Goal: Task Accomplishment & Management: Manage account settings

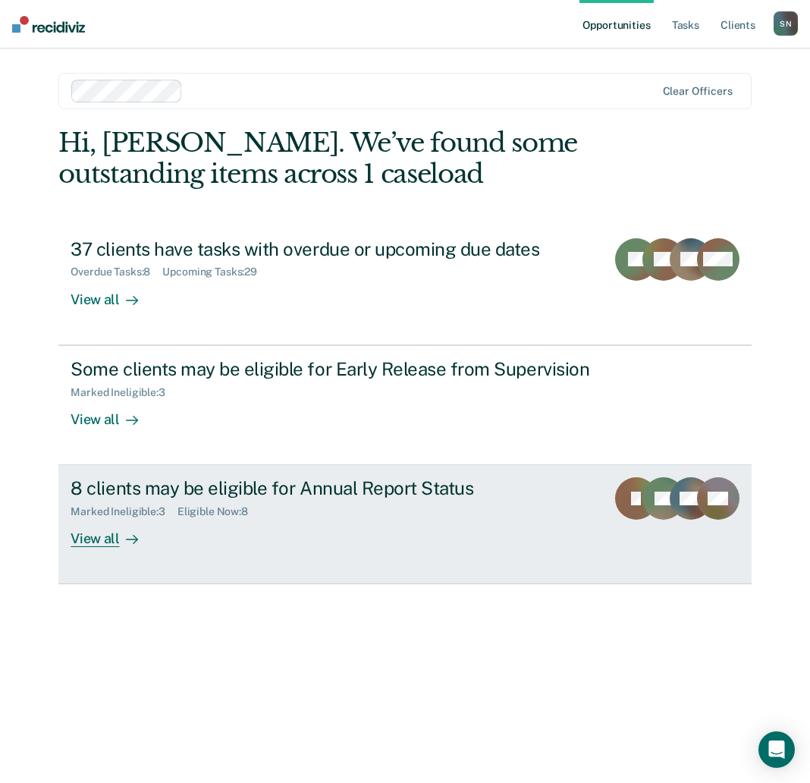
click at [419, 522] on div "8 clients may be eligible for Annual Report Status Marked Ineligible : 3 Eligib…" at bounding box center [350, 512] width 559 height 70
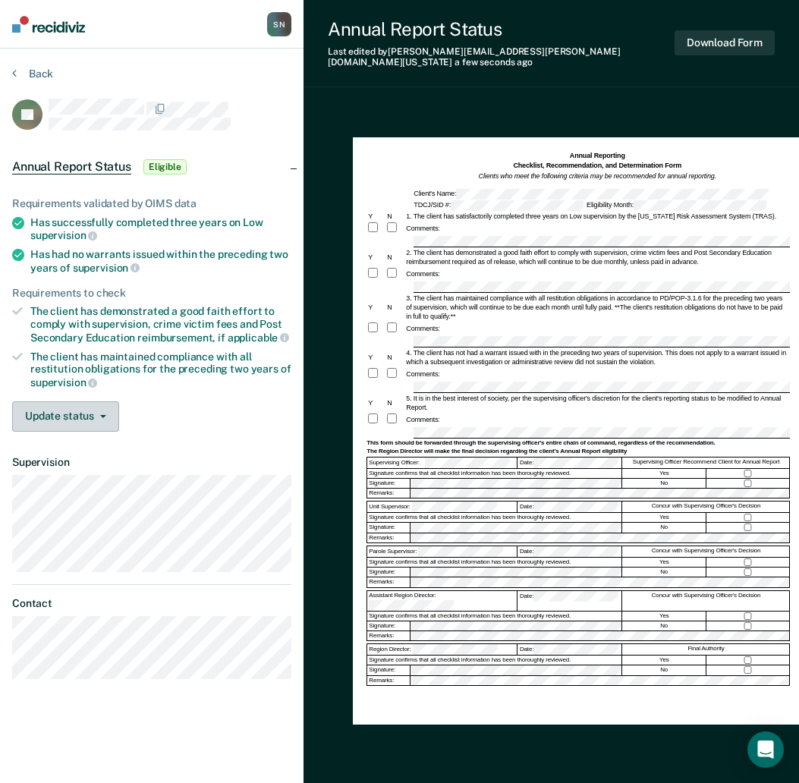
click at [109, 413] on button "Update status" at bounding box center [65, 416] width 107 height 30
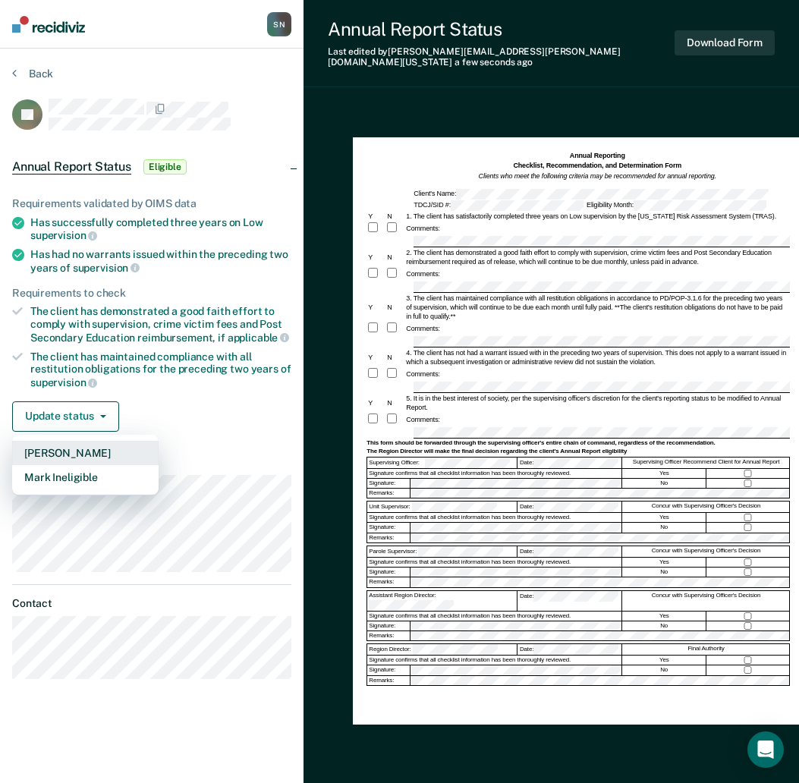
click at [102, 448] on button "[PERSON_NAME]" at bounding box center [85, 453] width 146 height 24
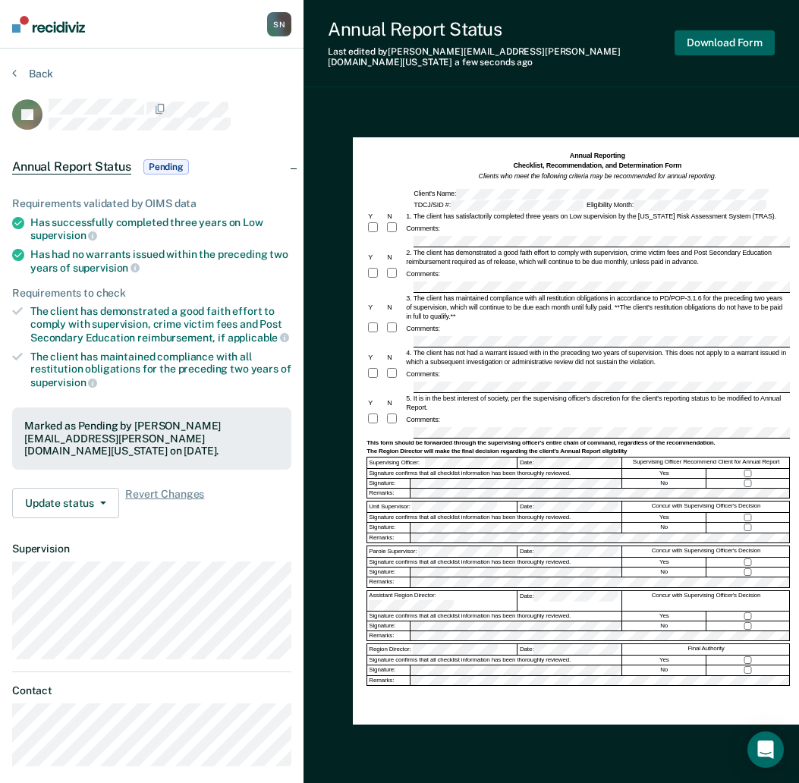
click at [713, 36] on button "Download Form" at bounding box center [724, 42] width 100 height 25
click at [19, 73] on button "Back" at bounding box center [32, 74] width 41 height 14
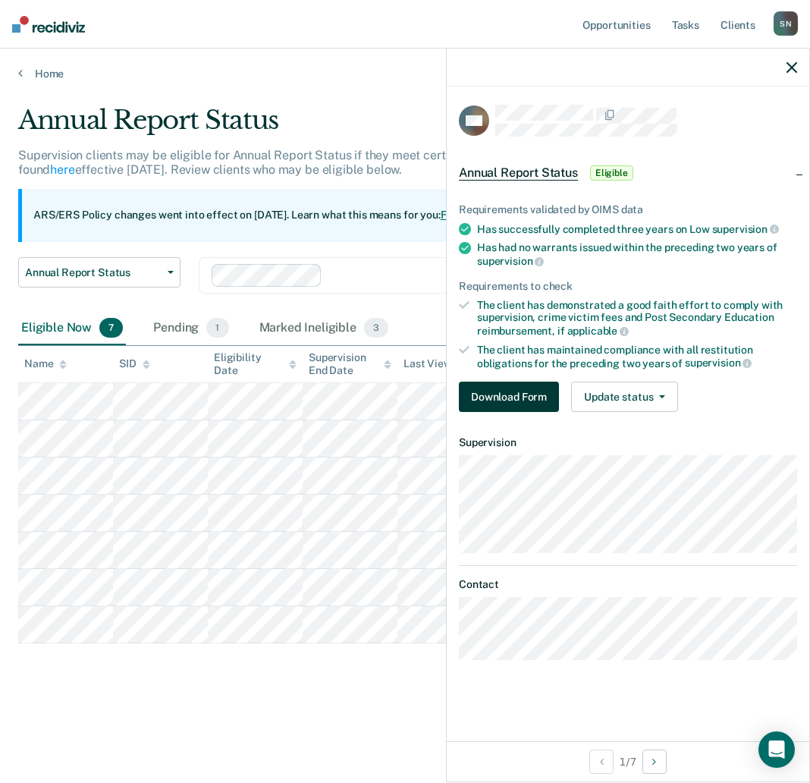
click at [534, 398] on button "Download Form" at bounding box center [509, 397] width 100 height 30
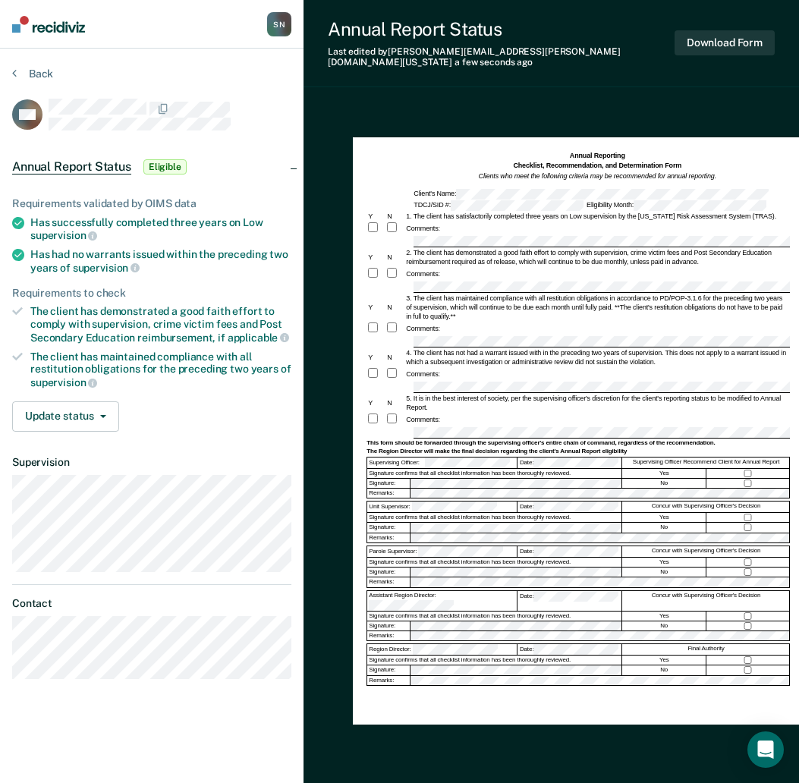
click at [386, 267] on div at bounding box center [394, 274] width 19 height 14
click at [89, 420] on button "Update status" at bounding box center [65, 416] width 107 height 30
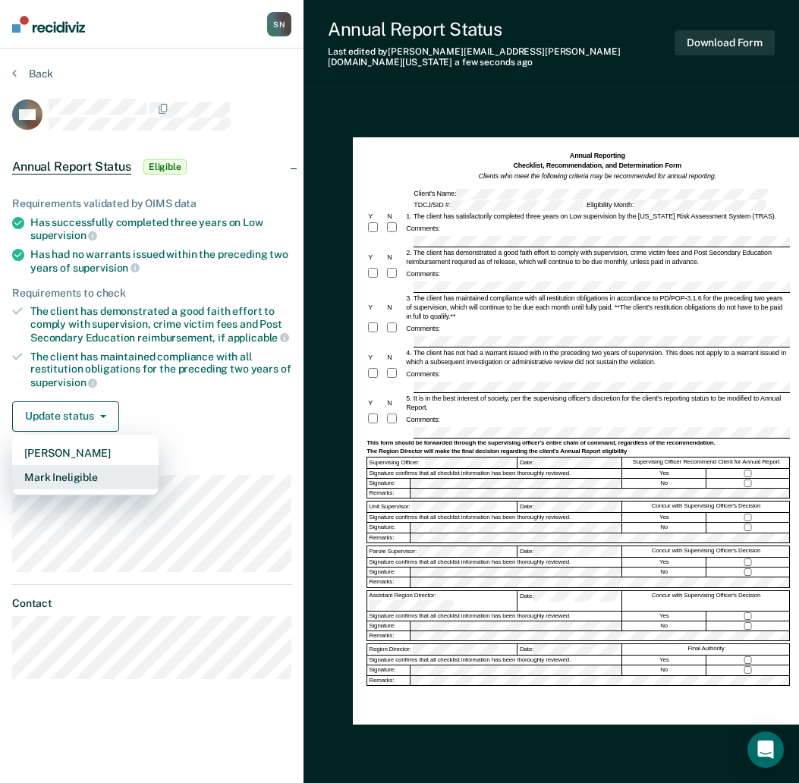
click at [86, 475] on button "Mark Ineligible" at bounding box center [85, 477] width 146 height 24
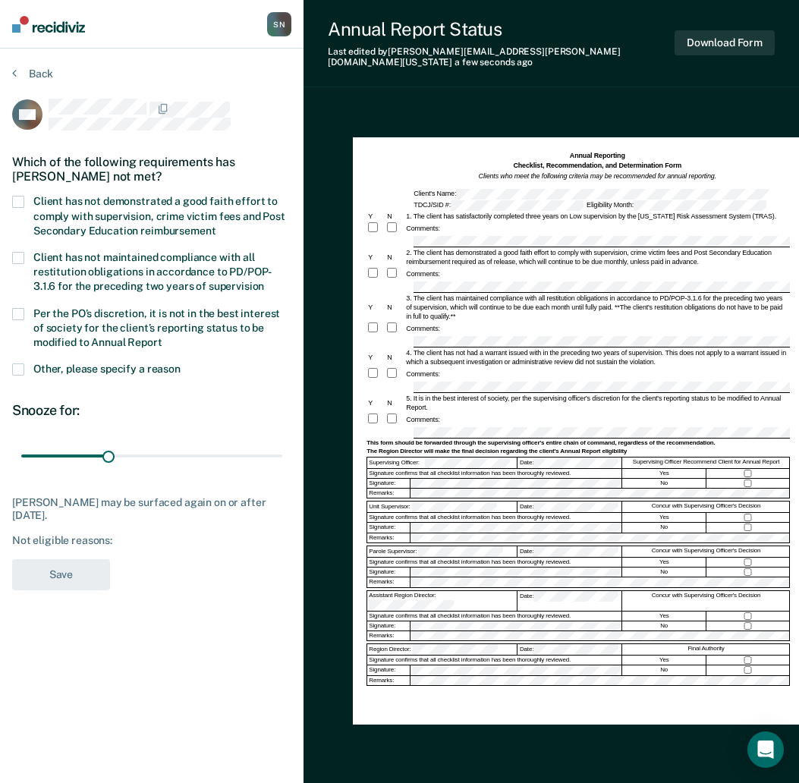
click at [13, 202] on span at bounding box center [18, 202] width 12 height 12
click at [215, 225] on input "Client has not demonstrated a good faith effort to comply with supervision, cri…" at bounding box center [215, 225] width 0 height 0
click at [68, 579] on button "Save" at bounding box center [61, 574] width 98 height 31
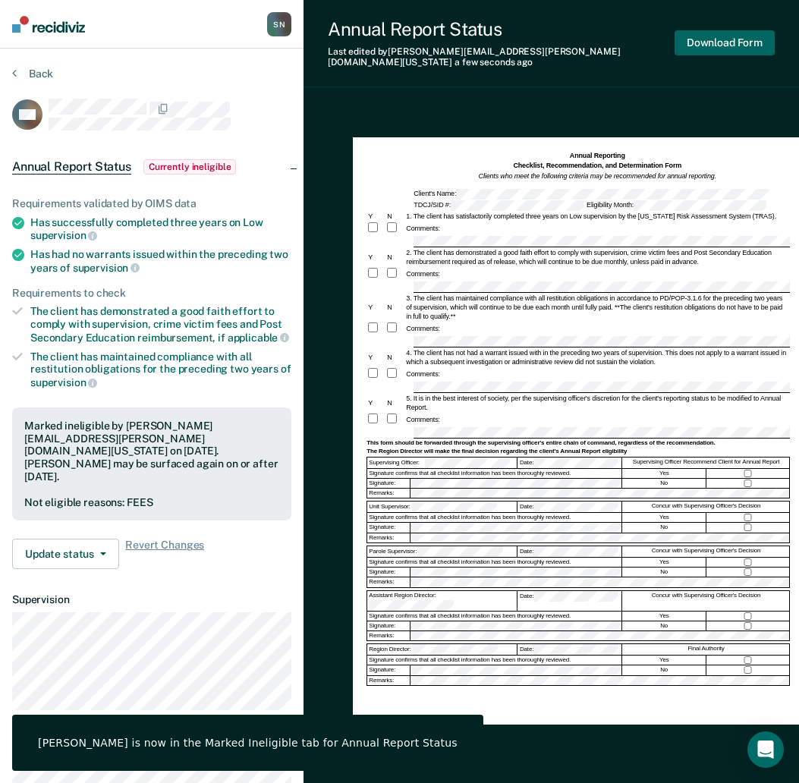
click at [721, 30] on button "Download Form" at bounding box center [724, 42] width 100 height 25
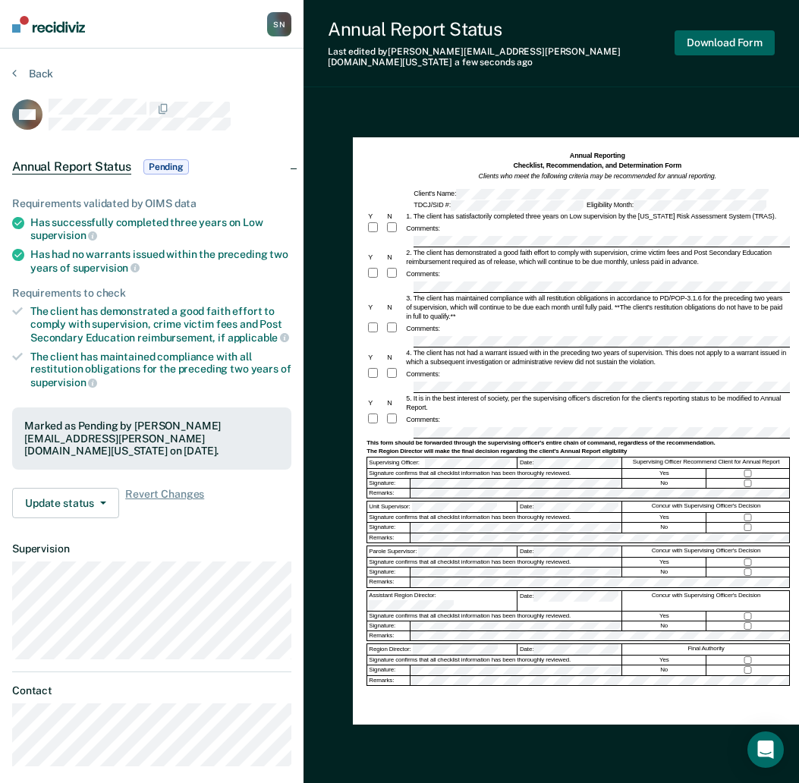
click at [757, 39] on button "Download Form" at bounding box center [724, 42] width 100 height 25
click at [27, 68] on button "Back" at bounding box center [32, 74] width 41 height 14
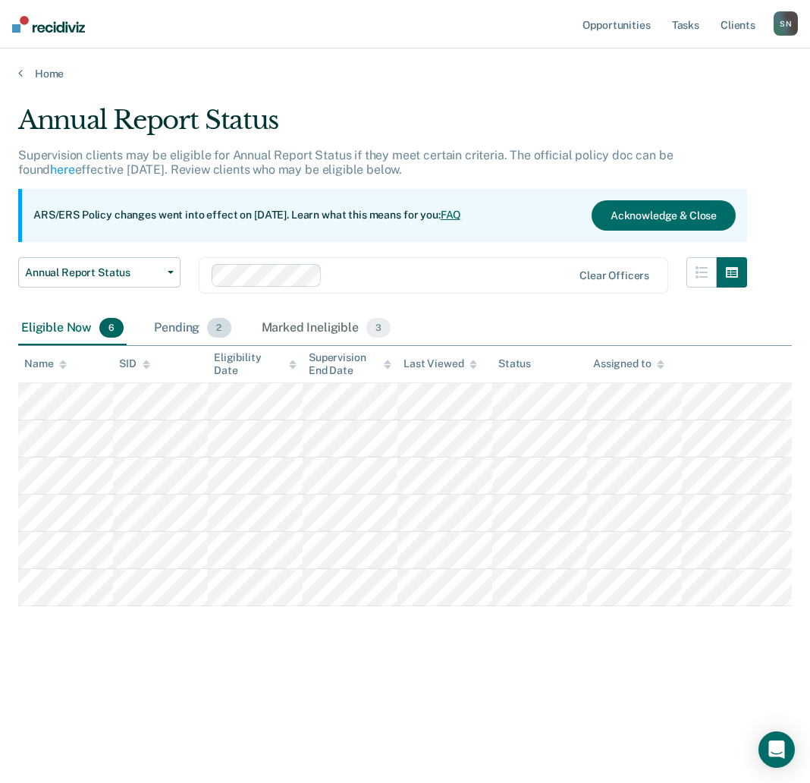
click at [179, 327] on div "Pending 2" at bounding box center [192, 328] width 83 height 33
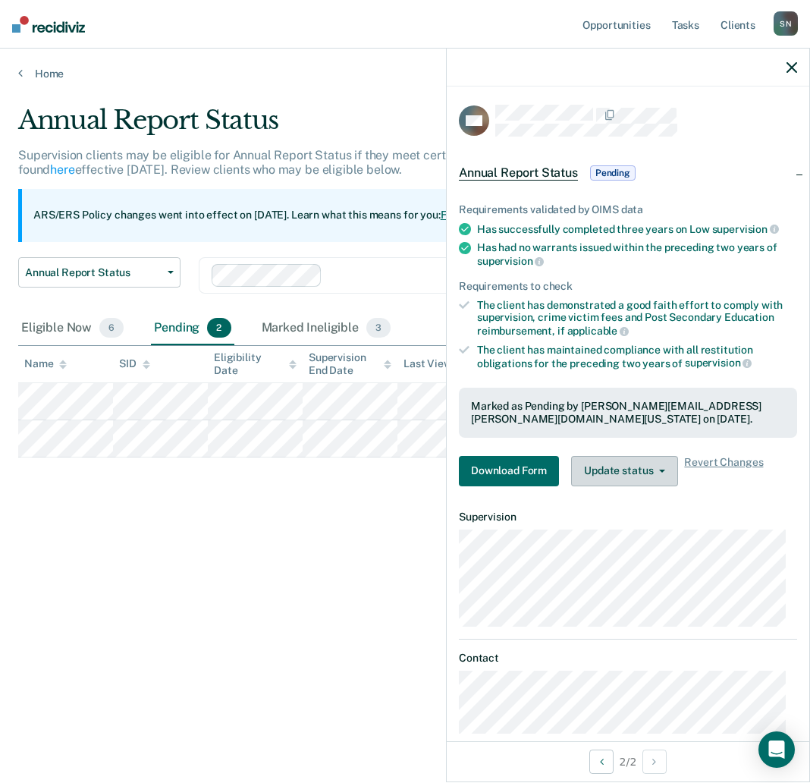
click at [635, 466] on button "Update status" at bounding box center [624, 471] width 107 height 30
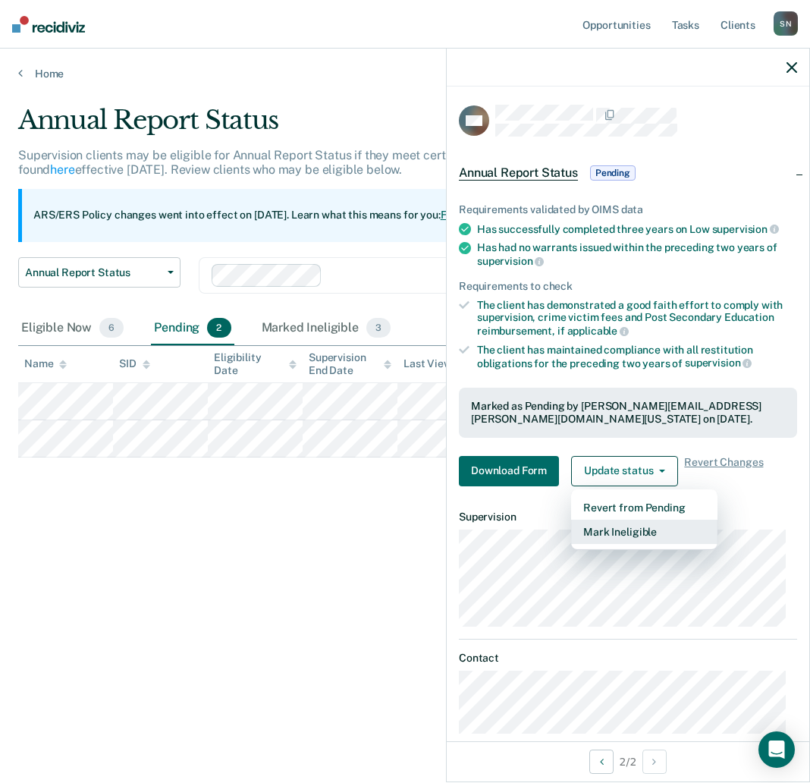
click at [628, 529] on button "Mark Ineligible" at bounding box center [644, 532] width 146 height 24
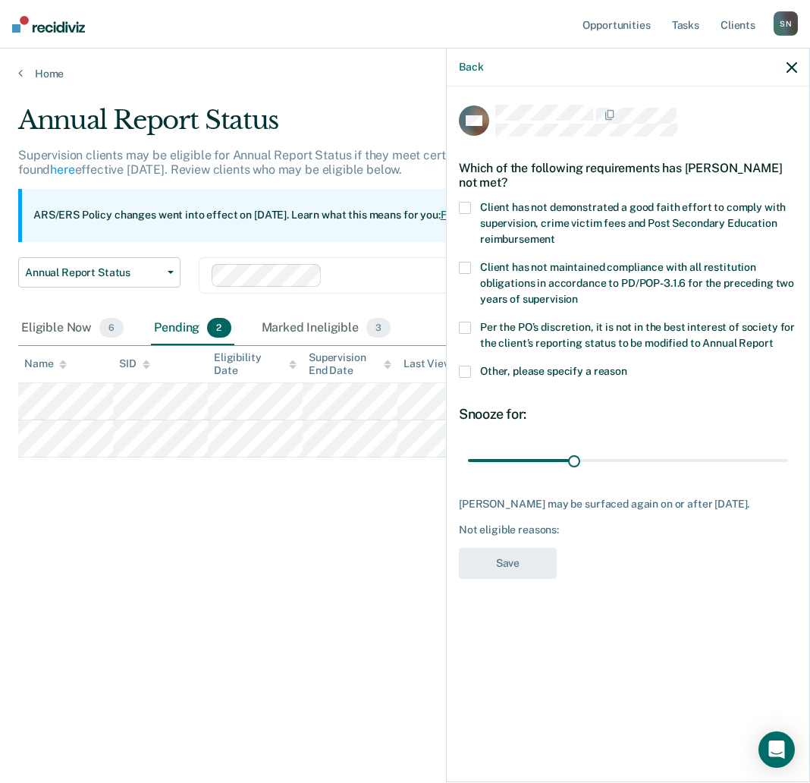
click at [460, 206] on span at bounding box center [465, 208] width 12 height 12
click at [555, 234] on input "Client has not demonstrated a good faith effort to comply with supervision, cri…" at bounding box center [555, 234] width 0 height 0
click at [489, 559] on button "Save" at bounding box center [508, 563] width 98 height 31
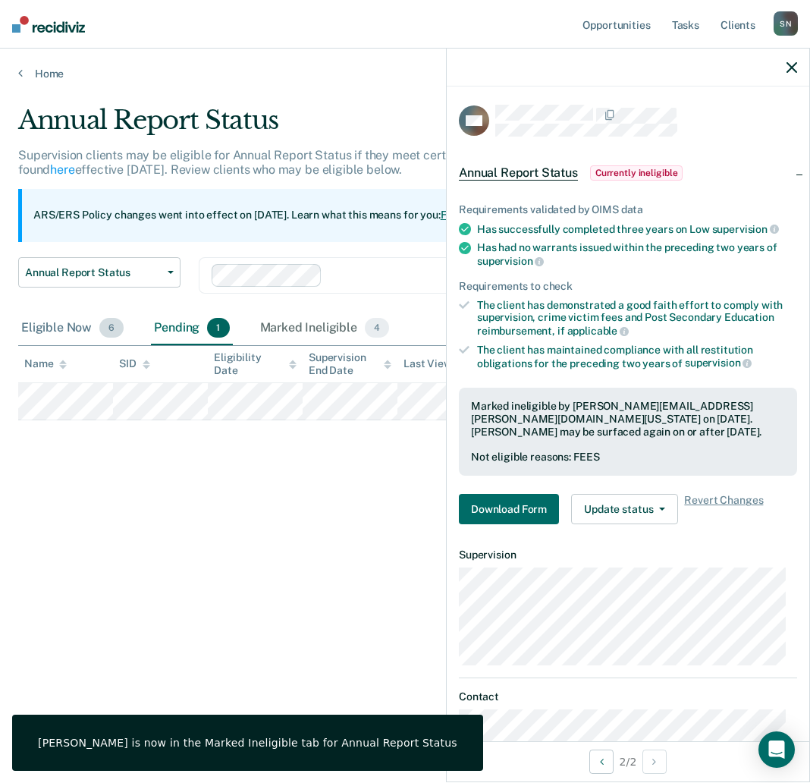
click at [70, 325] on div "Eligible Now 6" at bounding box center [72, 328] width 108 height 33
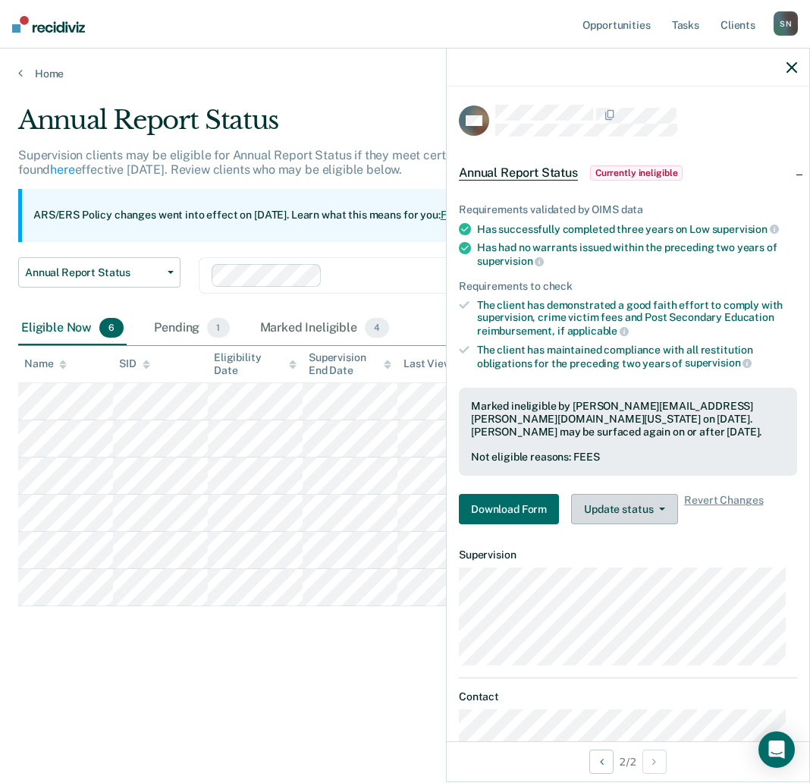
click at [642, 516] on button "Update status" at bounding box center [624, 509] width 107 height 30
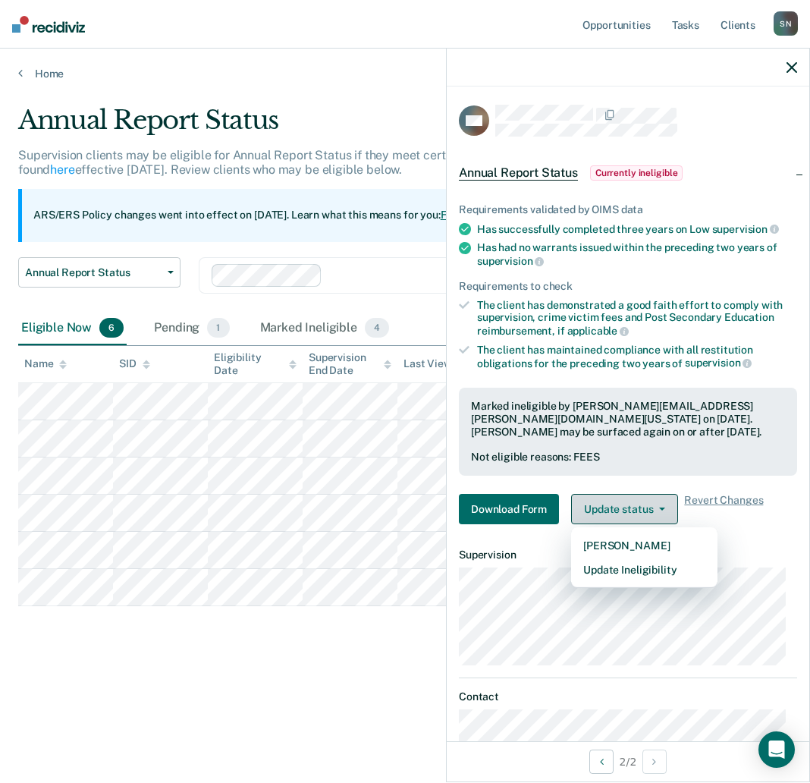
click at [639, 510] on button "Update status" at bounding box center [624, 509] width 107 height 30
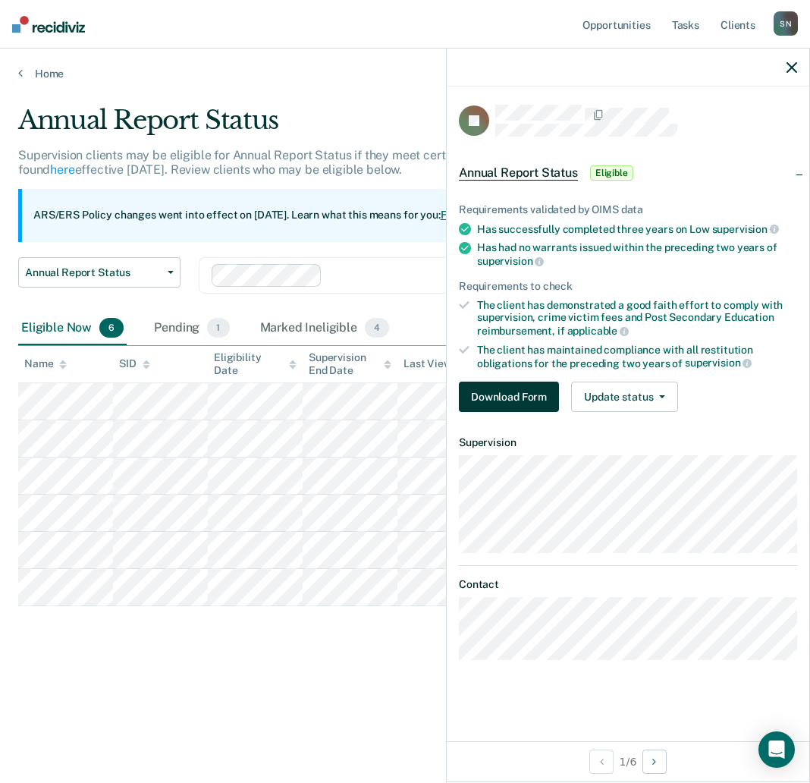
click at [493, 396] on button "Download Form" at bounding box center [509, 397] width 100 height 30
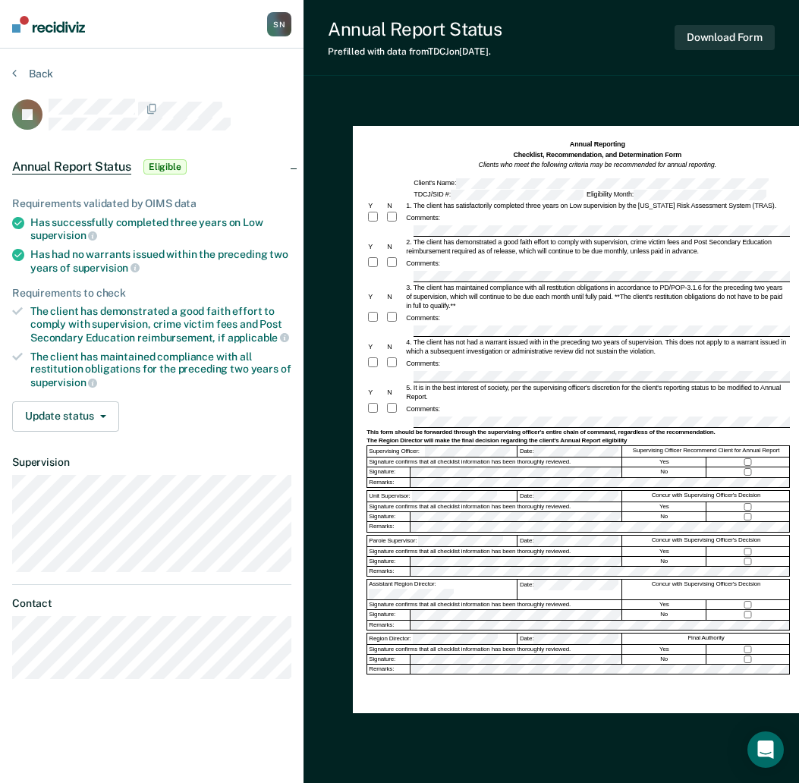
click at [609, 196] on div "Eligibility Month:" at bounding box center [676, 195] width 183 height 11
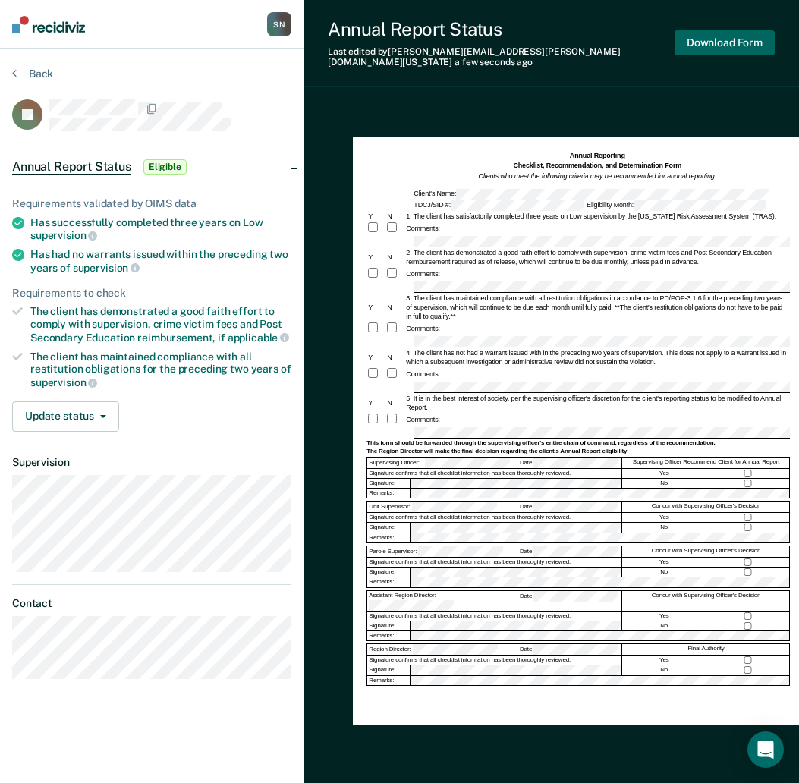
click at [709, 42] on button "Download Form" at bounding box center [724, 42] width 100 height 25
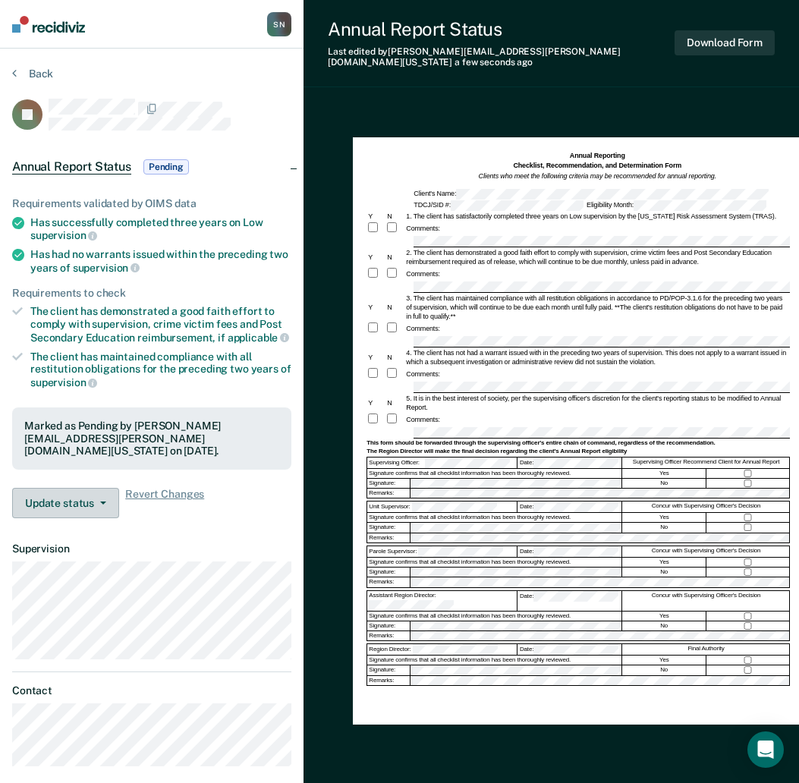
click at [71, 494] on button "Update status" at bounding box center [65, 503] width 107 height 30
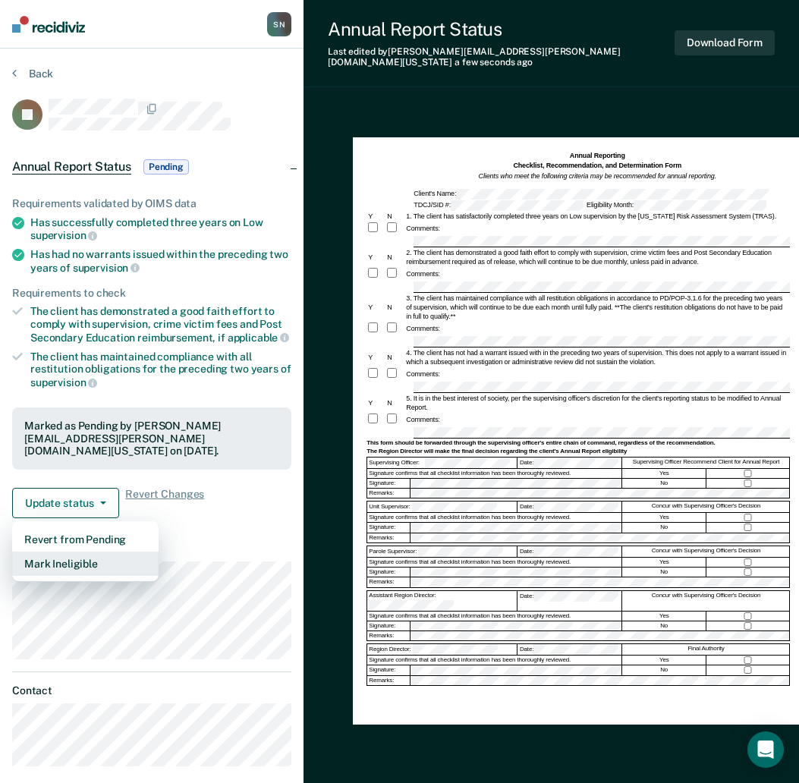
click at [68, 555] on button "Mark Ineligible" at bounding box center [85, 564] width 146 height 24
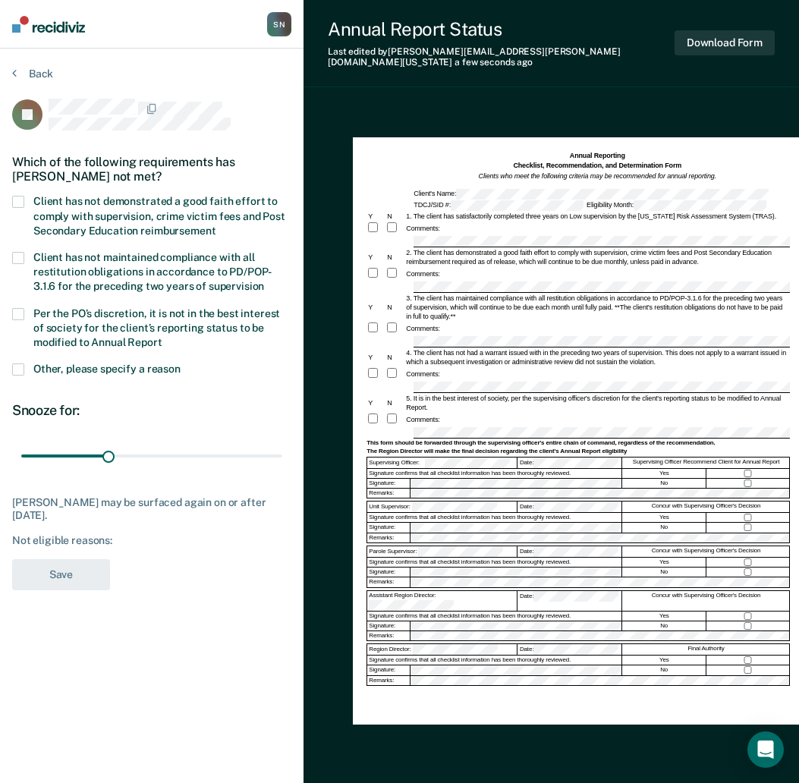
click at [14, 203] on span at bounding box center [18, 202] width 12 height 12
click at [215, 225] on input "Client has not demonstrated a good faith effort to comply with supervision, cri…" at bounding box center [215, 225] width 0 height 0
click at [71, 574] on button "Save" at bounding box center [61, 574] width 98 height 31
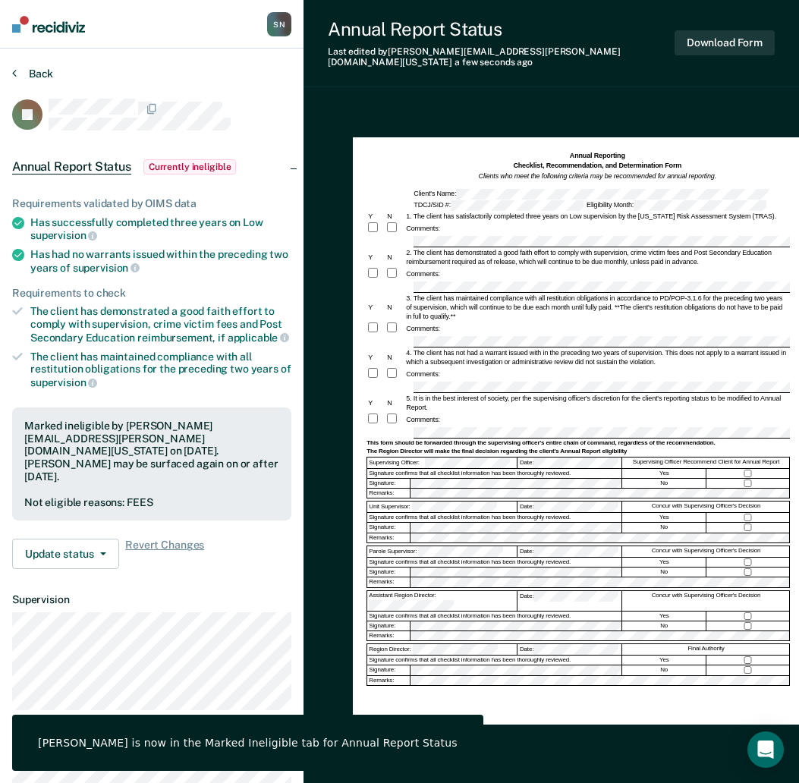
click at [32, 73] on button "Back" at bounding box center [32, 74] width 41 height 14
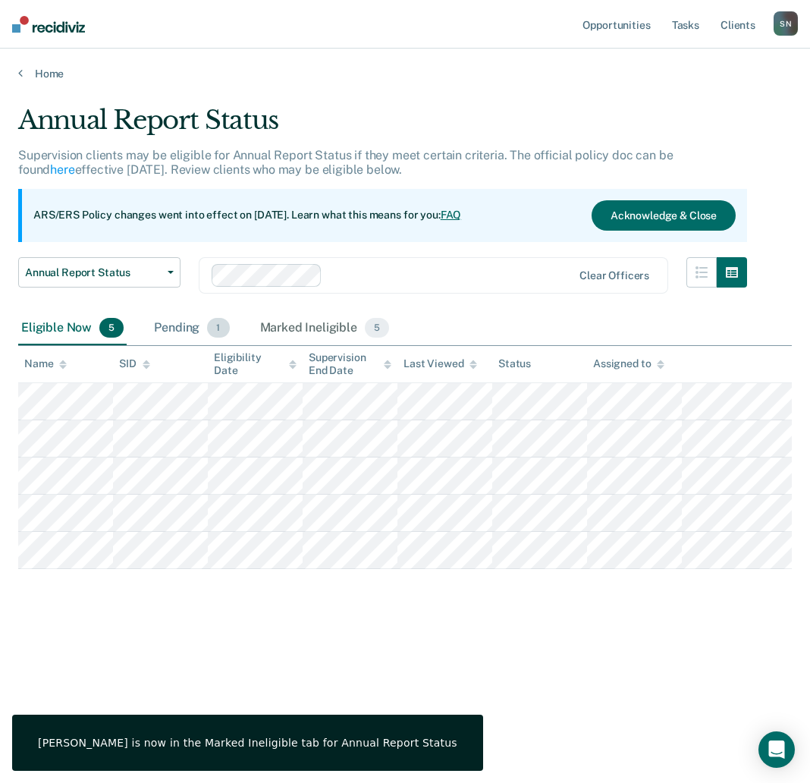
click at [200, 319] on div "Pending 1" at bounding box center [191, 328] width 81 height 33
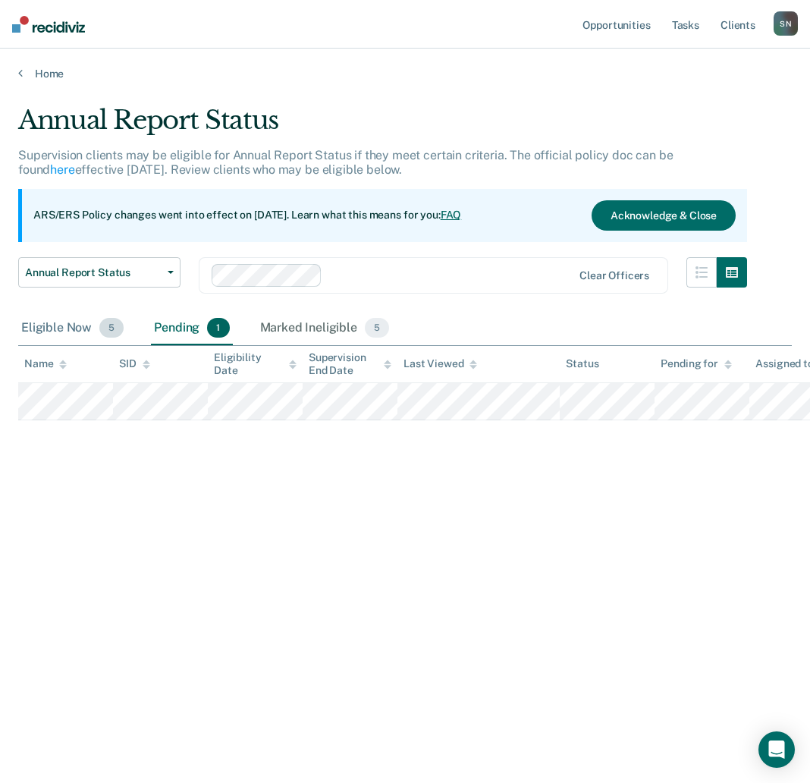
click at [58, 335] on div "Eligible Now 5" at bounding box center [72, 328] width 108 height 33
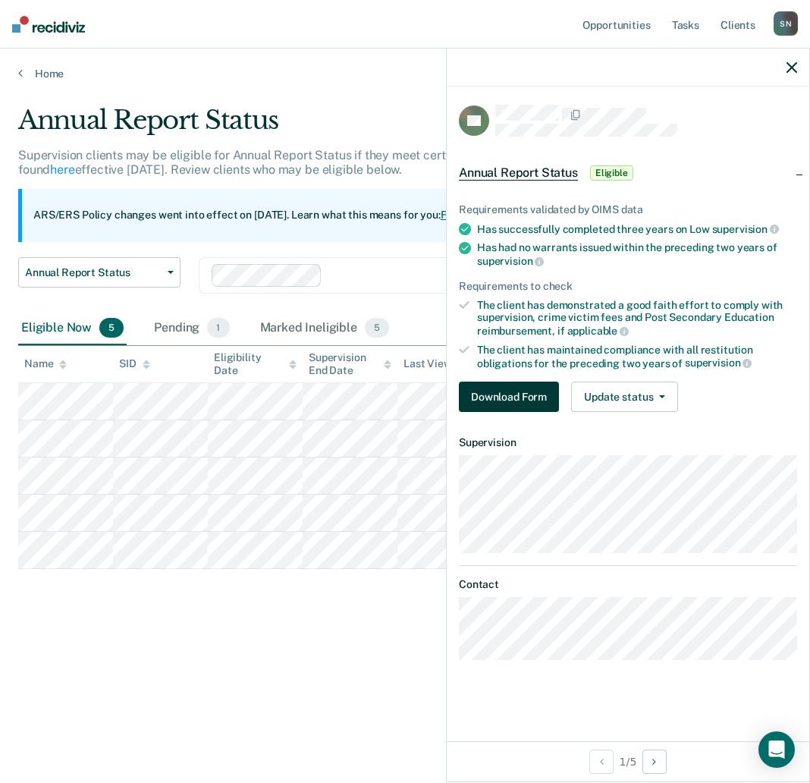
click at [545, 394] on button "Download Form" at bounding box center [509, 397] width 100 height 30
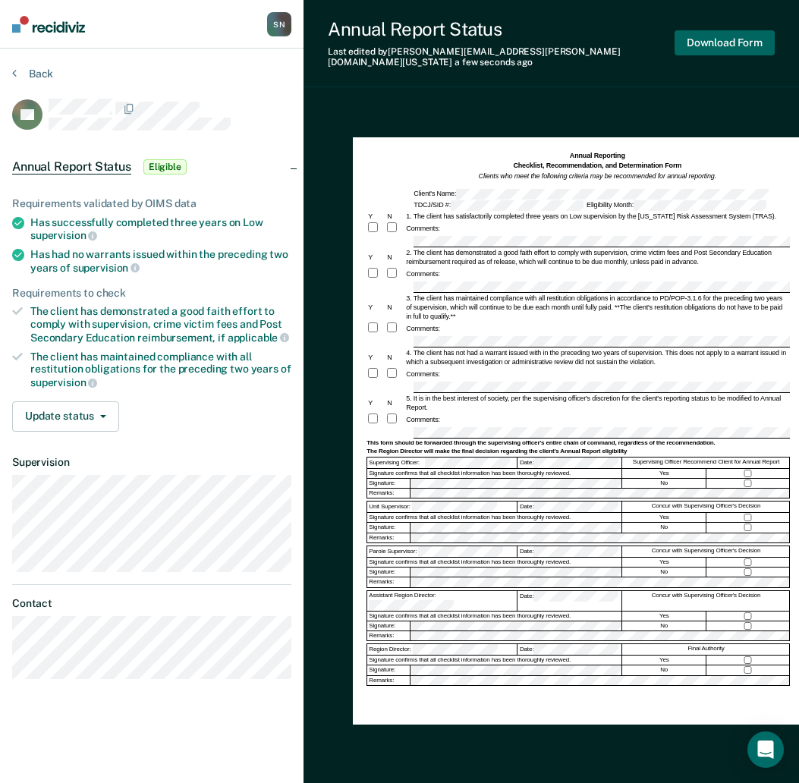
click at [750, 43] on button "Download Form" at bounding box center [724, 42] width 100 height 25
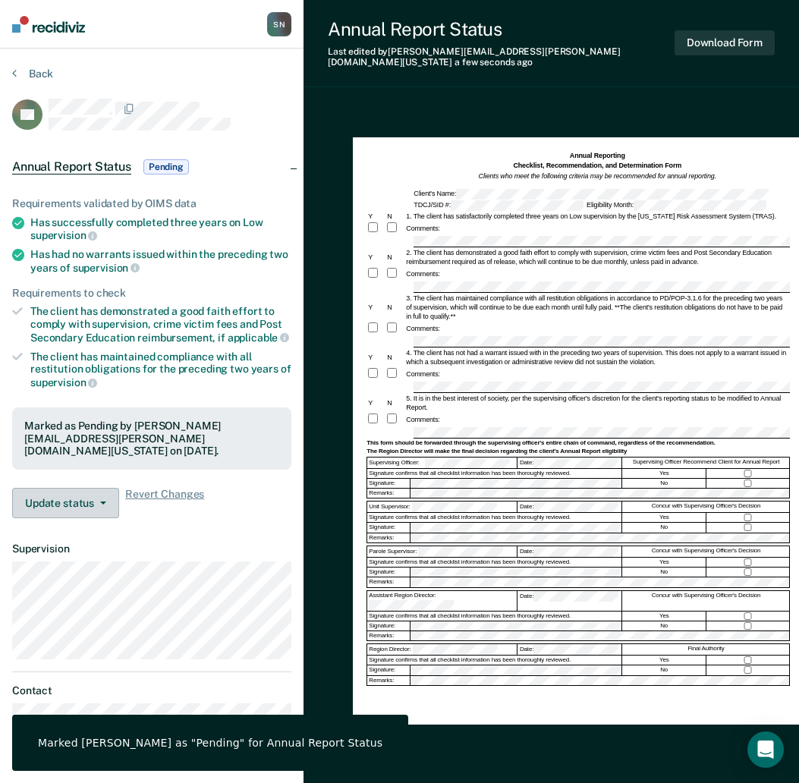
click at [68, 507] on button "Update status" at bounding box center [65, 503] width 107 height 30
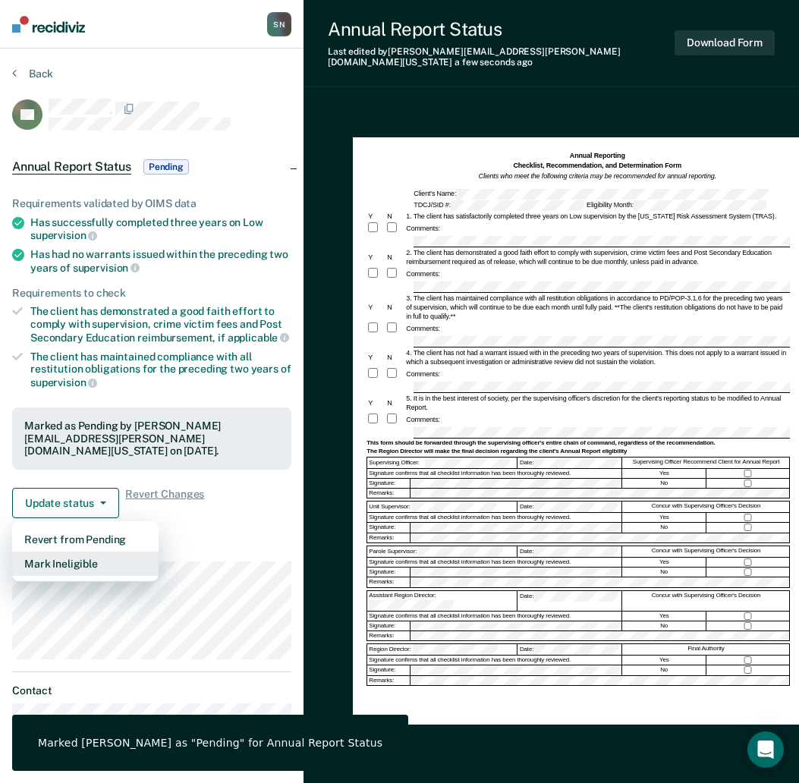
click at [69, 560] on button "Mark Ineligible" at bounding box center [85, 564] width 146 height 24
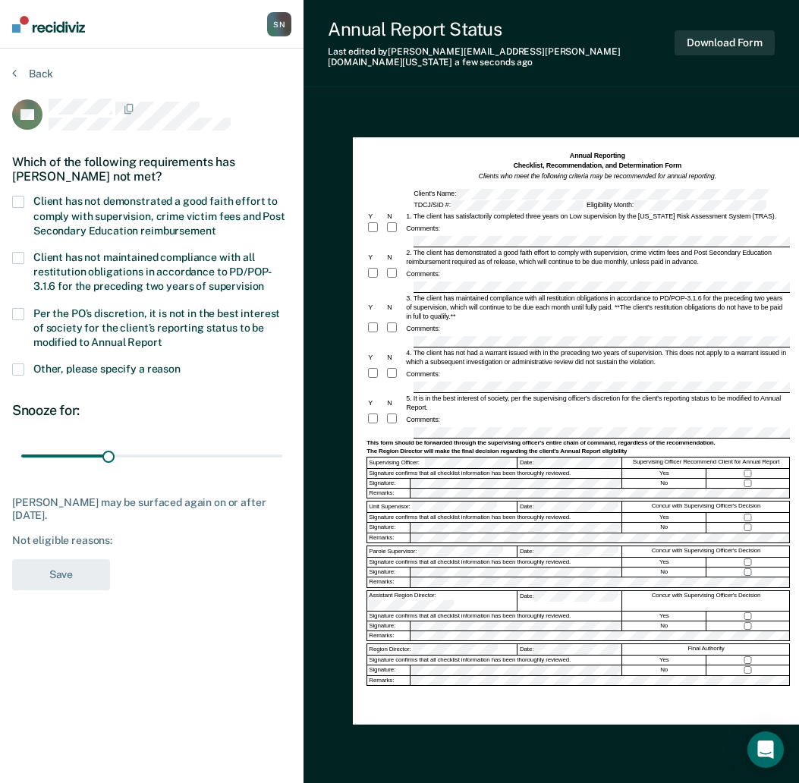
click at [22, 200] on span at bounding box center [18, 202] width 12 height 12
click at [215, 225] on input "Client has not demonstrated a good faith effort to comply with supervision, cri…" at bounding box center [215, 225] width 0 height 0
click at [54, 567] on button "Save" at bounding box center [61, 574] width 98 height 31
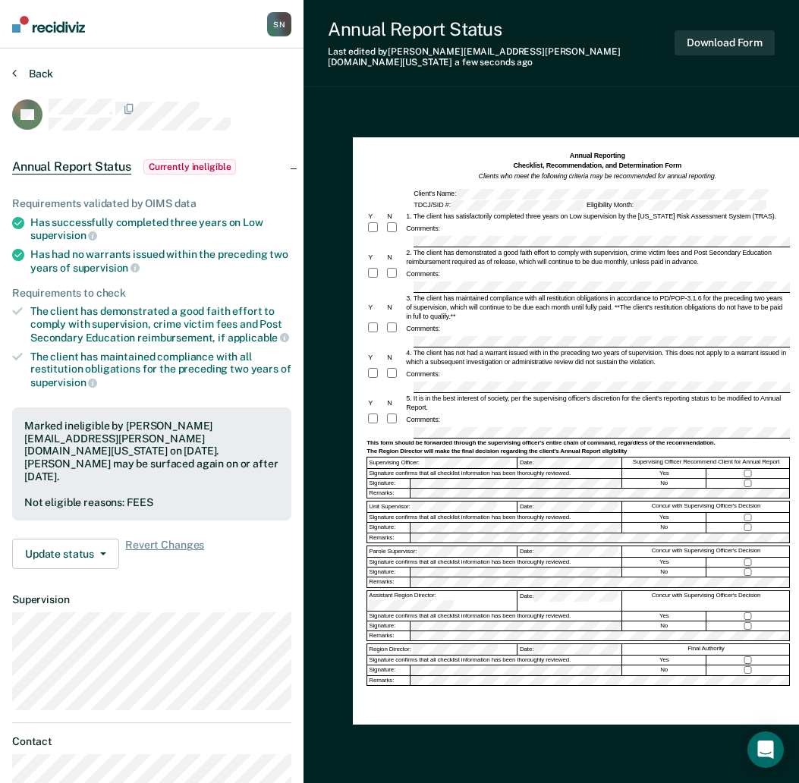
click at [13, 67] on icon at bounding box center [14, 73] width 5 height 12
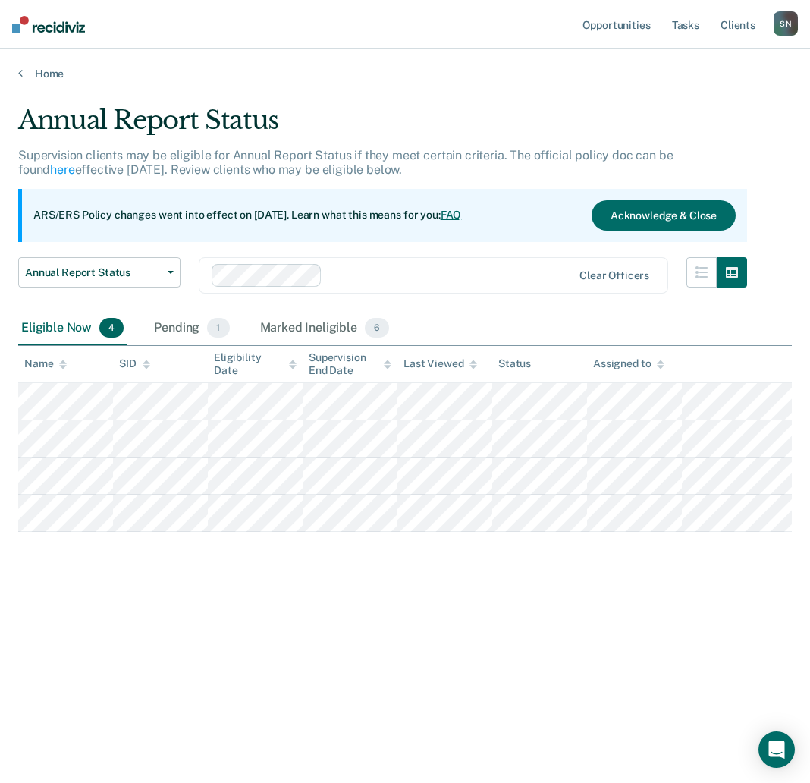
click at [66, 324] on div "Eligible Now 4" at bounding box center [72, 328] width 108 height 33
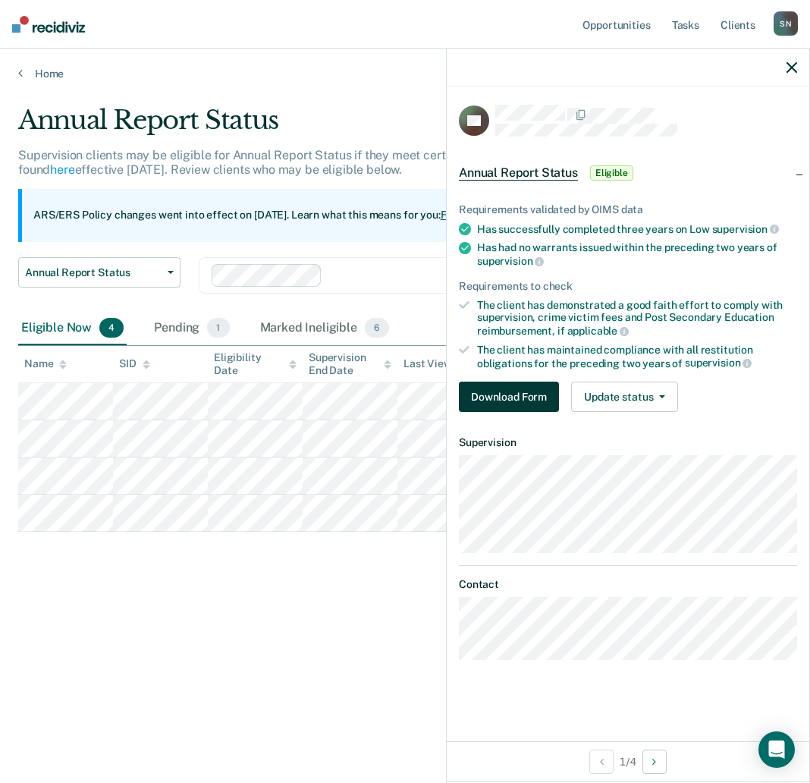
click at [524, 396] on button "Download Form" at bounding box center [509, 397] width 100 height 30
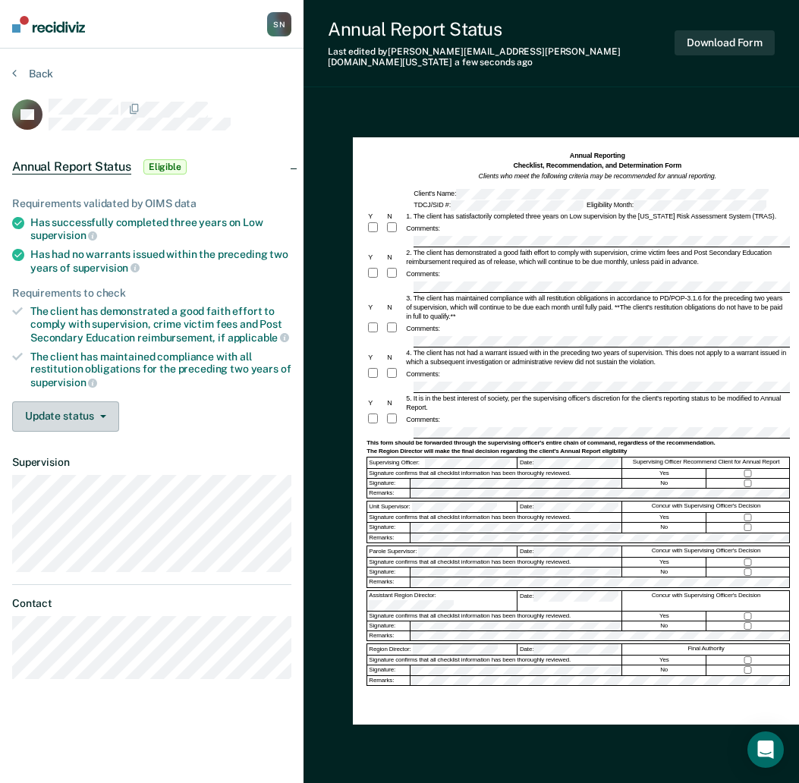
click at [61, 412] on button "Update status" at bounding box center [65, 416] width 107 height 30
click at [724, 36] on button "Download Form" at bounding box center [724, 42] width 100 height 25
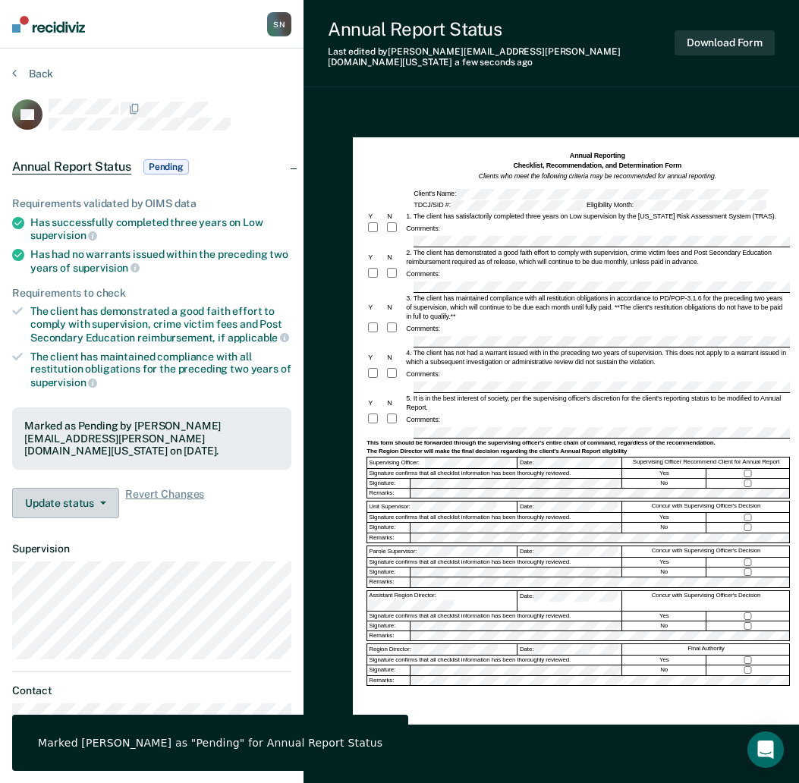
click at [84, 506] on button "Update status" at bounding box center [65, 503] width 107 height 30
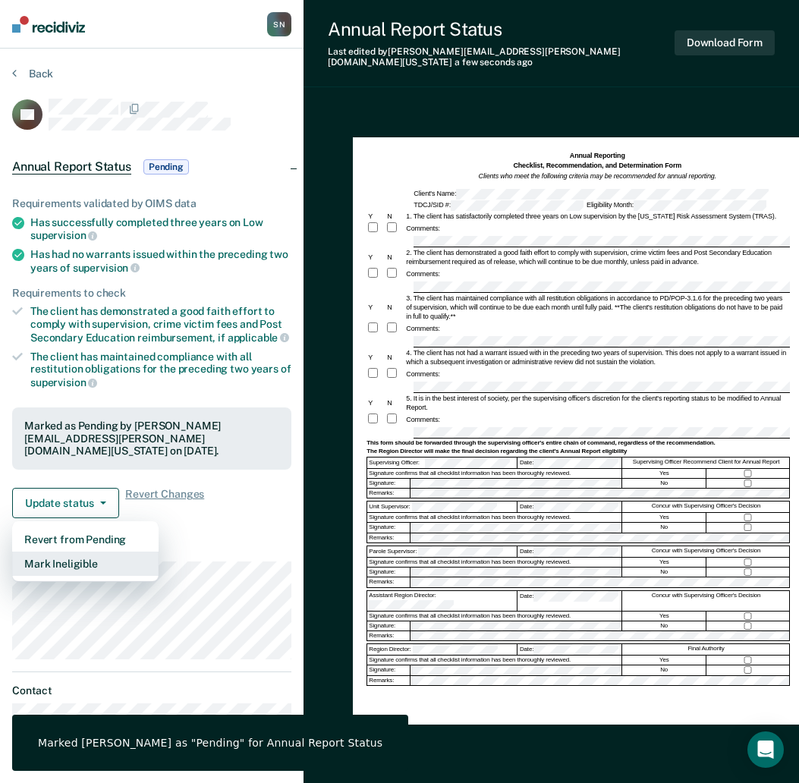
click at [72, 564] on button "Mark Ineligible" at bounding box center [85, 564] width 146 height 24
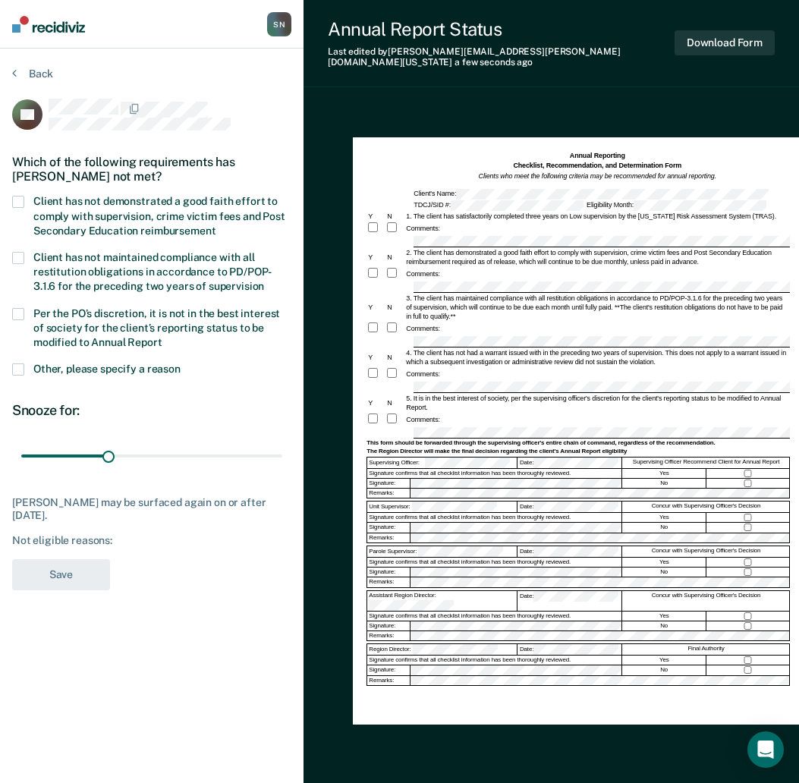
click at [24, 196] on label "Client has not demonstrated a good faith effort to comply with supervision, cri…" at bounding box center [151, 218] width 279 height 44
click at [215, 225] on input "Client has not demonstrated a good faith effort to comply with supervision, cri…" at bounding box center [215, 225] width 0 height 0
click at [46, 561] on button "Save" at bounding box center [61, 574] width 98 height 31
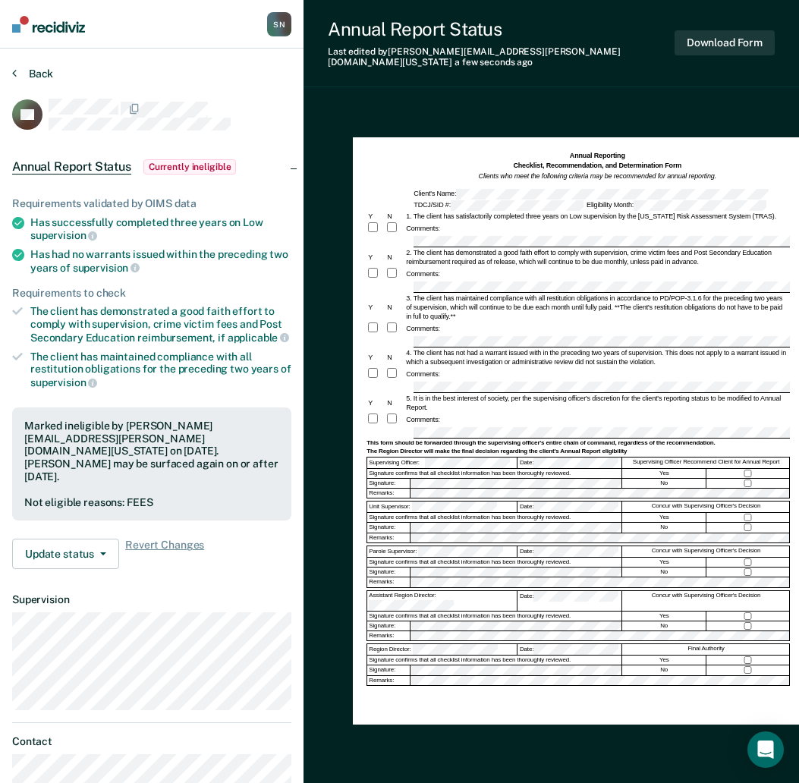
click at [22, 71] on button "Back" at bounding box center [32, 74] width 41 height 14
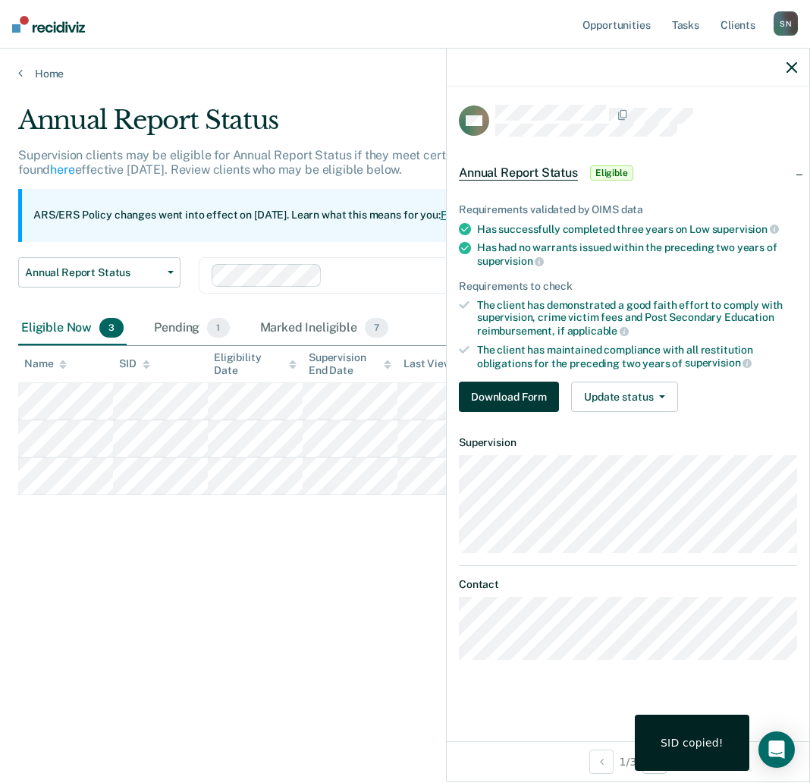
click at [530, 391] on button "Download Form" at bounding box center [509, 397] width 100 height 30
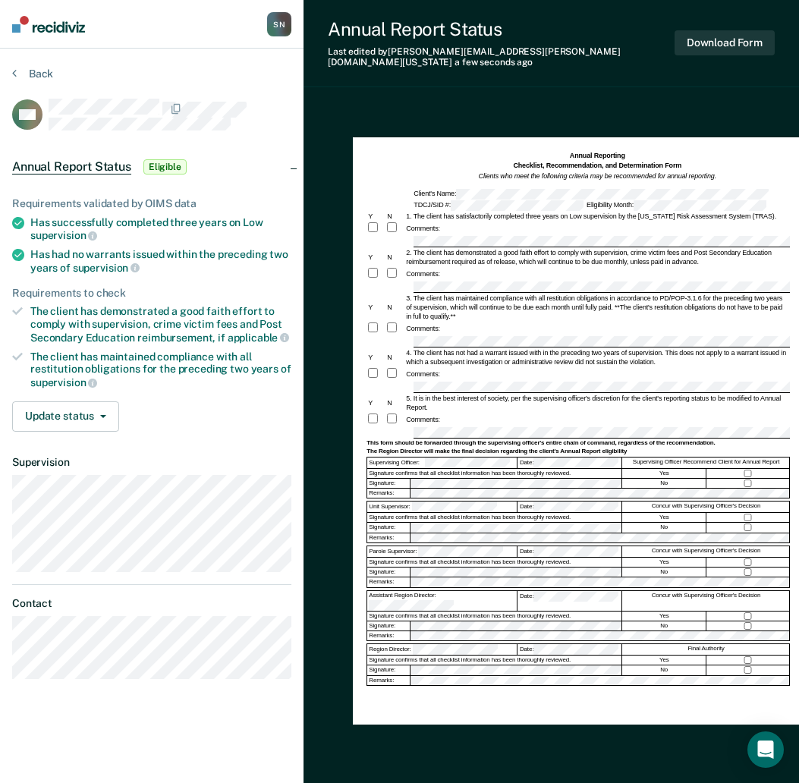
click at [453, 513] on div "Signature confirms that all checklist information has been thoroughly reviewed." at bounding box center [494, 517] width 255 height 9
click at [711, 32] on button "Download Form" at bounding box center [724, 42] width 100 height 25
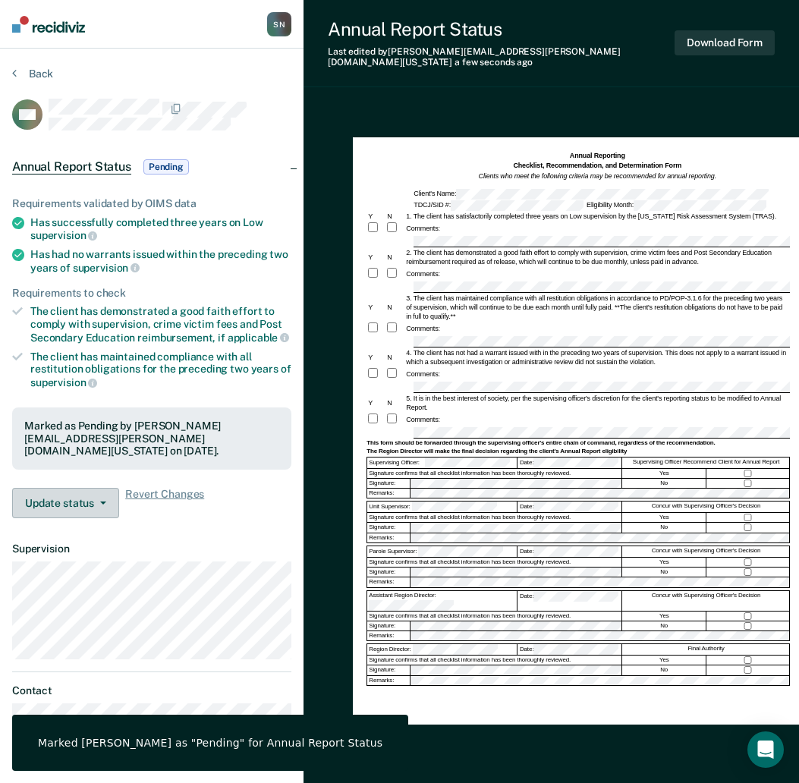
click at [82, 495] on button "Update status" at bounding box center [65, 503] width 107 height 30
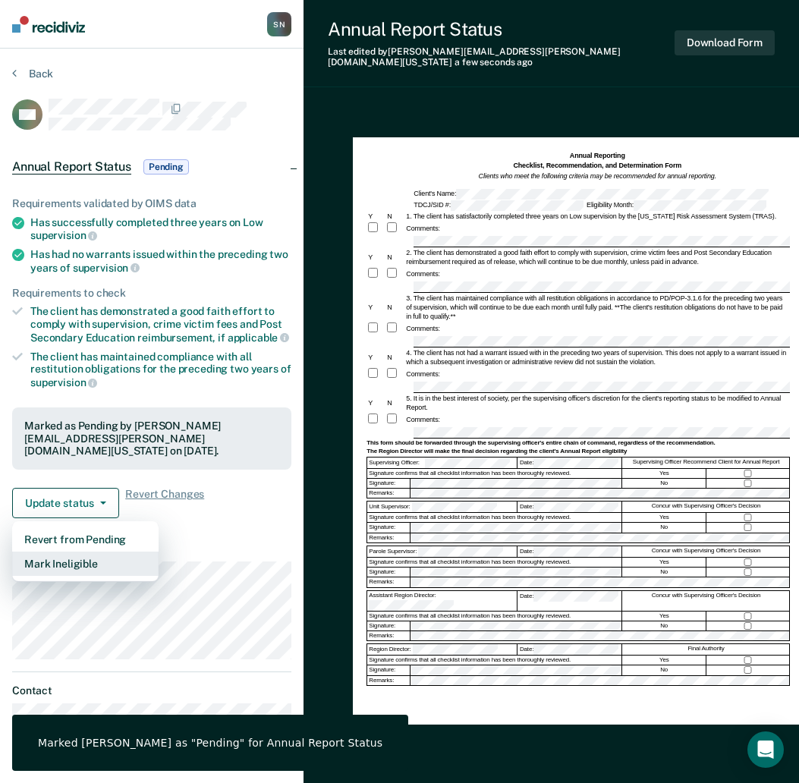
click at [77, 564] on button "Mark Ineligible" at bounding box center [85, 564] width 146 height 24
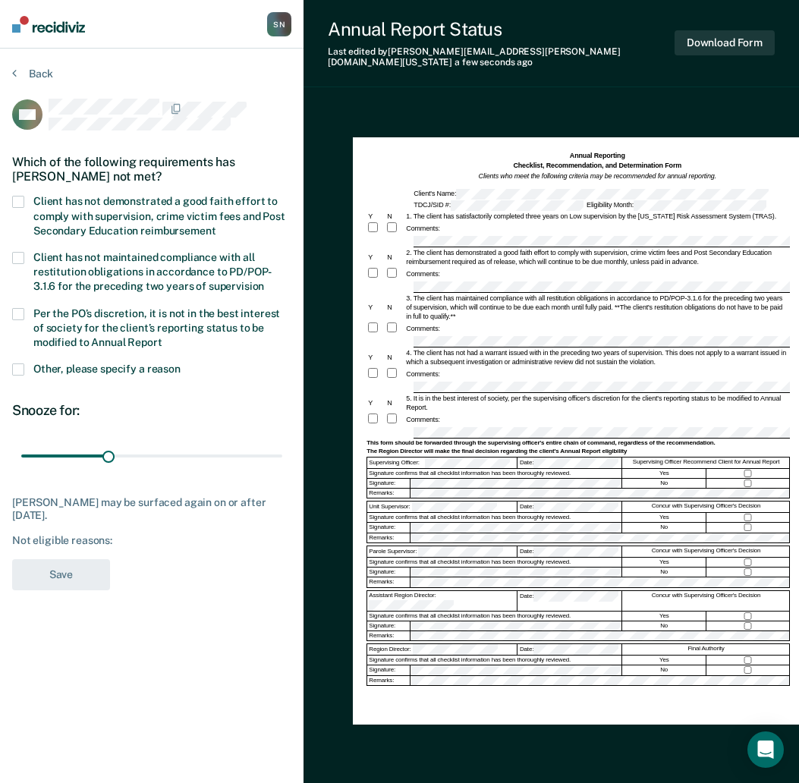
click at [13, 193] on div "Which of the following requirements has [PERSON_NAME] not met?" at bounding box center [151, 169] width 279 height 53
click at [17, 203] on span at bounding box center [18, 202] width 12 height 12
click at [215, 225] on input "Client has not demonstrated a good faith effort to comply with supervision, cri…" at bounding box center [215, 225] width 0 height 0
click at [57, 578] on button "Save" at bounding box center [61, 574] width 98 height 31
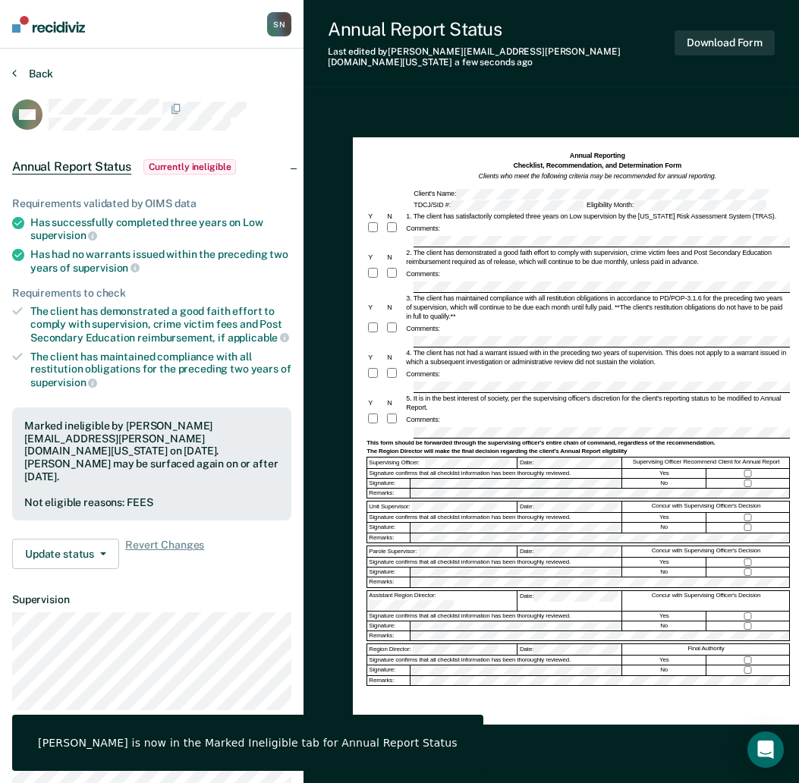
click at [18, 75] on button "Back" at bounding box center [32, 74] width 41 height 14
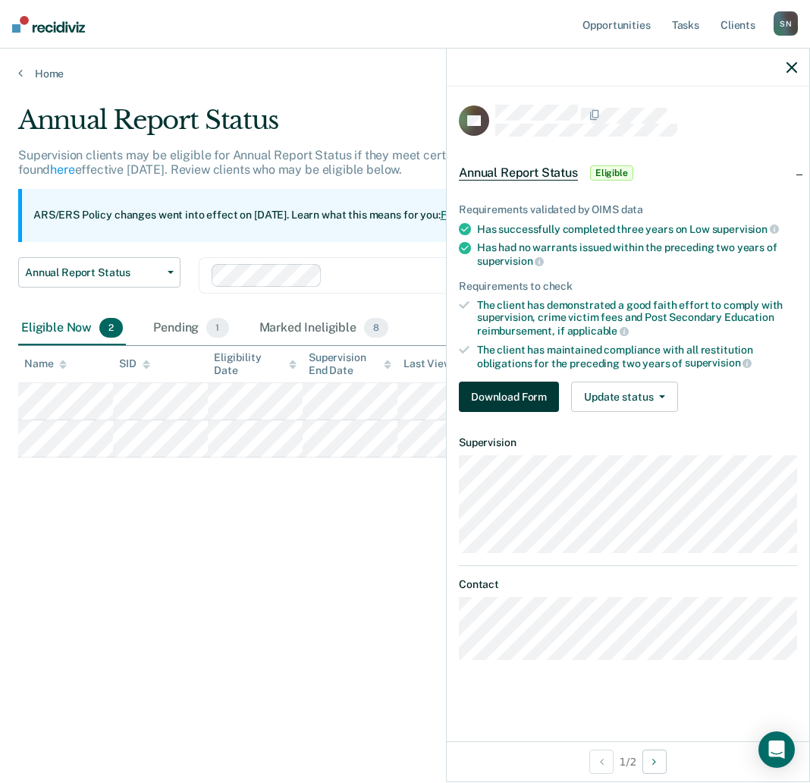
click at [546, 396] on button "Download Form" at bounding box center [509, 397] width 100 height 30
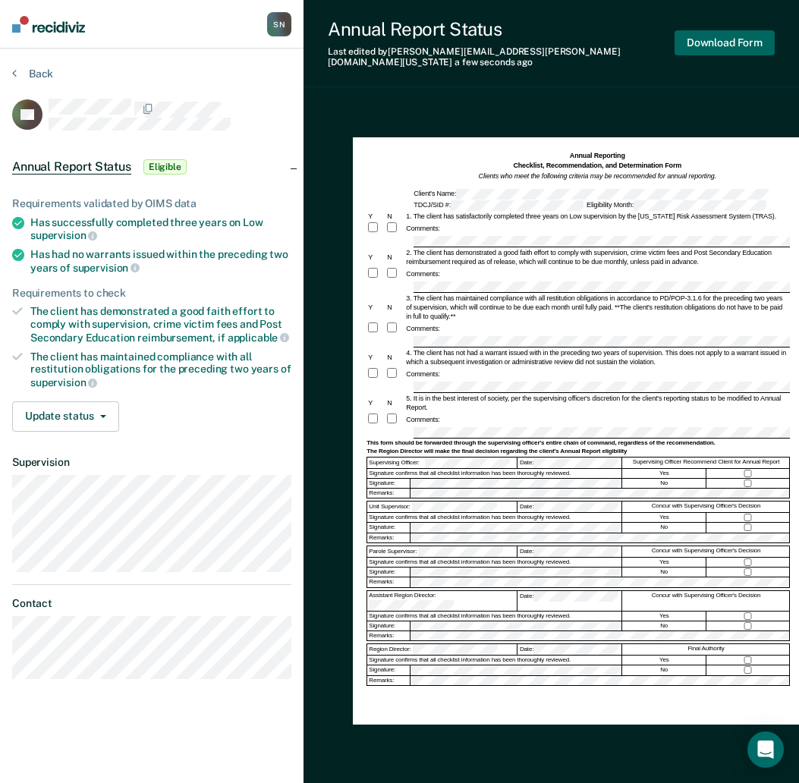
click at [700, 47] on button "Download Form" at bounding box center [724, 42] width 100 height 25
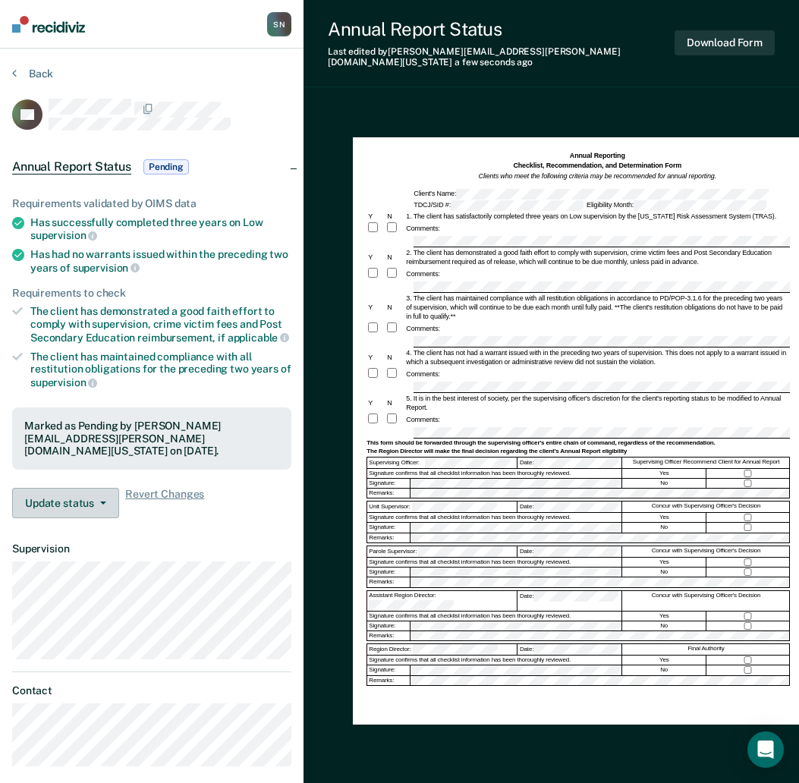
click at [77, 498] on button "Update status" at bounding box center [65, 503] width 107 height 30
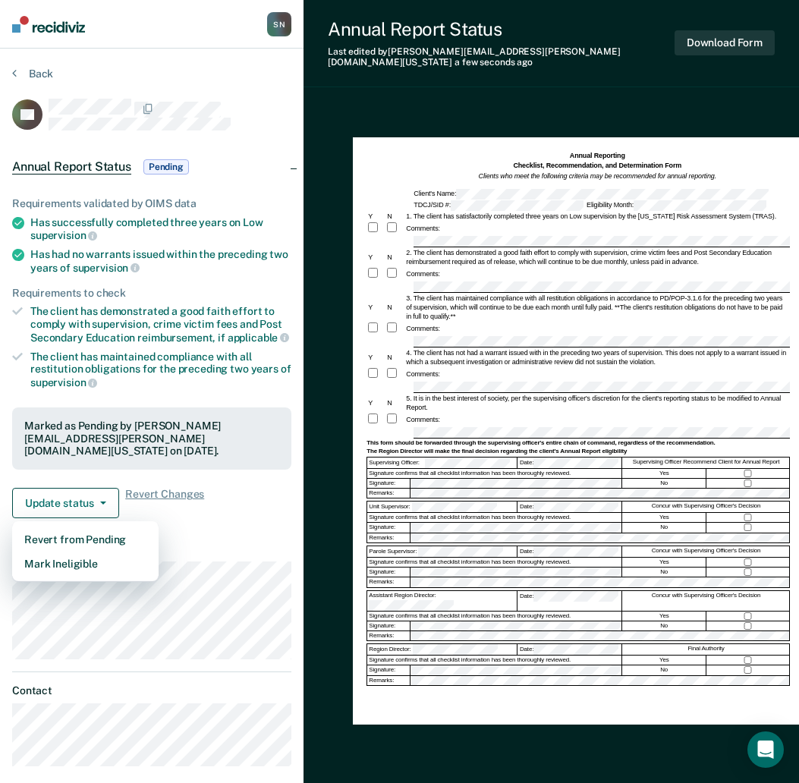
click at [228, 546] on dt "Supervision" at bounding box center [151, 548] width 279 height 13
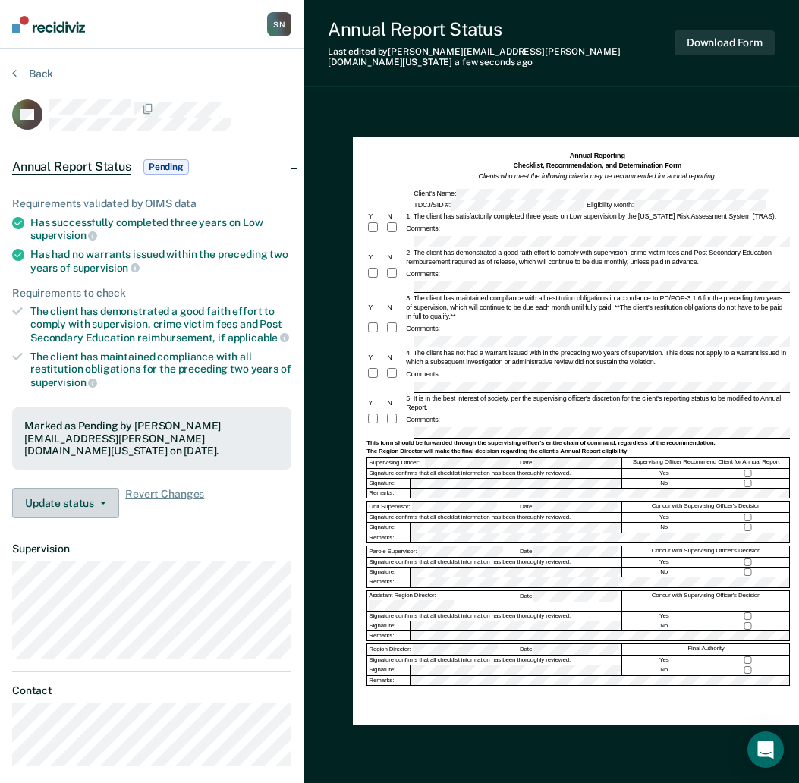
click at [57, 512] on button "Update status" at bounding box center [65, 503] width 107 height 30
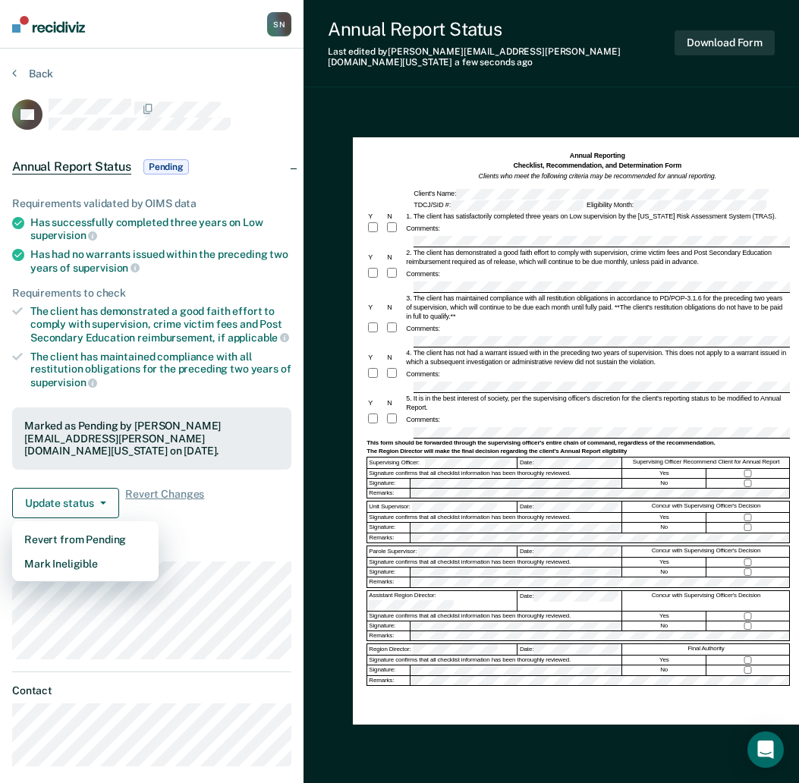
click at [207, 555] on dl "Supervision" at bounding box center [151, 600] width 279 height 116
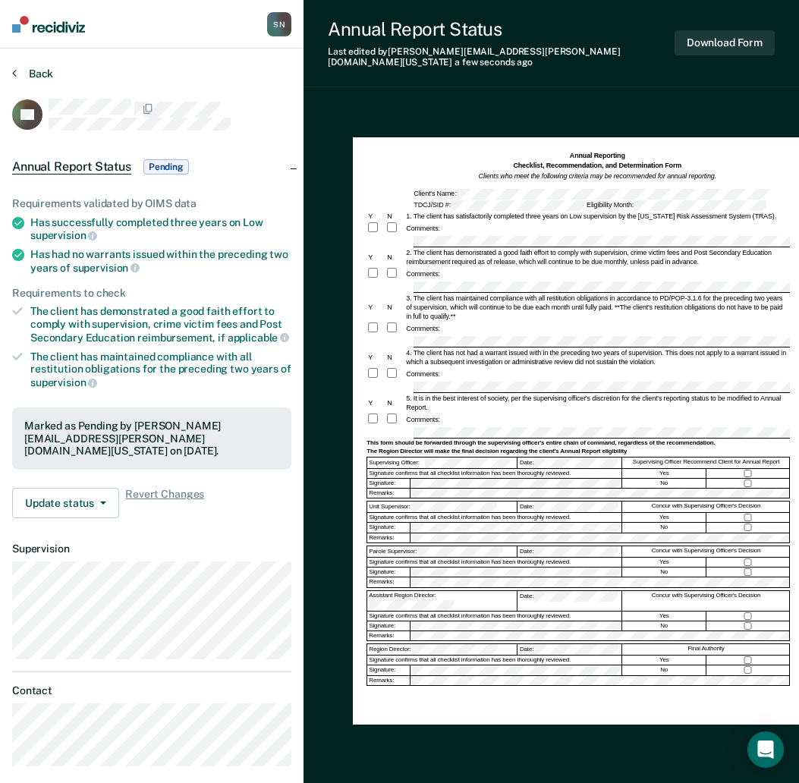
click at [27, 71] on button "Back" at bounding box center [32, 74] width 41 height 14
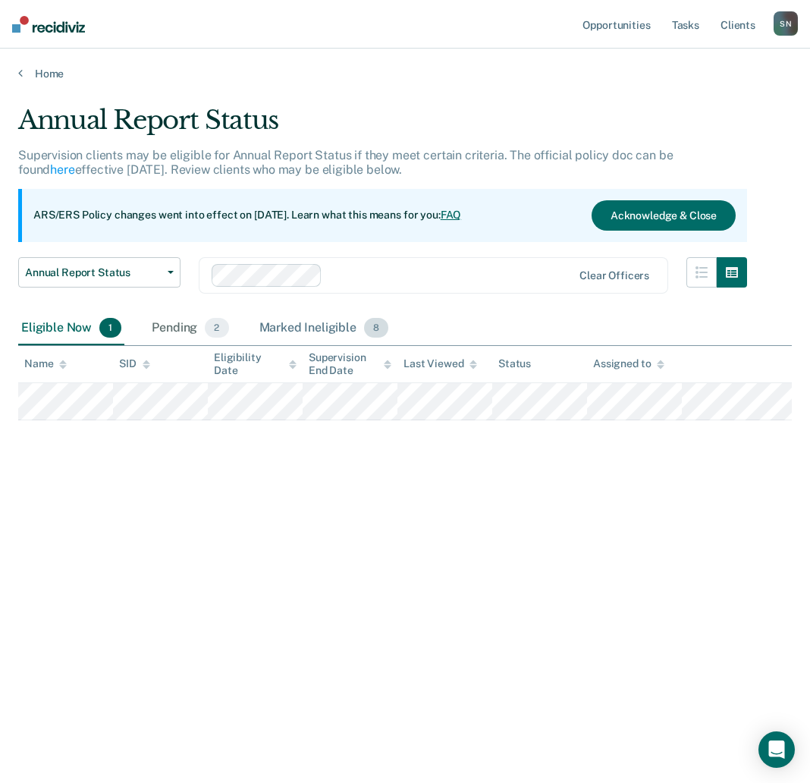
click at [275, 325] on div "Marked Ineligible 8" at bounding box center [324, 328] width 136 height 33
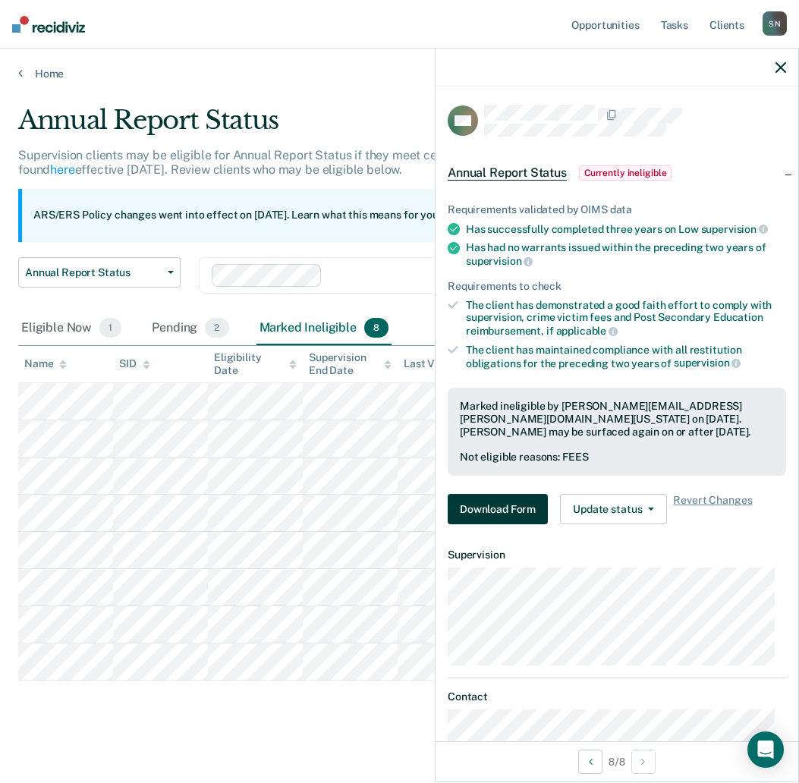
click at [536, 505] on button "Download Form" at bounding box center [498, 509] width 100 height 30
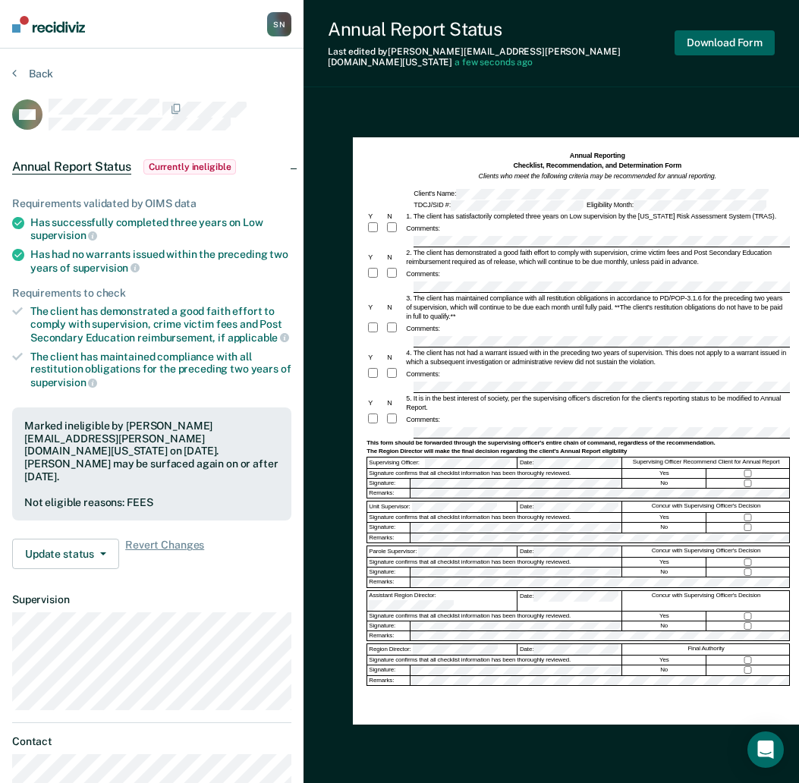
click at [691, 39] on button "Download Form" at bounding box center [724, 42] width 100 height 25
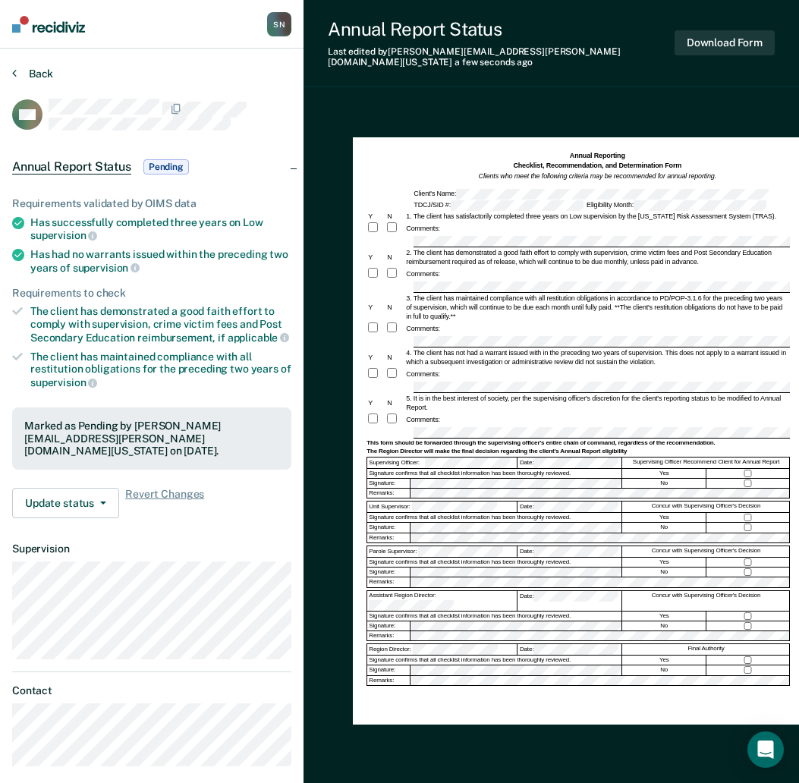
click at [35, 71] on button "Back" at bounding box center [32, 74] width 41 height 14
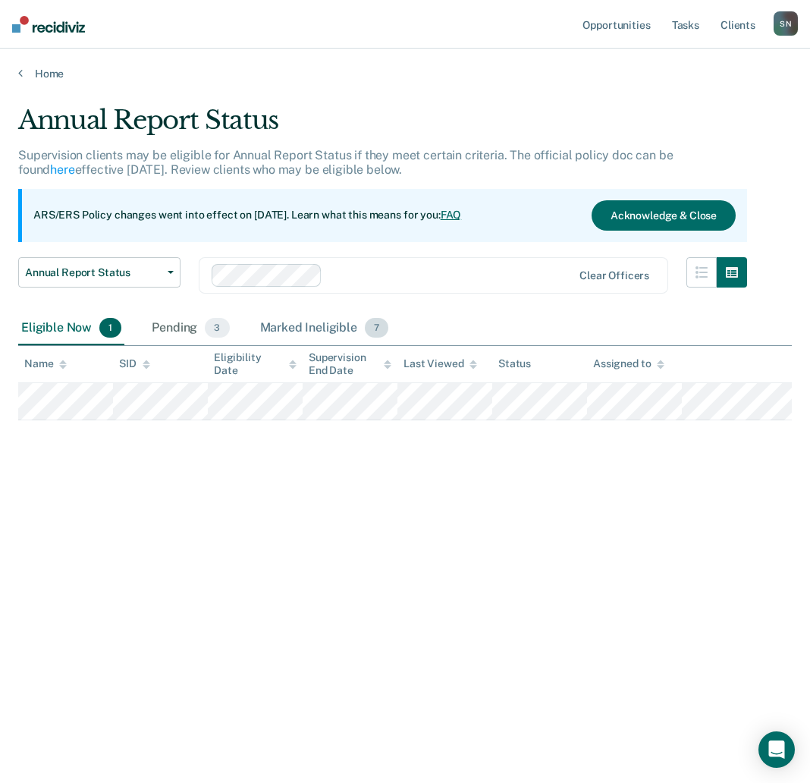
click at [312, 325] on div "Marked Ineligible 7" at bounding box center [324, 328] width 135 height 33
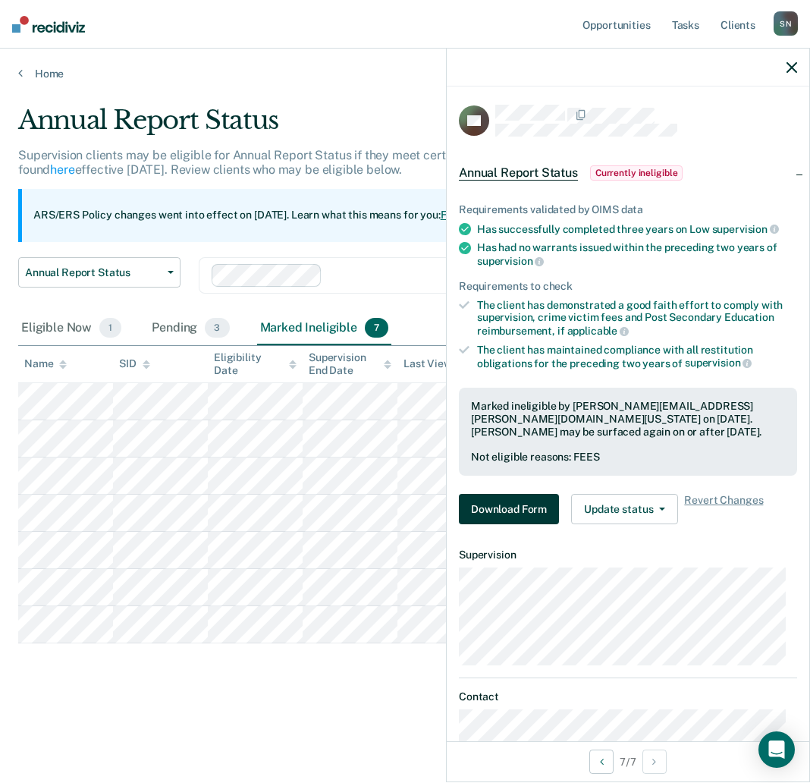
click at [514, 514] on button "Download Form" at bounding box center [509, 509] width 100 height 30
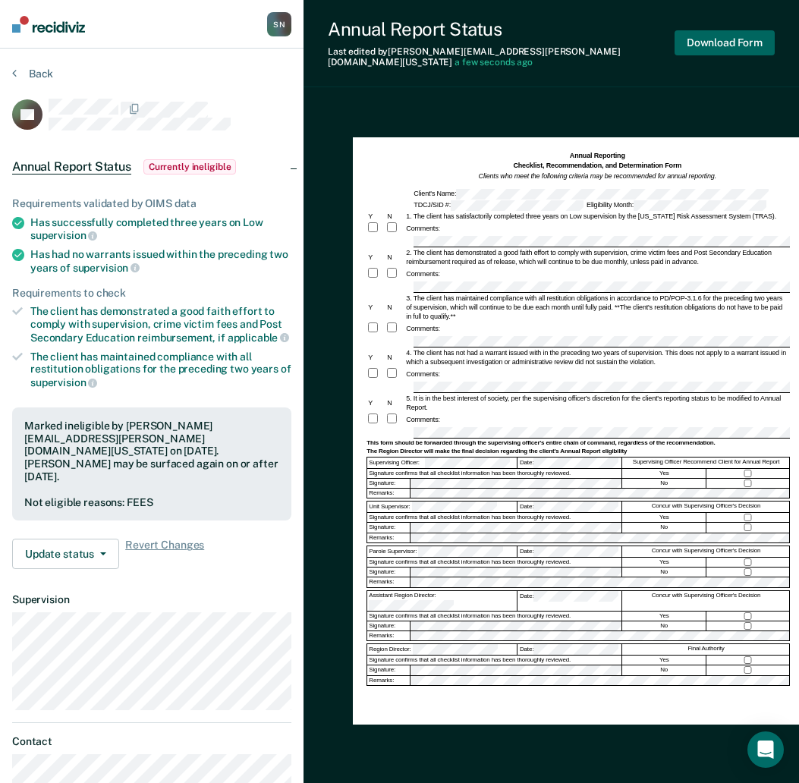
click at [727, 42] on button "Download Form" at bounding box center [724, 42] width 100 height 25
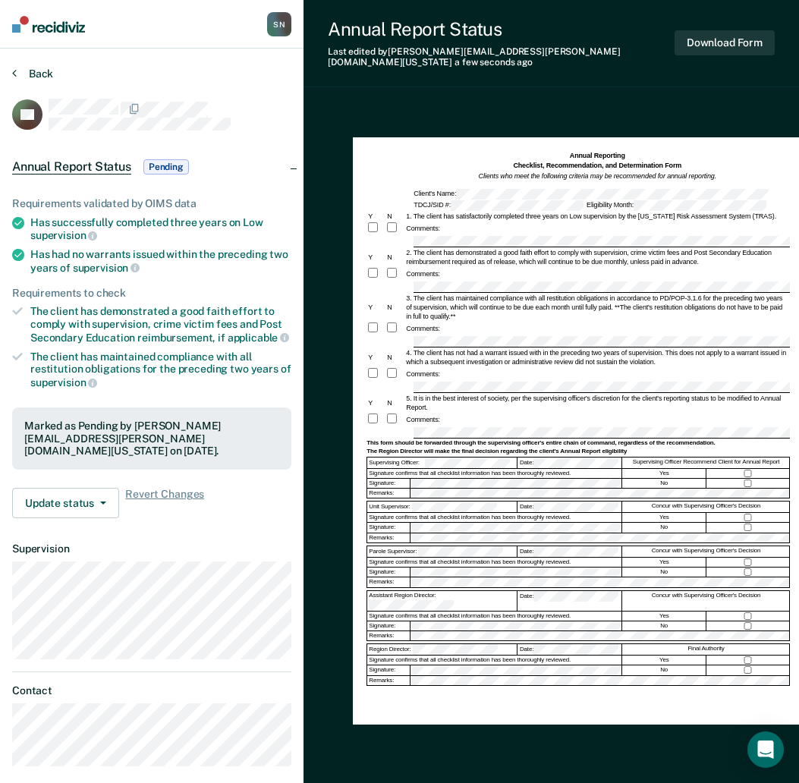
click at [42, 77] on button "Back" at bounding box center [32, 74] width 41 height 14
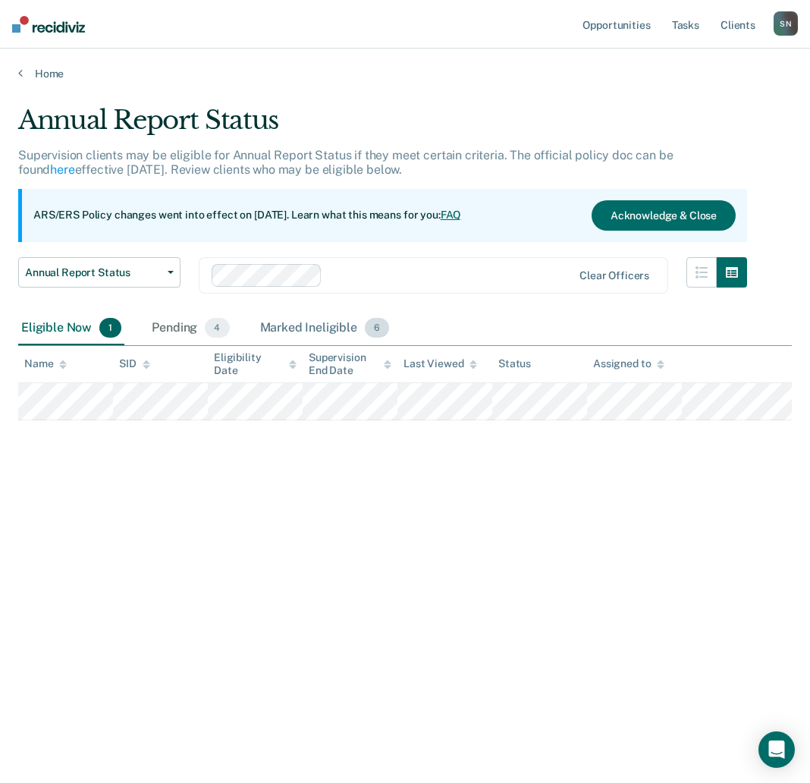
click at [299, 329] on div "Marked Ineligible 6" at bounding box center [325, 328] width 136 height 33
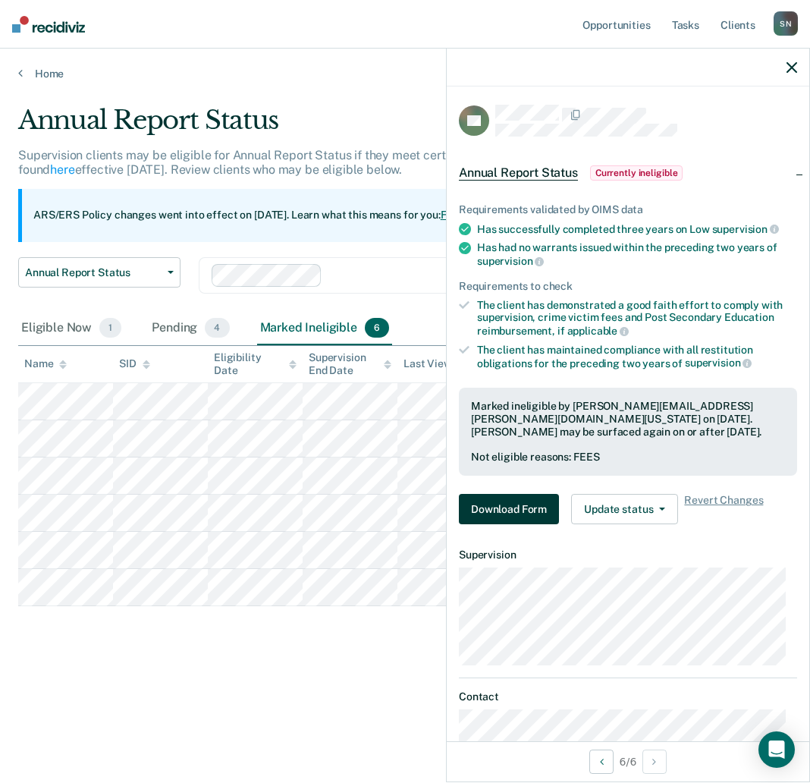
click at [542, 508] on button "Download Form" at bounding box center [509, 509] width 100 height 30
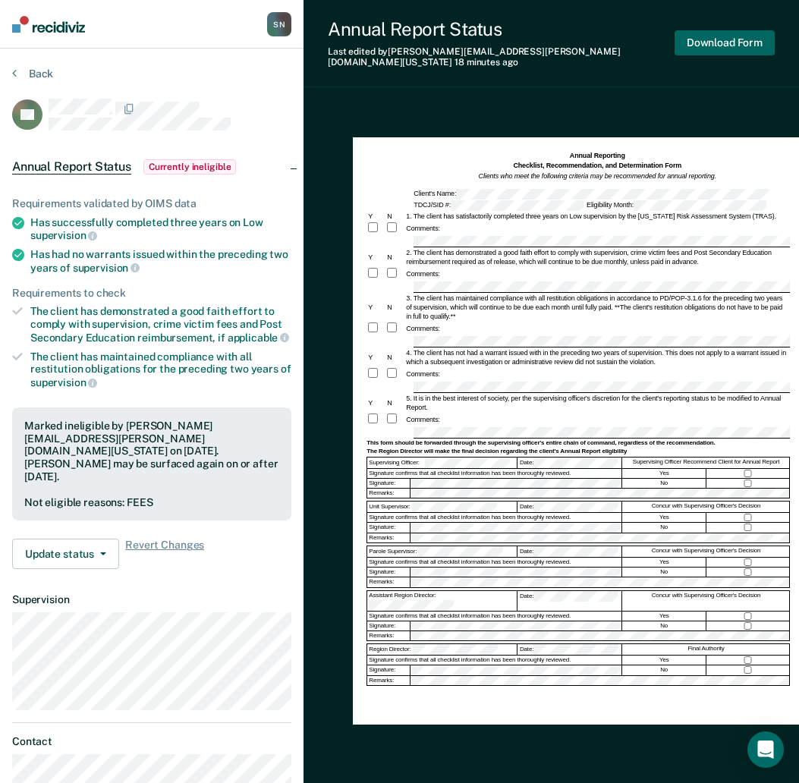
click at [726, 36] on button "Download Form" at bounding box center [724, 42] width 100 height 25
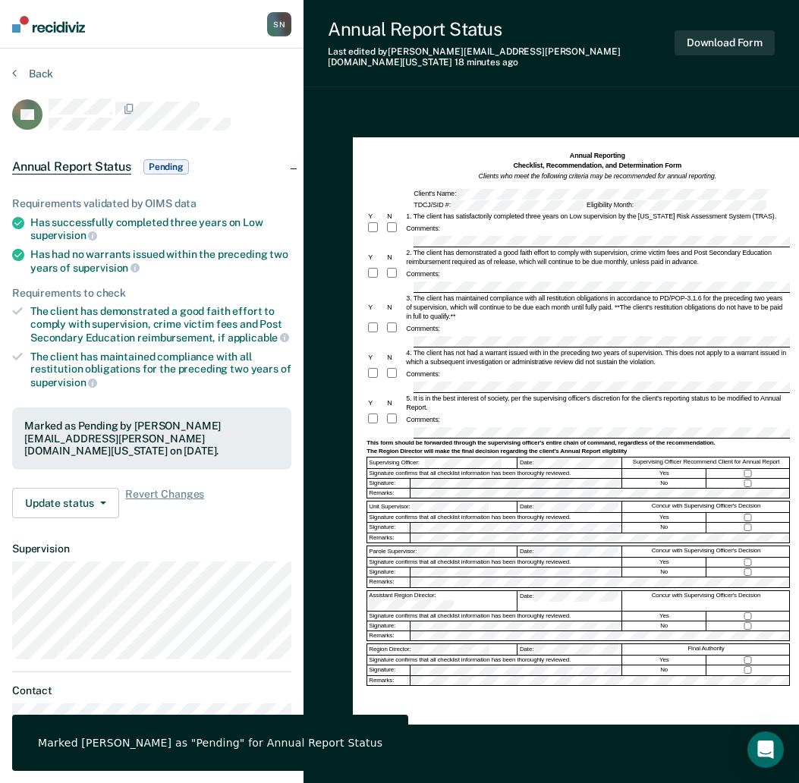
click at [765, 130] on div "Annual Reporting Checklist, Recommendation, and Determination Form Clients who …" at bounding box center [578, 427] width 451 height 595
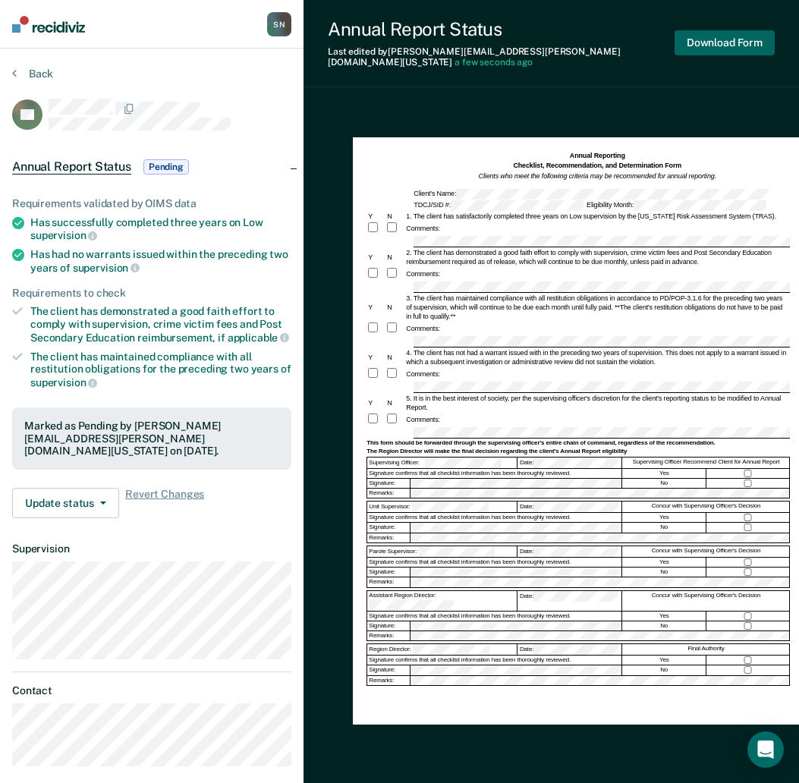
click at [715, 34] on button "Download Form" at bounding box center [724, 42] width 100 height 25
click at [42, 71] on button "Back" at bounding box center [32, 74] width 41 height 14
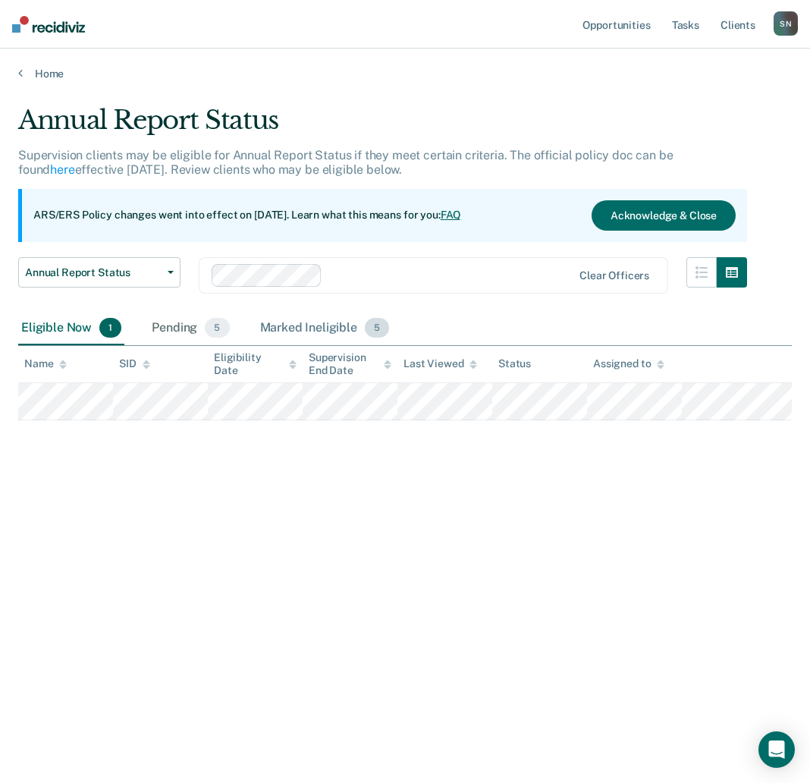
click at [324, 338] on div "Marked Ineligible 5" at bounding box center [325, 328] width 136 height 33
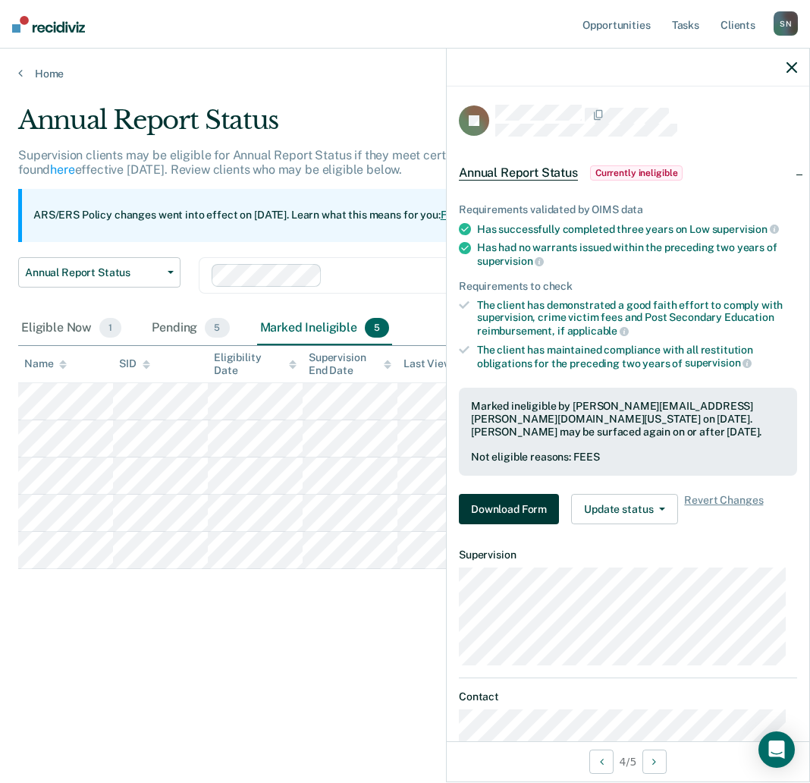
click at [527, 506] on button "Download Form" at bounding box center [509, 509] width 100 height 30
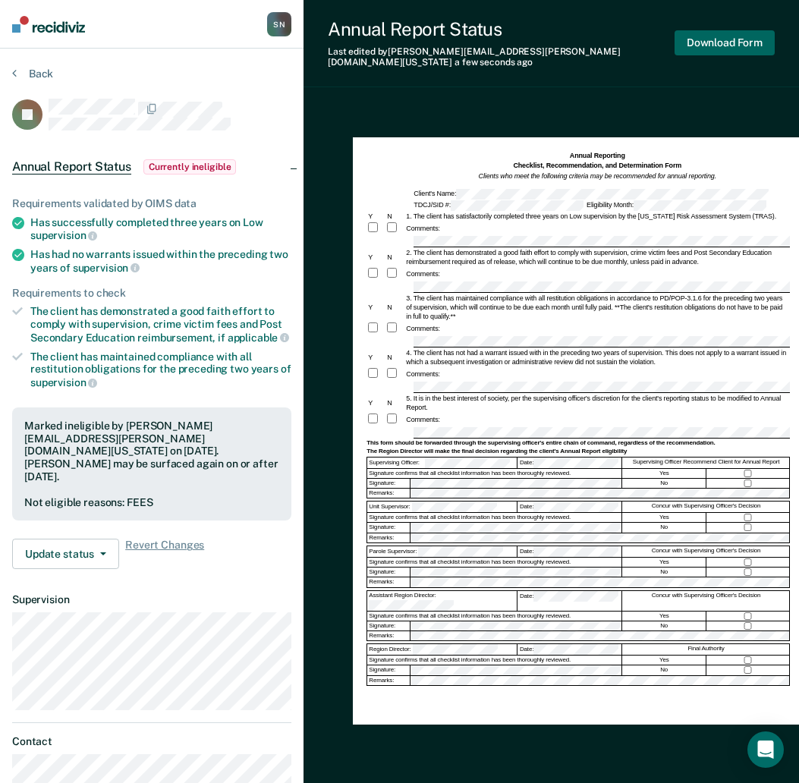
click at [709, 31] on button "Download Form" at bounding box center [724, 42] width 100 height 25
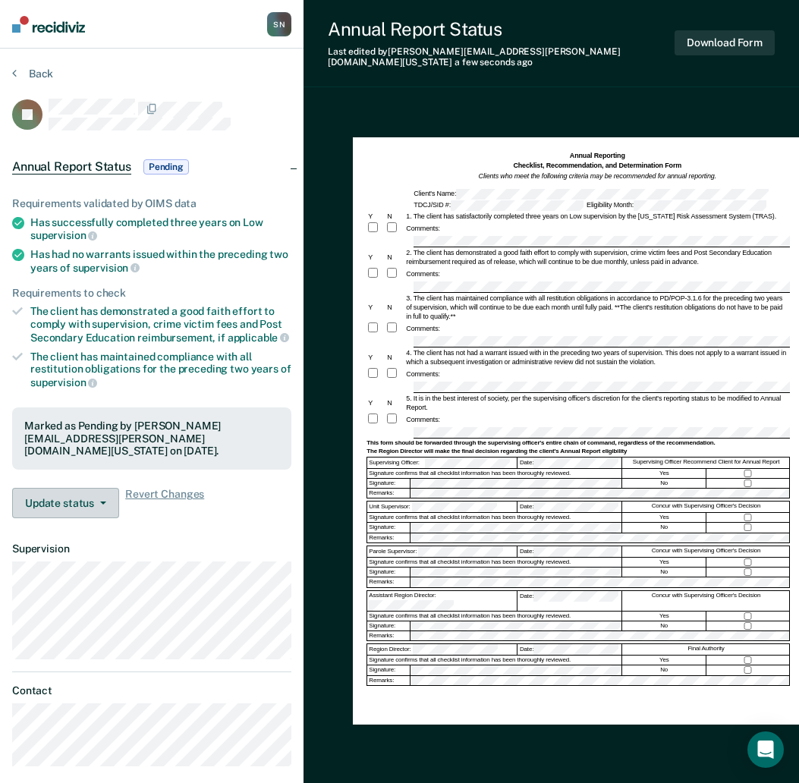
click at [80, 495] on button "Update status" at bounding box center [65, 503] width 107 height 30
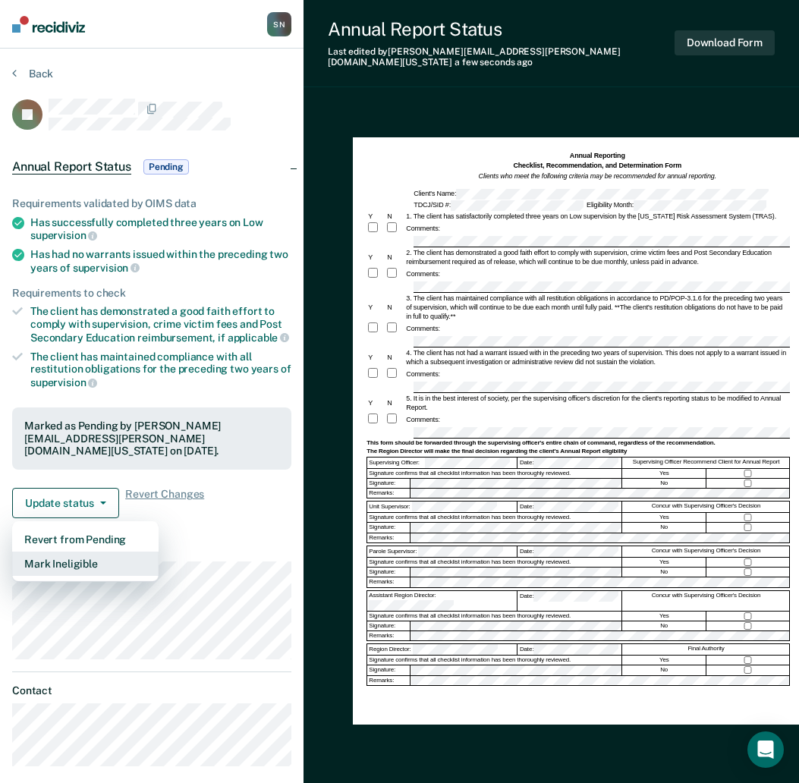
click at [71, 561] on button "Mark Ineligible" at bounding box center [85, 564] width 146 height 24
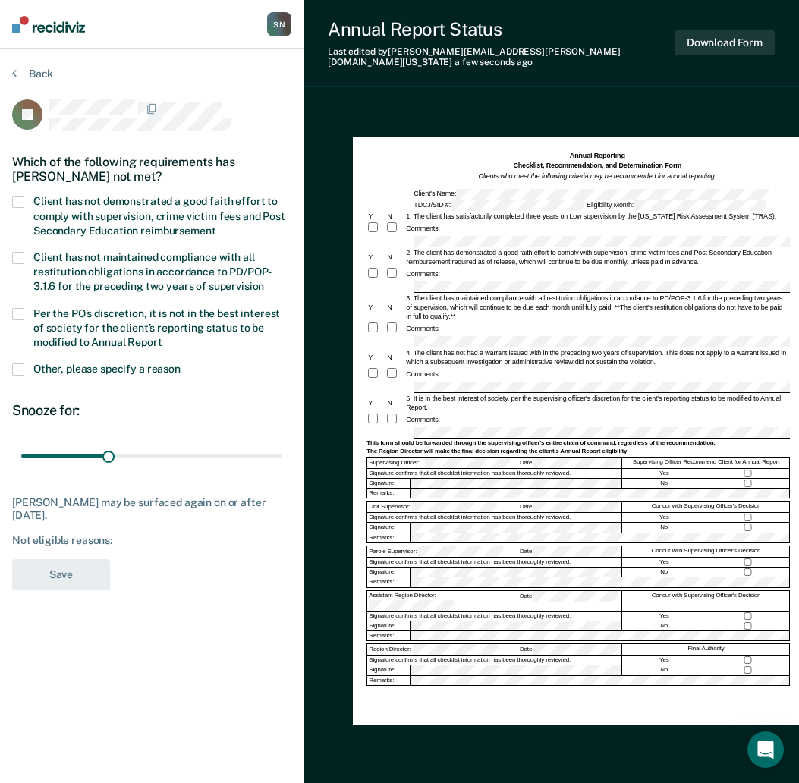
click at [22, 200] on span at bounding box center [18, 202] width 12 height 12
click at [215, 225] on input "Client has not demonstrated a good faith effort to comply with supervision, cri…" at bounding box center [215, 225] width 0 height 0
drag, startPoint x: 64, startPoint y: 569, endPoint x: 61, endPoint y: 528, distance: 41.1
click at [64, 567] on button "Save" at bounding box center [61, 574] width 98 height 31
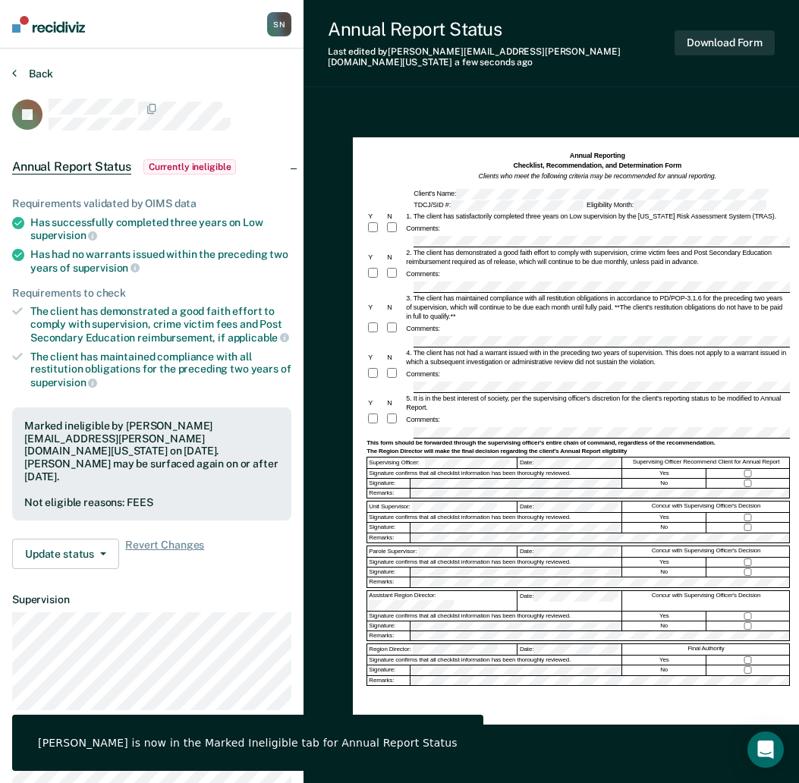
click at [20, 71] on button "Back" at bounding box center [32, 74] width 41 height 14
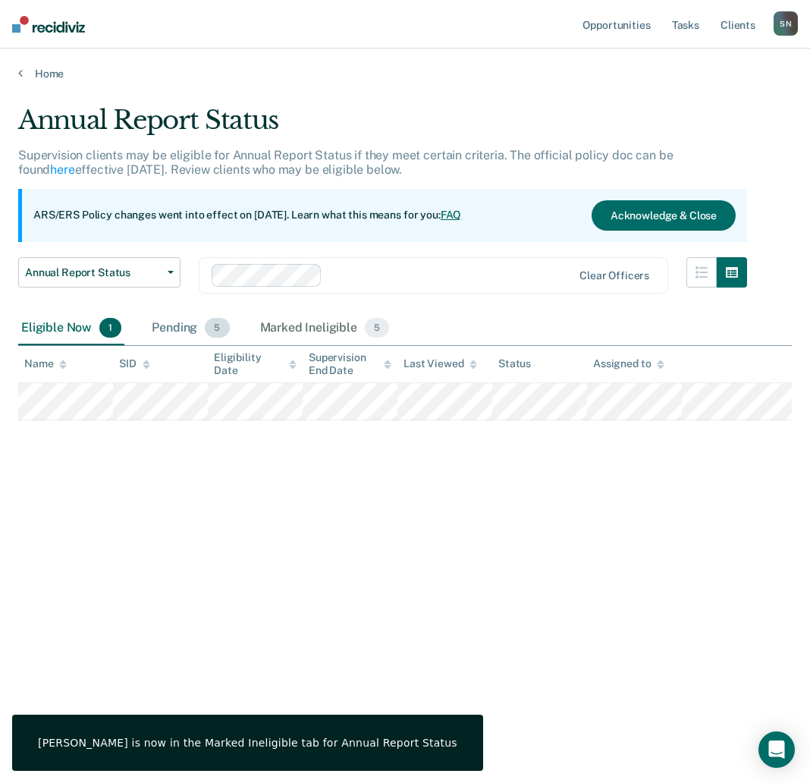
click at [196, 330] on div "Pending 5" at bounding box center [190, 328] width 83 height 33
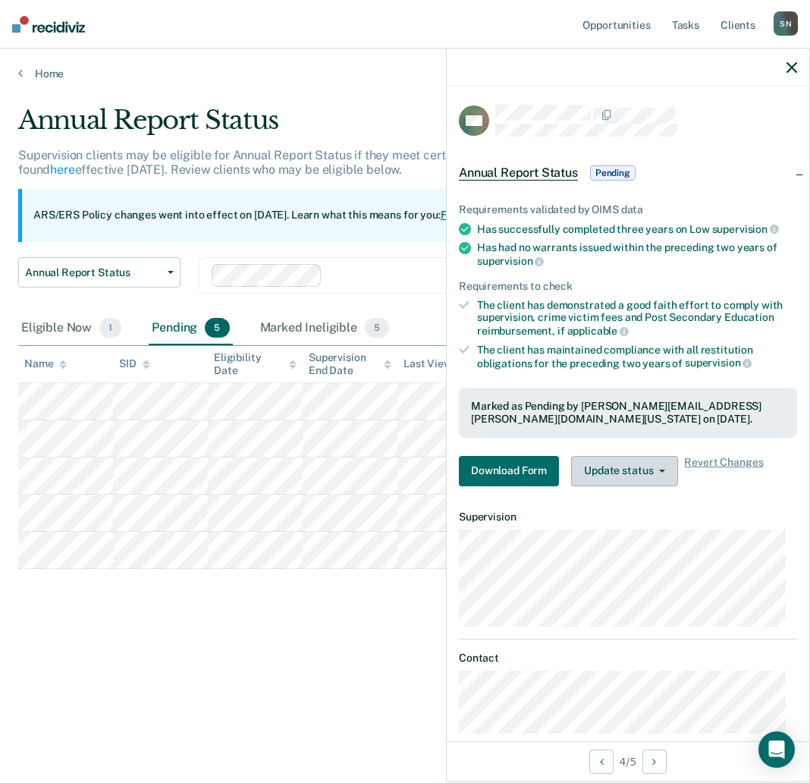
click at [602, 470] on button "Update status" at bounding box center [624, 471] width 107 height 30
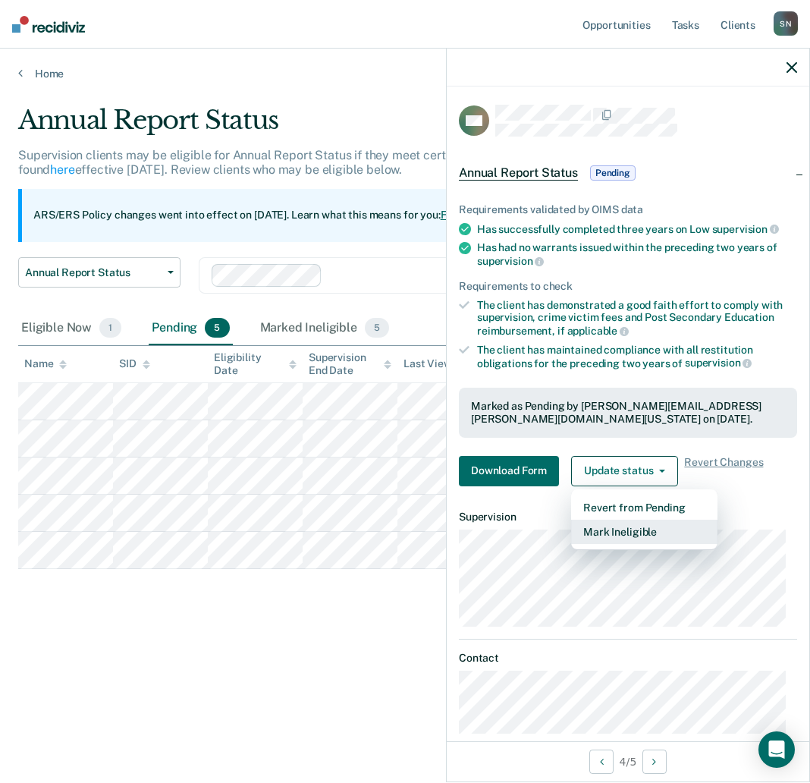
click at [606, 540] on button "Mark Ineligible" at bounding box center [644, 532] width 146 height 24
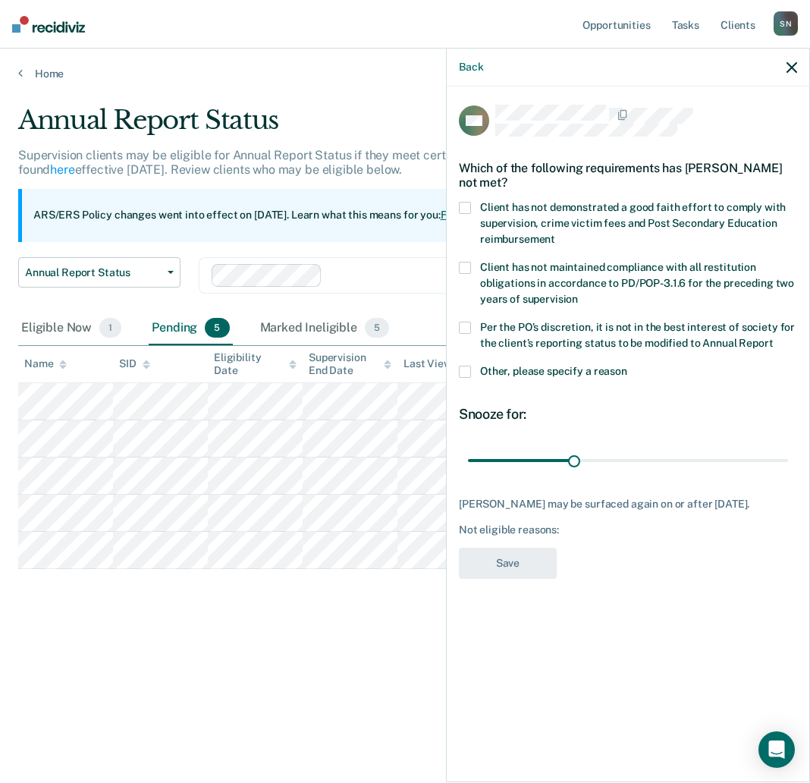
click at [464, 209] on span at bounding box center [465, 208] width 12 height 12
click at [555, 234] on input "Client has not demonstrated a good faith effort to comply with supervision, cri…" at bounding box center [555, 234] width 0 height 0
click at [495, 563] on button "Save" at bounding box center [508, 563] width 98 height 31
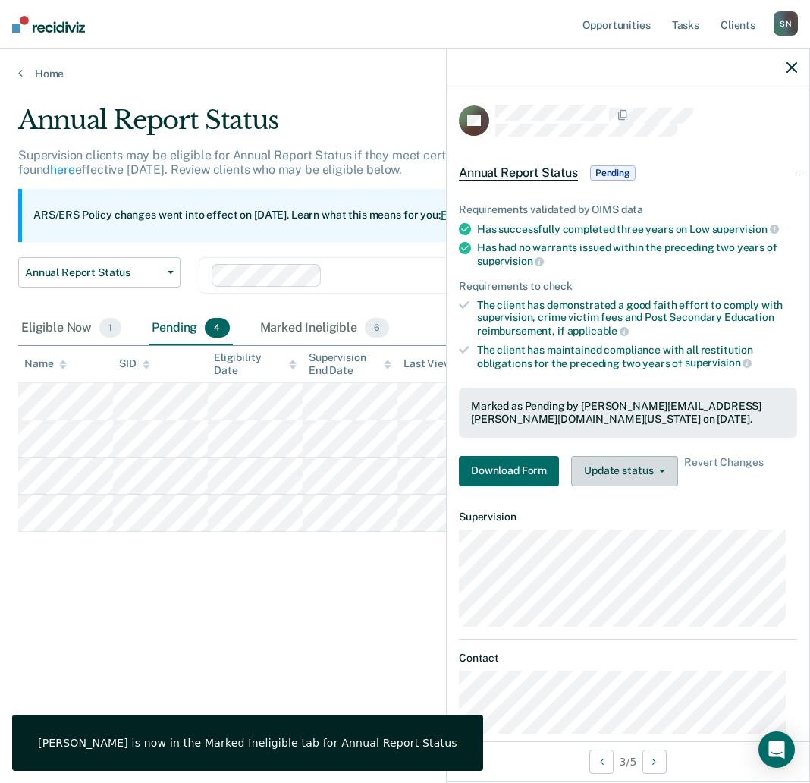
click at [647, 459] on button "Update status" at bounding box center [624, 471] width 107 height 30
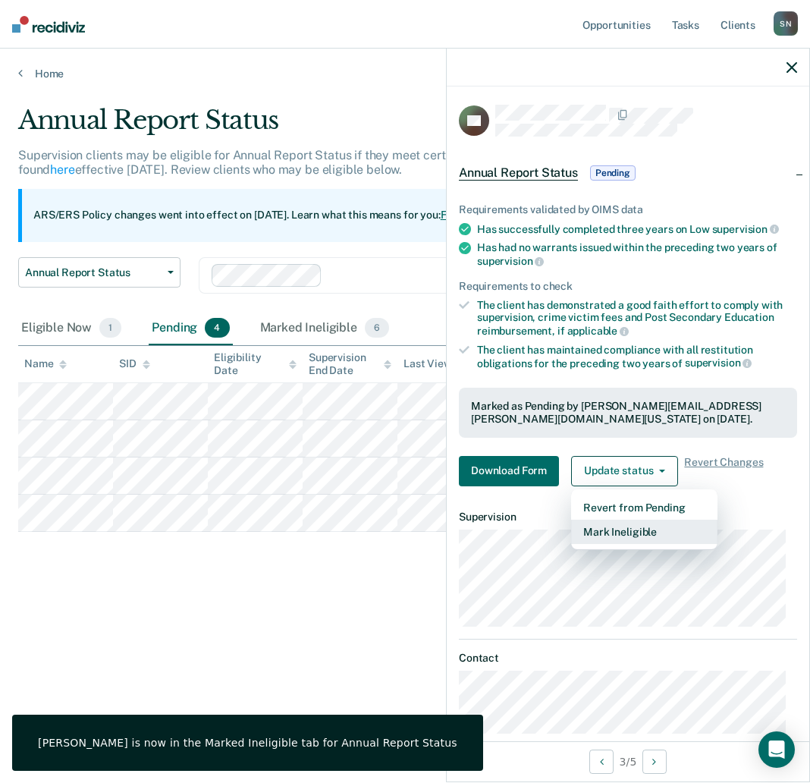
click at [601, 535] on button "Mark Ineligible" at bounding box center [644, 532] width 146 height 24
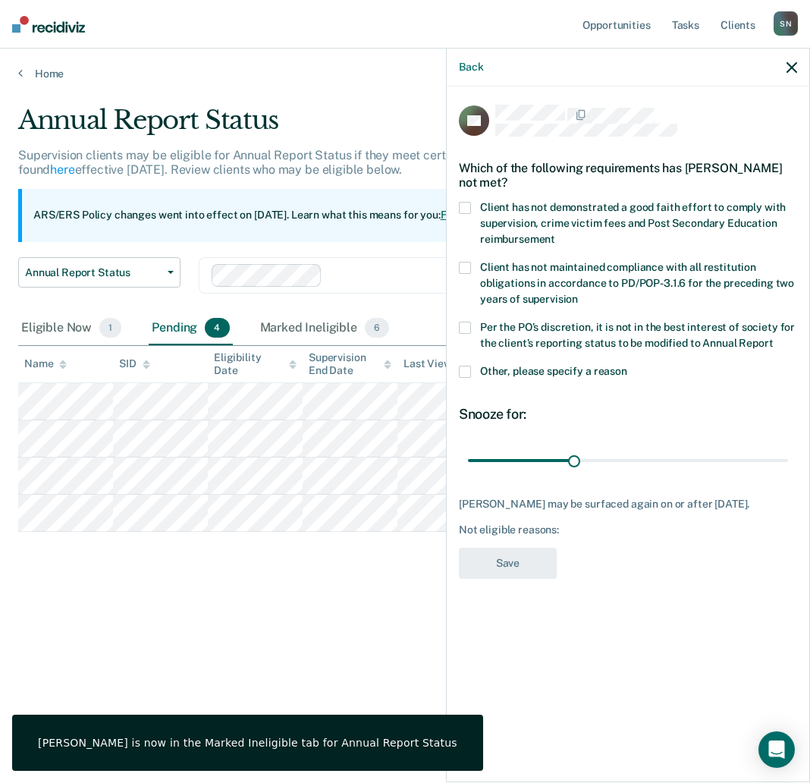
click at [471, 198] on div "Which of the following requirements has [PERSON_NAME] not met?" at bounding box center [628, 175] width 338 height 53
click at [467, 206] on span at bounding box center [465, 208] width 12 height 12
click at [555, 234] on input "Client has not demonstrated a good faith effort to comply with supervision, cri…" at bounding box center [555, 234] width 0 height 0
click at [502, 574] on button "Save" at bounding box center [508, 563] width 98 height 31
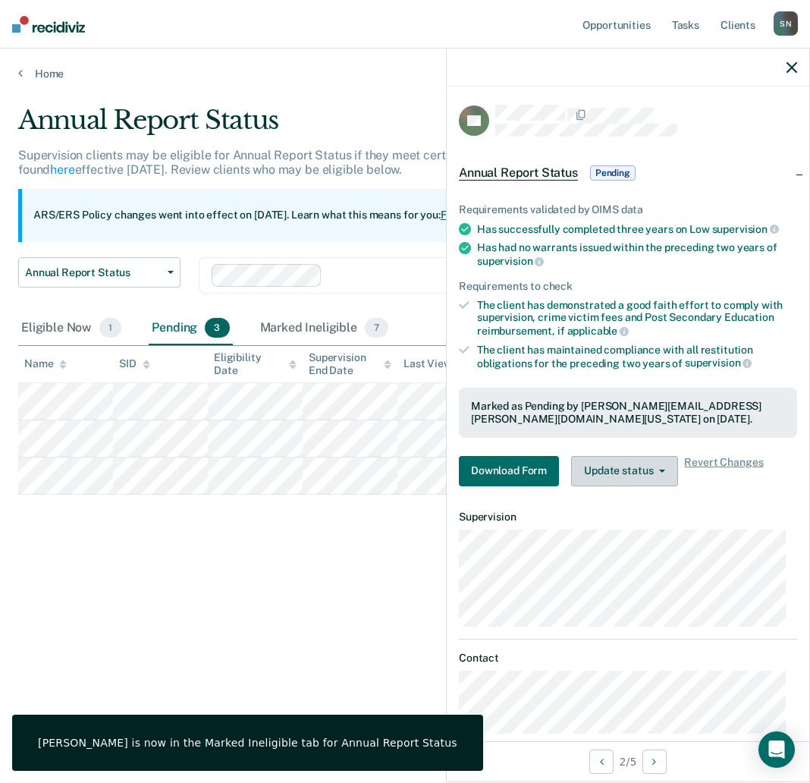
click at [624, 472] on button "Update status" at bounding box center [624, 471] width 107 height 30
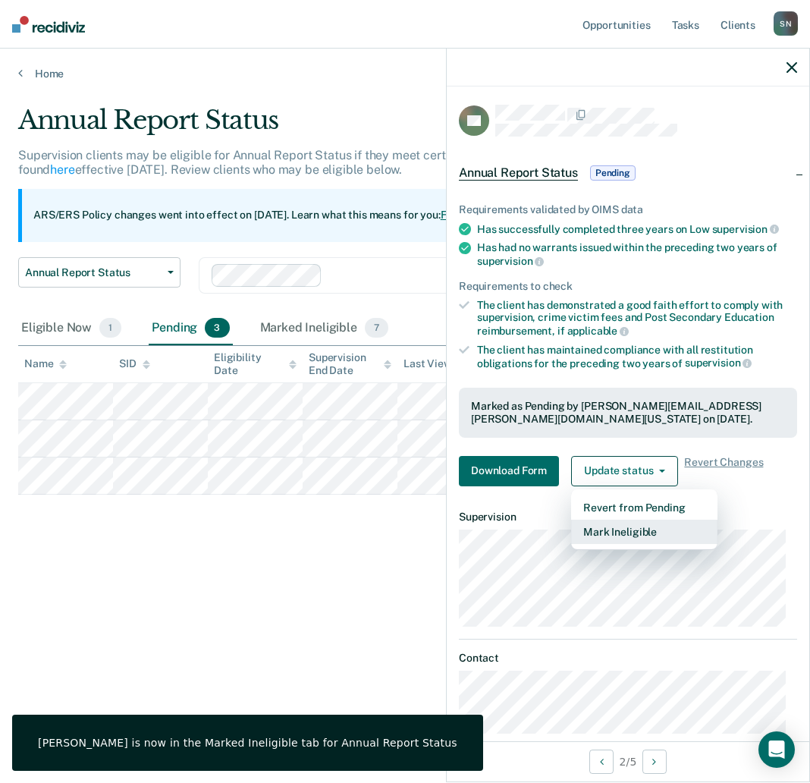
click at [616, 529] on button "Mark Ineligible" at bounding box center [644, 532] width 146 height 24
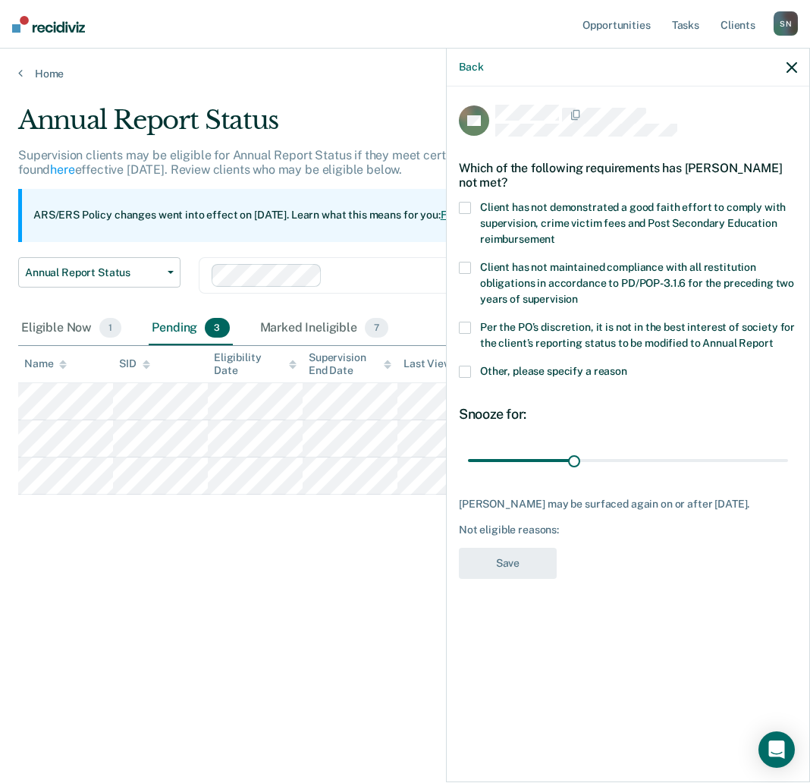
drag, startPoint x: 464, startPoint y: 482, endPoint x: 463, endPoint y: 442, distance: 40.2
click at [464, 498] on div "[PERSON_NAME] may be surfaced again on or after [DATE]." at bounding box center [628, 504] width 338 height 13
click at [465, 202] on span at bounding box center [465, 208] width 12 height 12
click at [555, 234] on input "Client has not demonstrated a good faith effort to comply with supervision, cri…" at bounding box center [555, 234] width 0 height 0
click at [523, 548] on button "Save" at bounding box center [508, 563] width 98 height 31
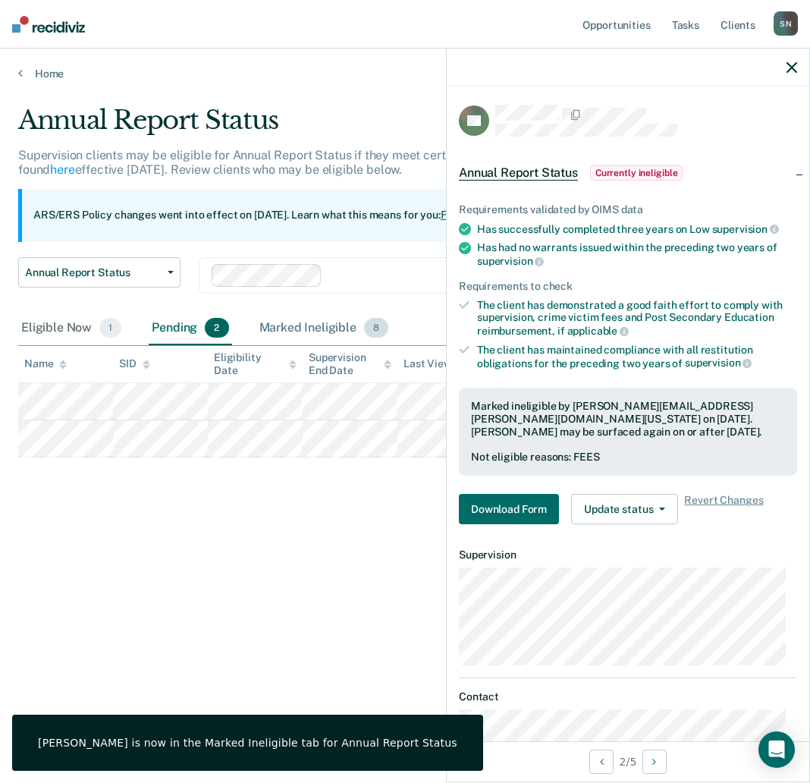
click at [273, 318] on div "Marked Ineligible 8" at bounding box center [324, 328] width 136 height 33
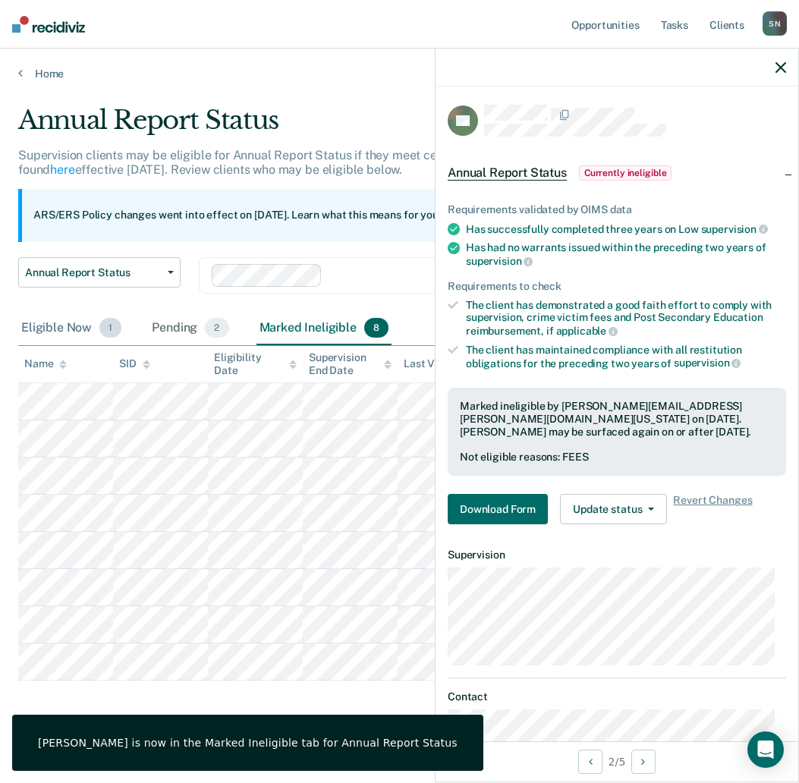
click at [55, 326] on div "Eligible Now 1" at bounding box center [71, 328] width 106 height 33
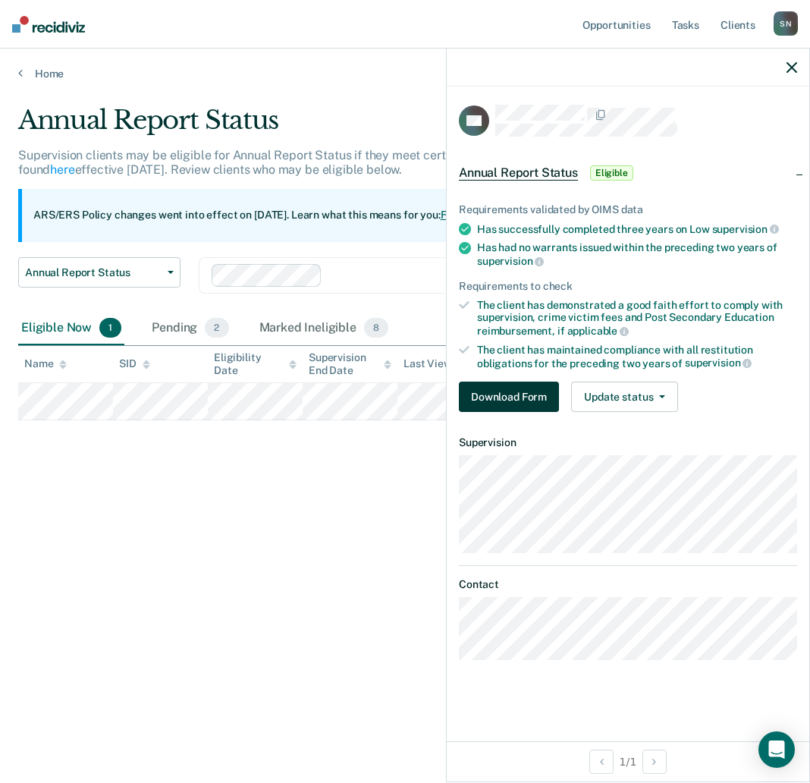
click at [493, 389] on button "Download Form" at bounding box center [509, 397] width 100 height 30
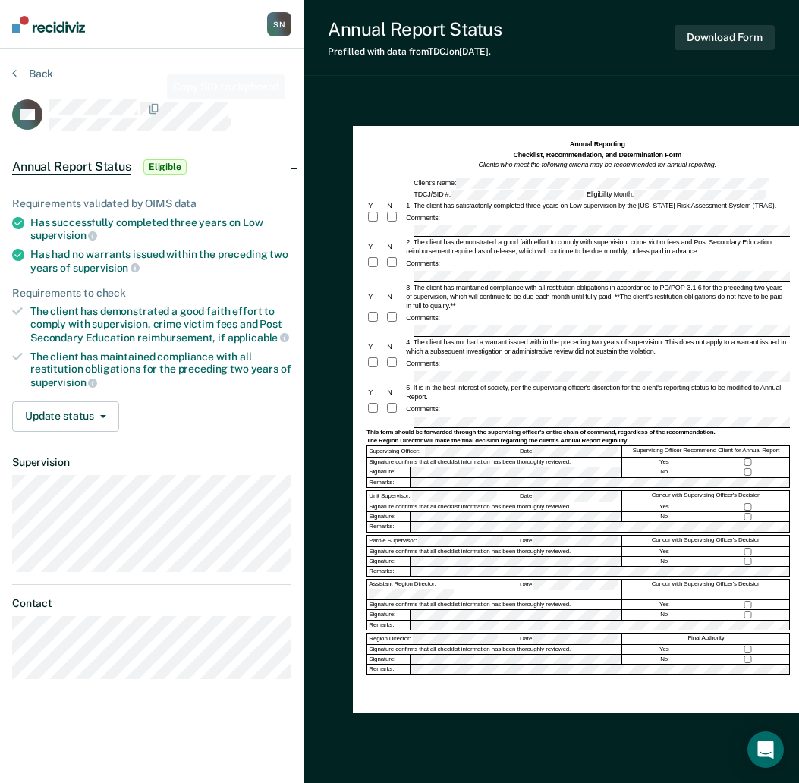
click at [157, 99] on div at bounding box center [170, 109] width 243 height 20
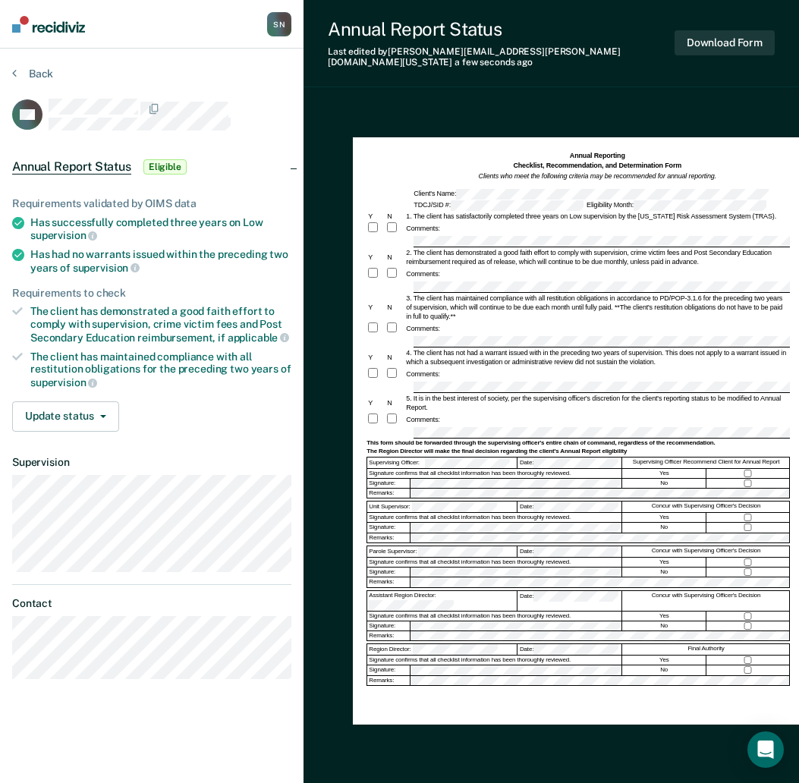
click at [426, 591] on div "Assistant Region Director:" at bounding box center [442, 601] width 150 height 20
click at [621, 200] on div "Eligibility Month:" at bounding box center [676, 205] width 183 height 11
click at [722, 41] on button "Download Form" at bounding box center [724, 42] width 100 height 25
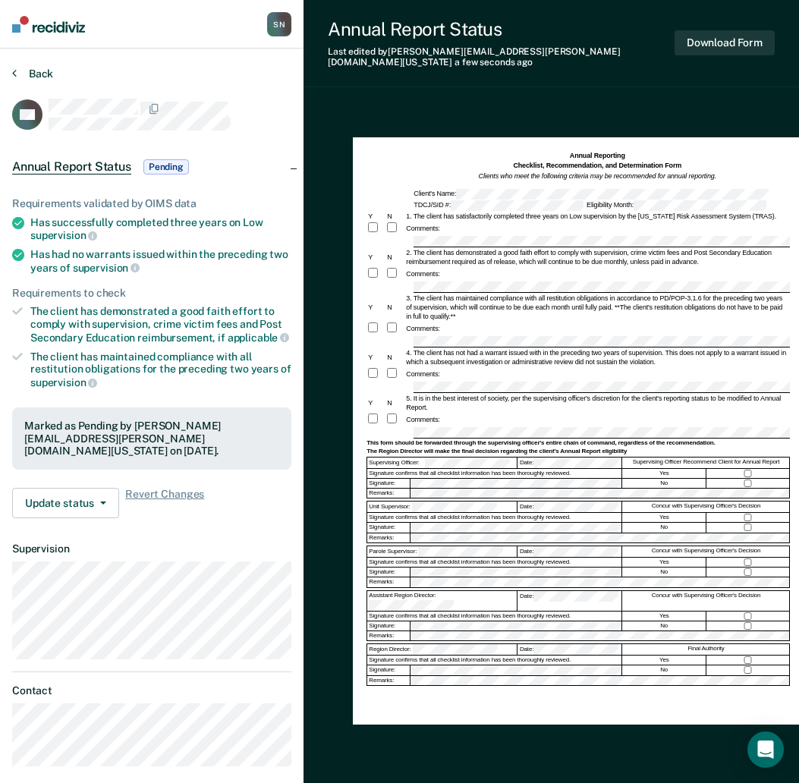
click at [39, 70] on button "Back" at bounding box center [32, 74] width 41 height 14
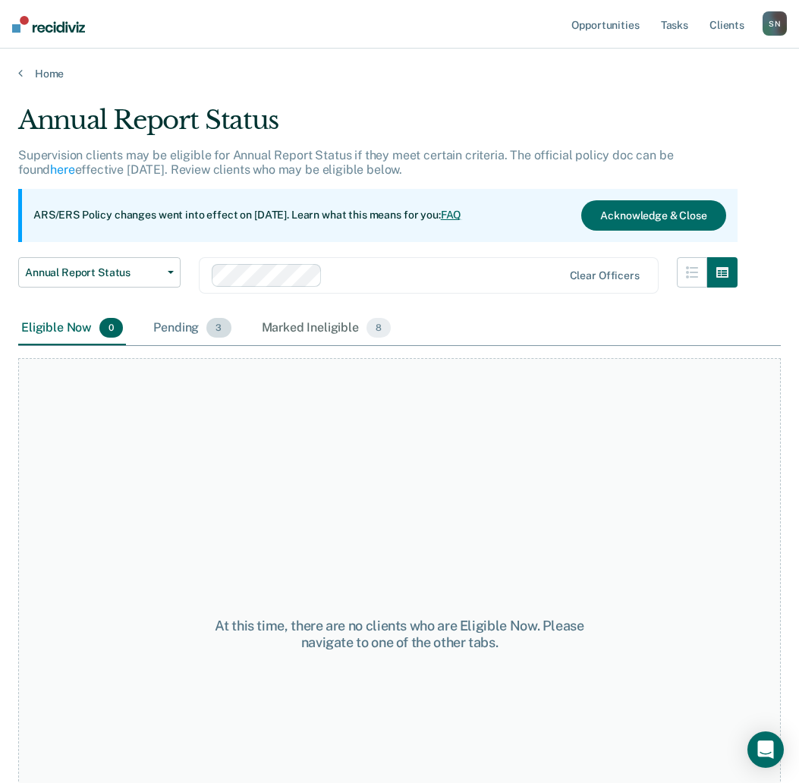
click at [186, 319] on div "Pending 3" at bounding box center [191, 328] width 83 height 33
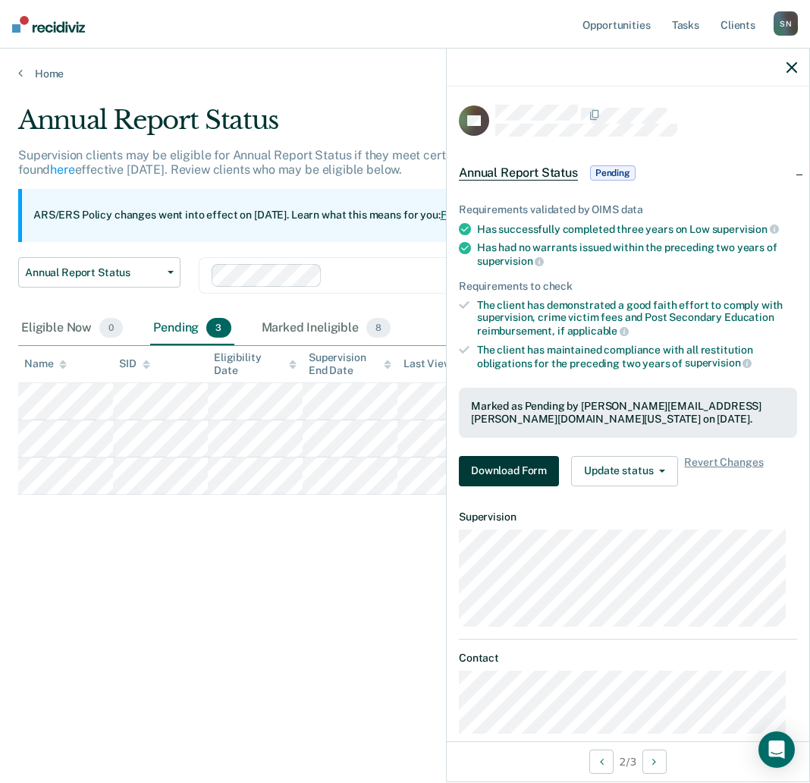
click at [550, 473] on button "Download Form" at bounding box center [509, 471] width 100 height 30
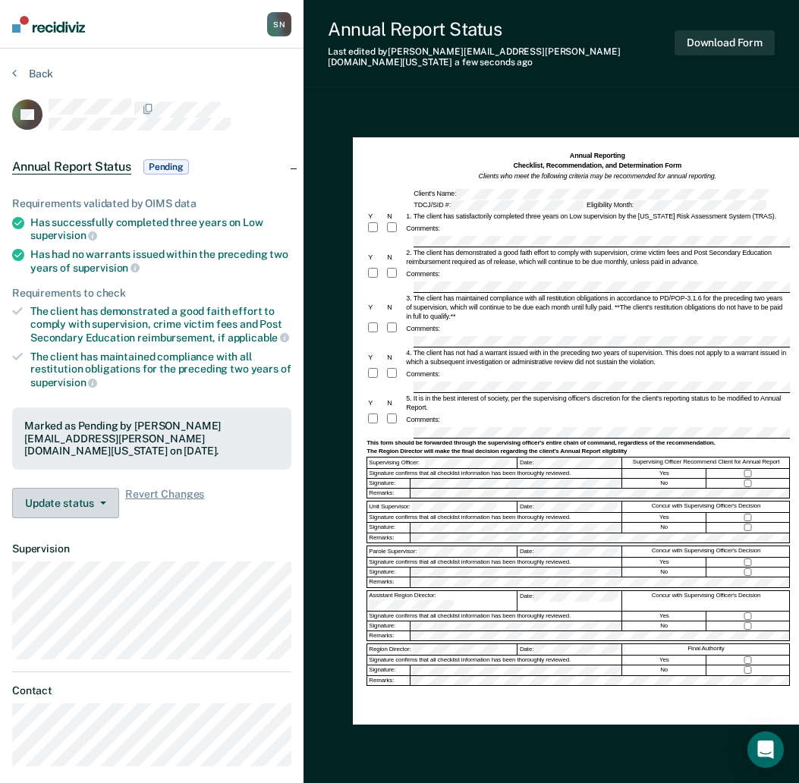
click at [94, 497] on button "Update status" at bounding box center [65, 503] width 107 height 30
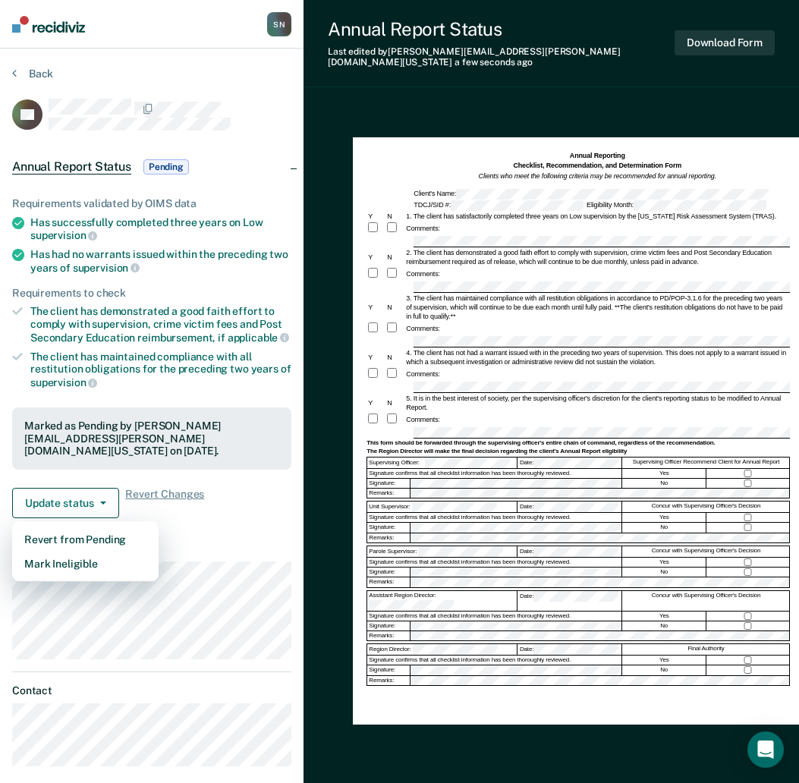
click at [240, 538] on article "AF Annual Report Status Pending Requirements validated by OIMS data Has success…" at bounding box center [151, 433] width 279 height 668
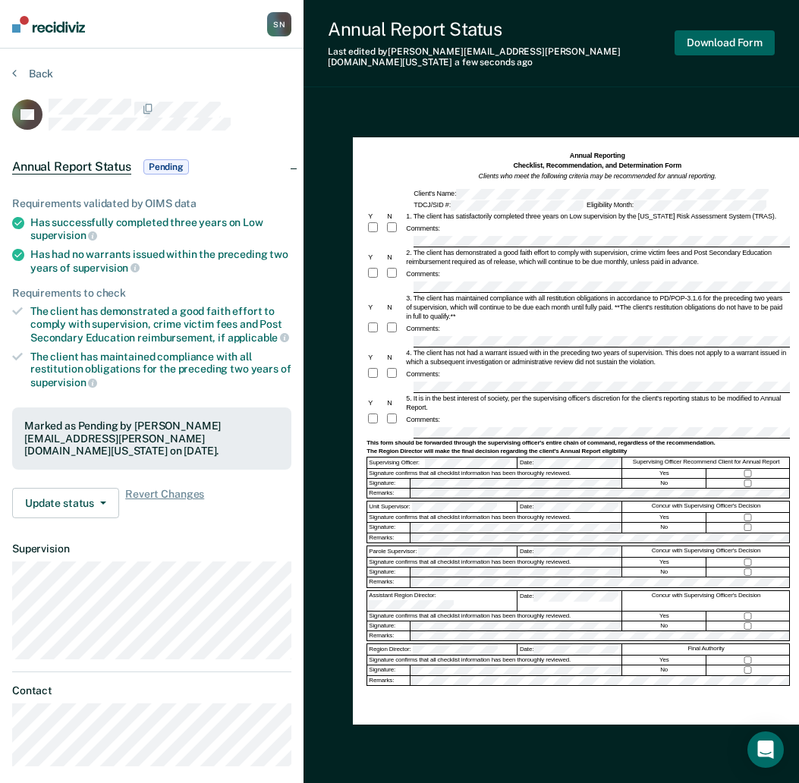
click at [744, 31] on button "Download Form" at bounding box center [724, 42] width 100 height 25
click at [39, 75] on button "Back" at bounding box center [32, 74] width 41 height 14
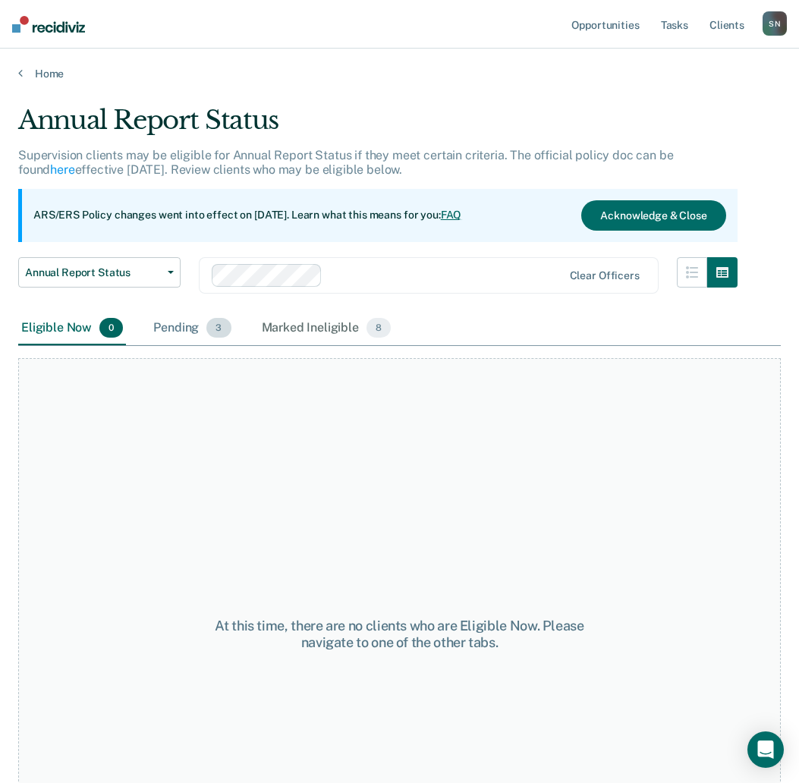
click at [181, 328] on div "Pending 3" at bounding box center [191, 328] width 83 height 33
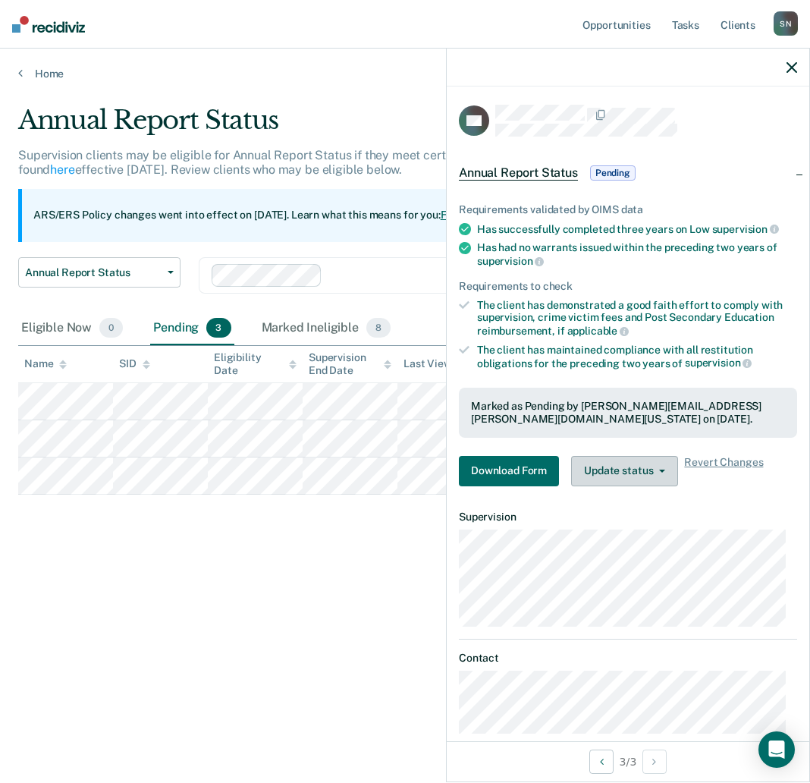
click at [621, 464] on button "Update status" at bounding box center [624, 471] width 107 height 30
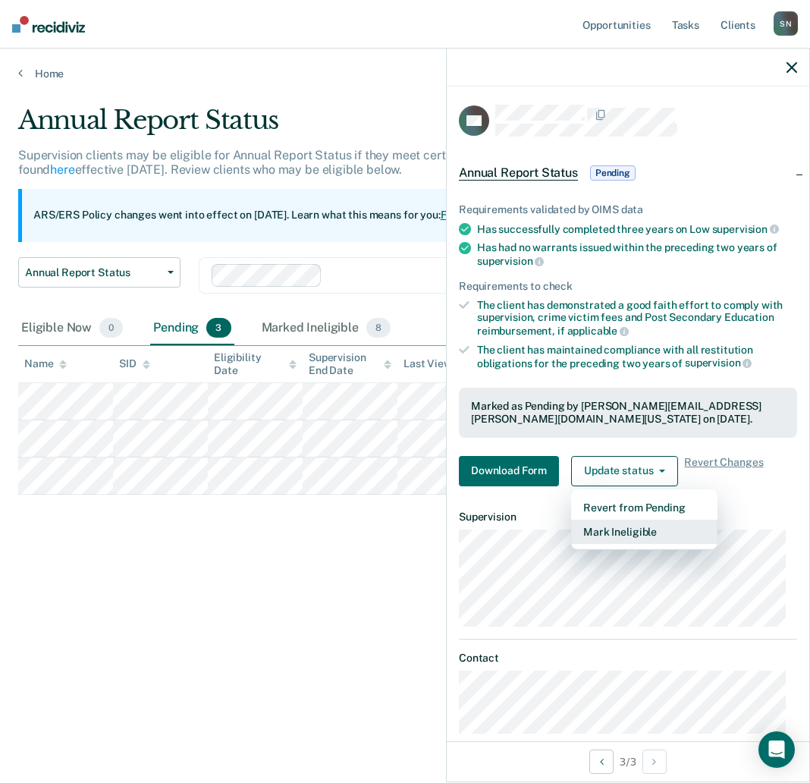
click at [624, 527] on button "Mark Ineligible" at bounding box center [644, 532] width 146 height 24
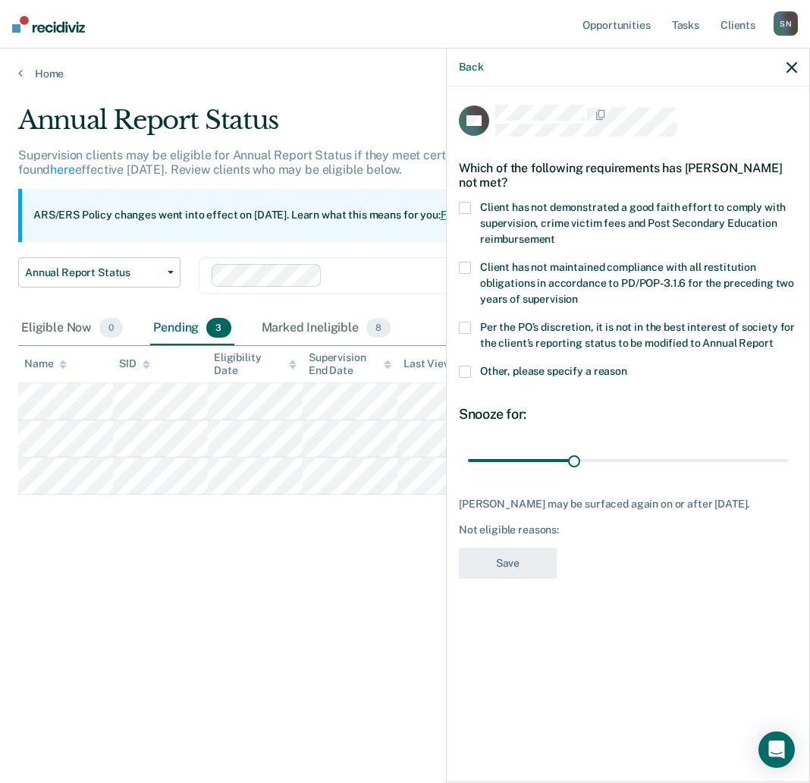
click at [470, 210] on span at bounding box center [465, 208] width 12 height 12
click at [555, 234] on input "Client has not demonstrated a good faith effort to comply with supervision, cri…" at bounding box center [555, 234] width 0 height 0
click at [514, 552] on button "Save" at bounding box center [508, 563] width 98 height 31
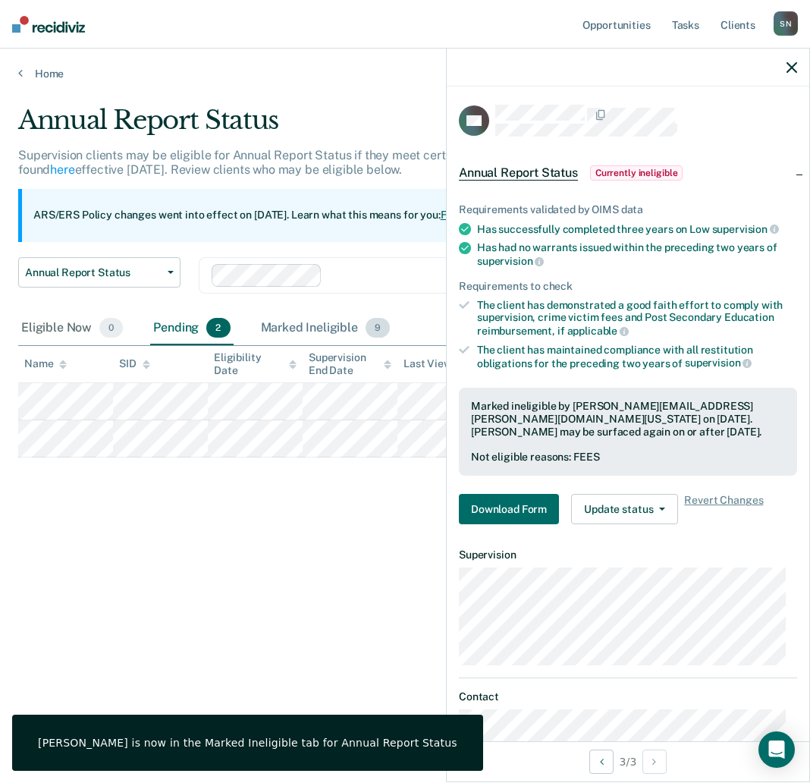
click at [299, 325] on div "Marked Ineligible 9" at bounding box center [326, 328] width 136 height 33
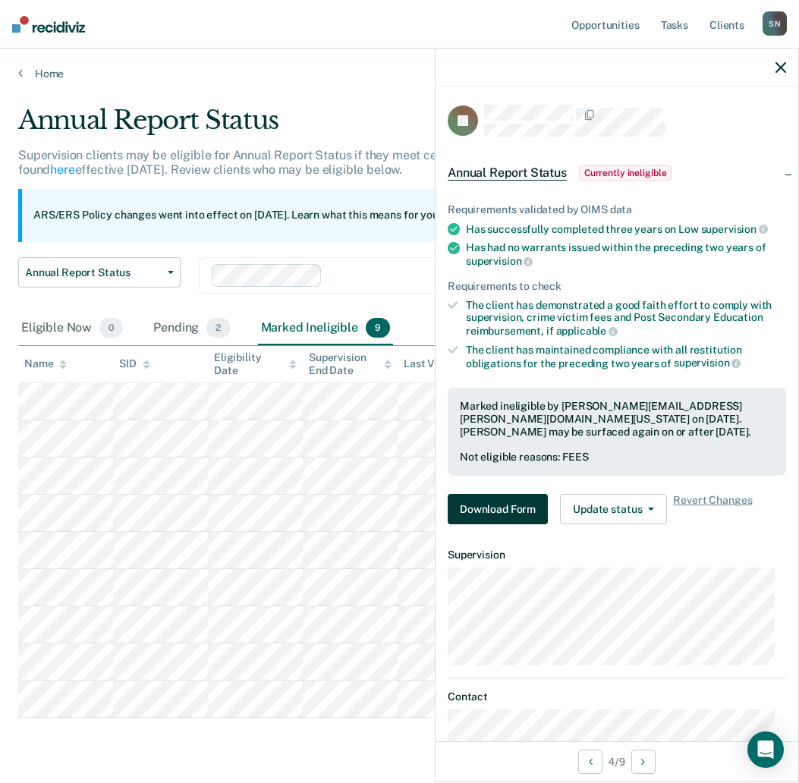
click at [523, 514] on button "Download Form" at bounding box center [498, 509] width 100 height 30
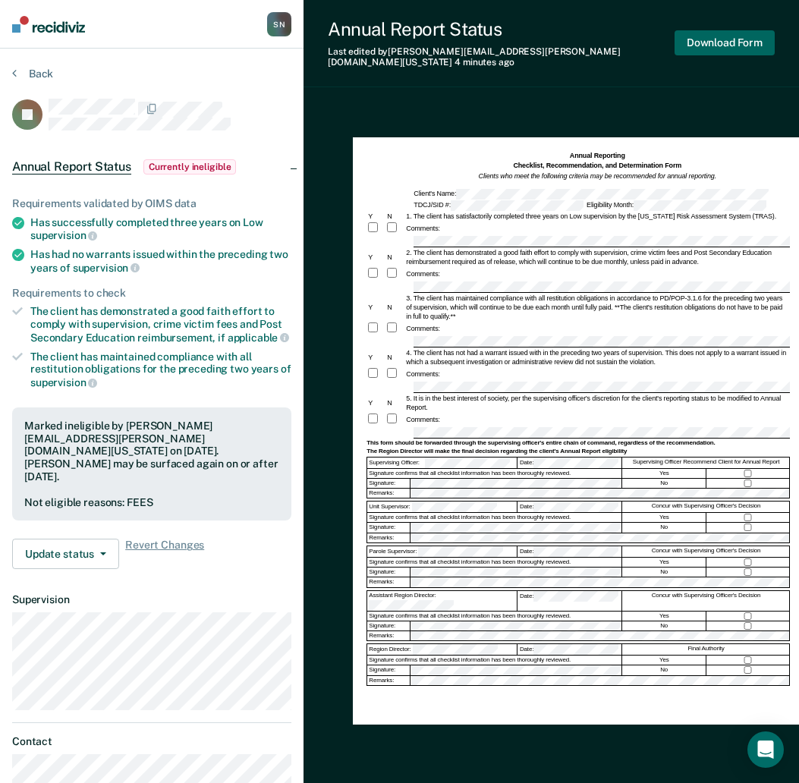
click at [711, 31] on button "Download Form" at bounding box center [724, 42] width 100 height 25
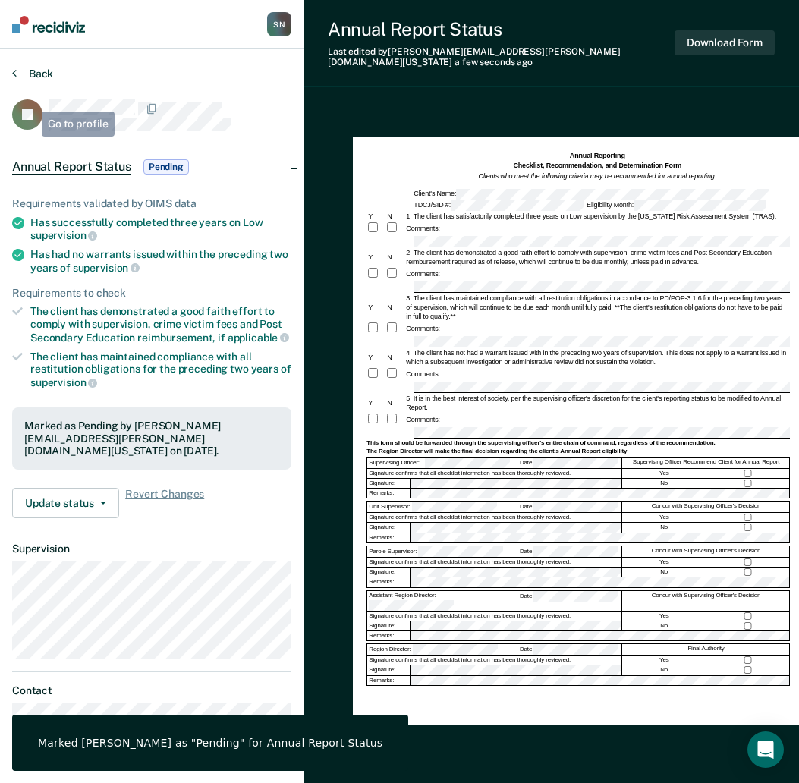
click at [21, 69] on button "Back" at bounding box center [32, 74] width 41 height 14
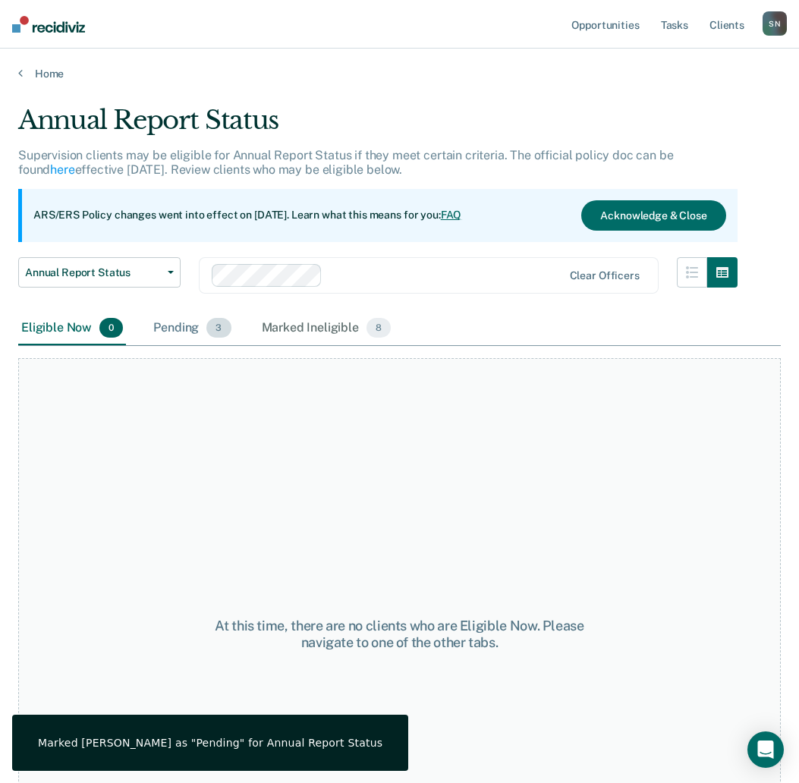
click at [203, 322] on div "Pending 3" at bounding box center [191, 328] width 83 height 33
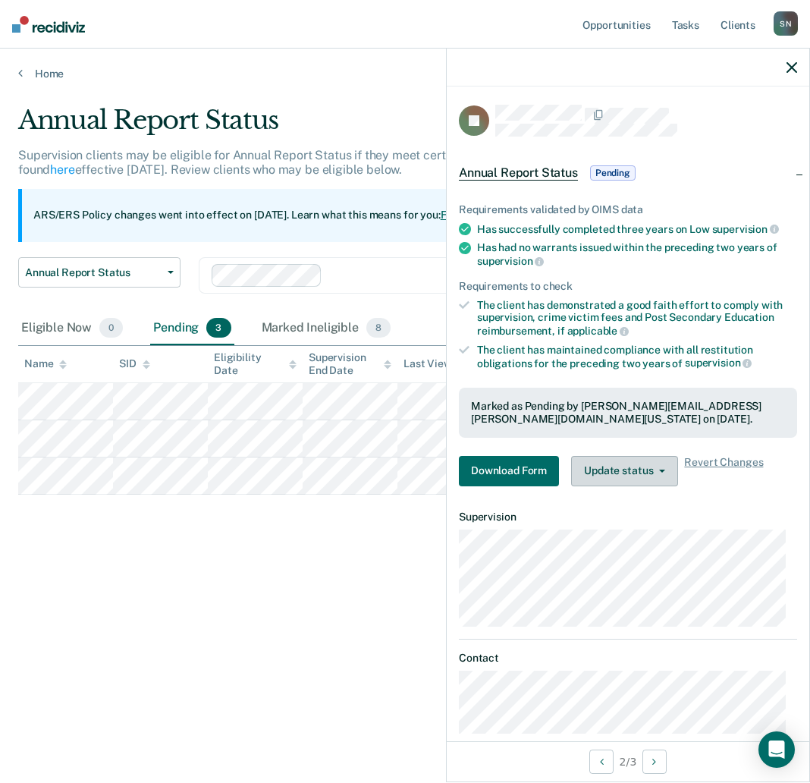
click at [607, 464] on button "Update status" at bounding box center [624, 471] width 107 height 30
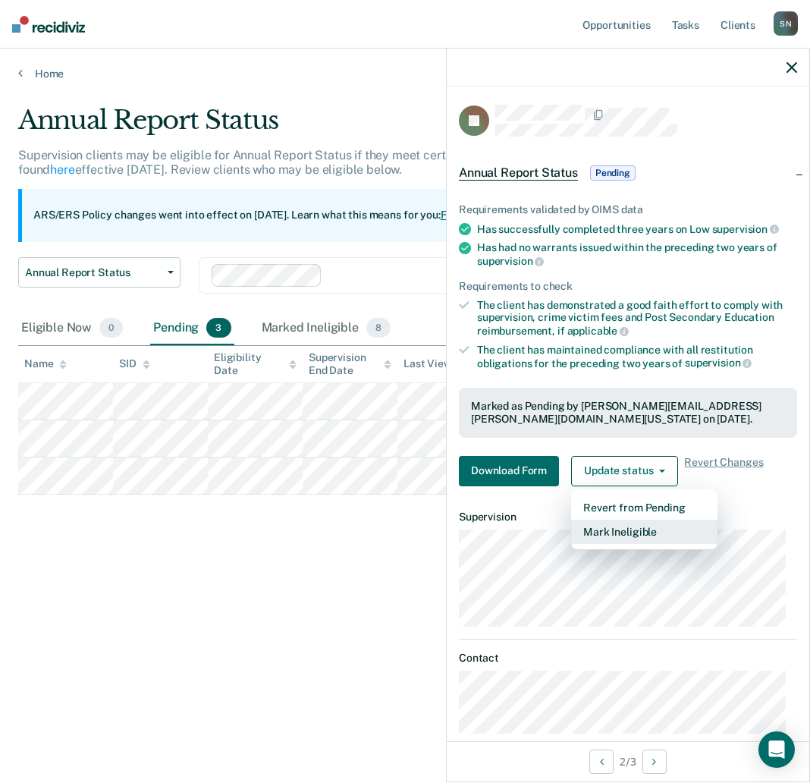
click at [605, 528] on button "Mark Ineligible" at bounding box center [644, 532] width 146 height 24
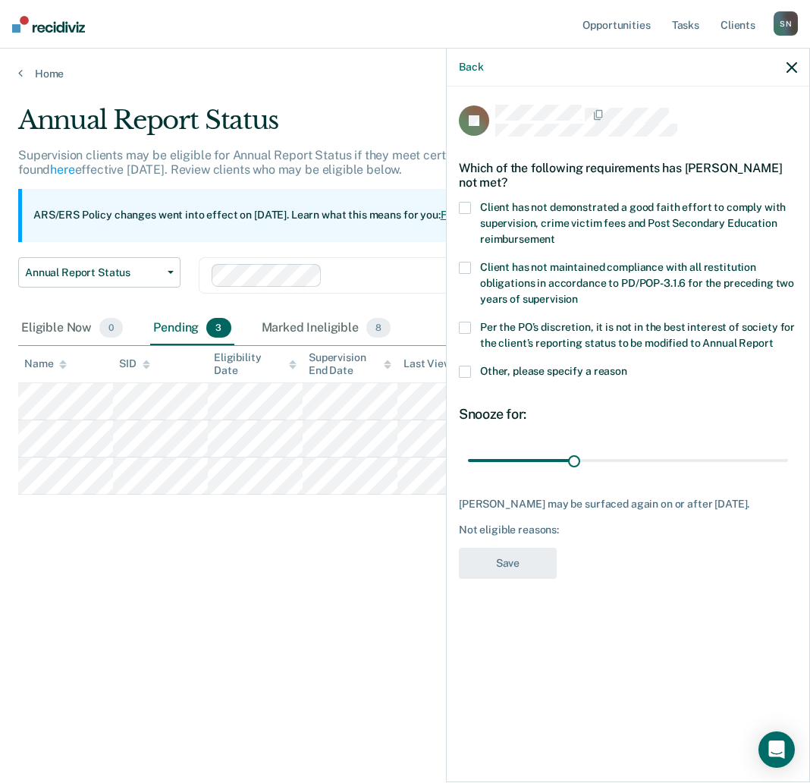
click at [467, 209] on span at bounding box center [465, 208] width 12 height 12
click at [555, 234] on input "Client has not demonstrated a good faith effort to comply with supervision, cri…" at bounding box center [555, 234] width 0 height 0
click at [500, 561] on button "Save" at bounding box center [508, 563] width 98 height 31
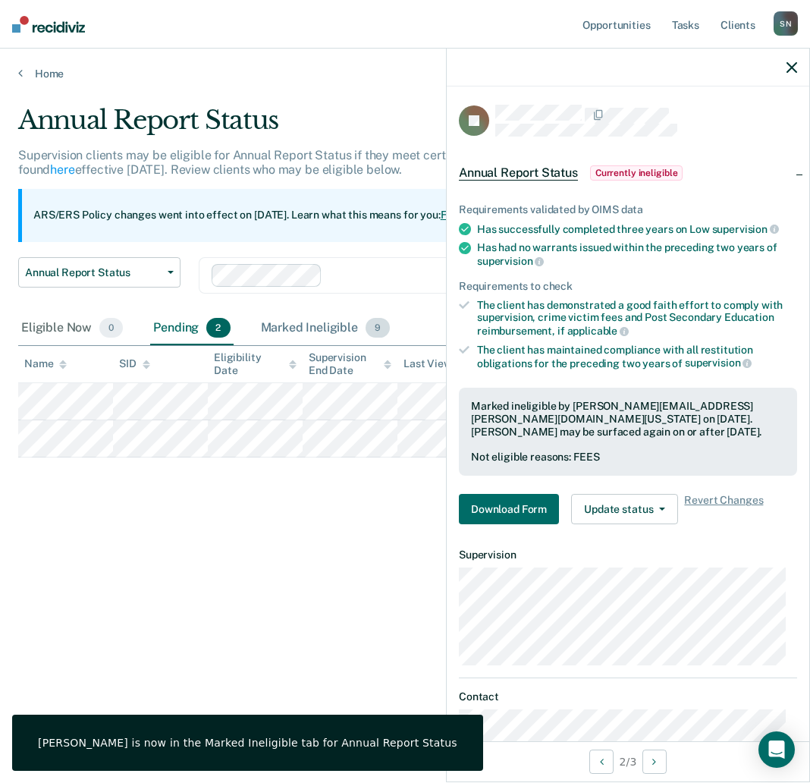
click at [282, 328] on div "Marked Ineligible 9" at bounding box center [326, 328] width 136 height 33
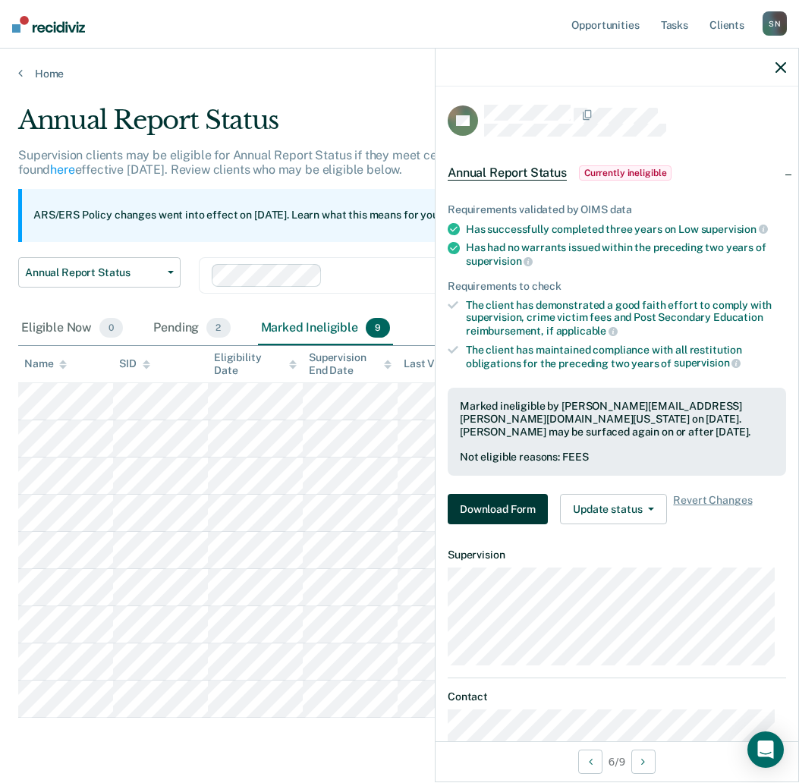
click at [525, 514] on button "Download Form" at bounding box center [498, 509] width 100 height 30
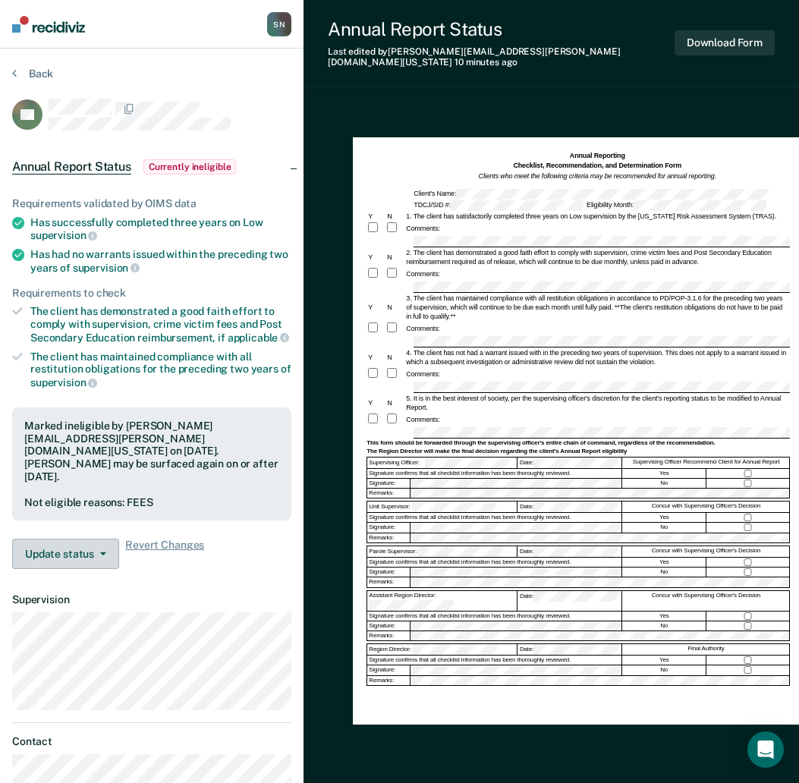
click at [105, 539] on button "Update status" at bounding box center [65, 554] width 107 height 30
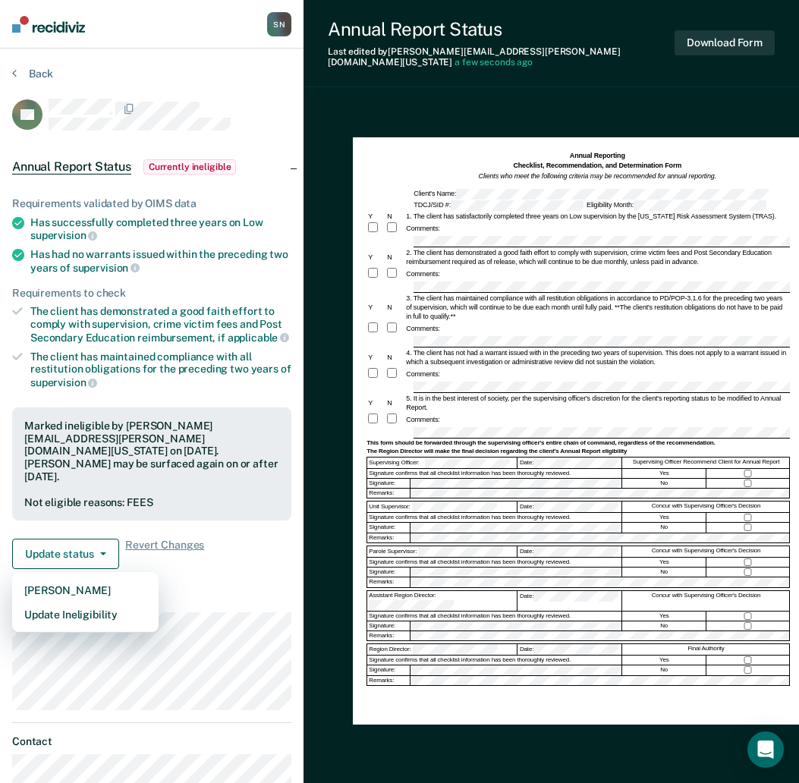
click at [204, 593] on dt "Supervision" at bounding box center [151, 599] width 279 height 13
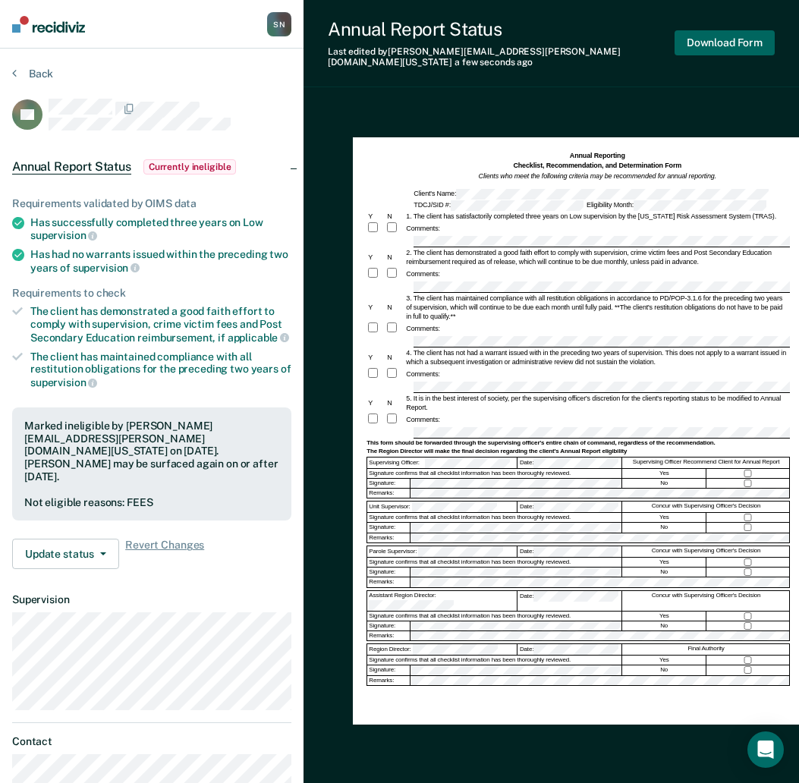
click at [714, 35] on button "Download Form" at bounding box center [724, 42] width 100 height 25
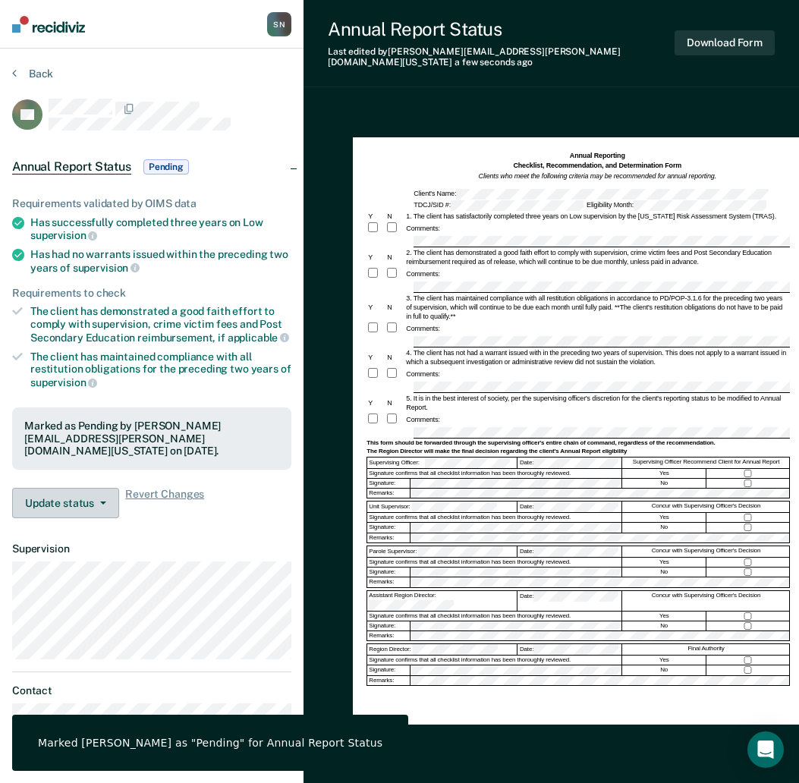
click at [71, 508] on button "Update status" at bounding box center [65, 503] width 107 height 30
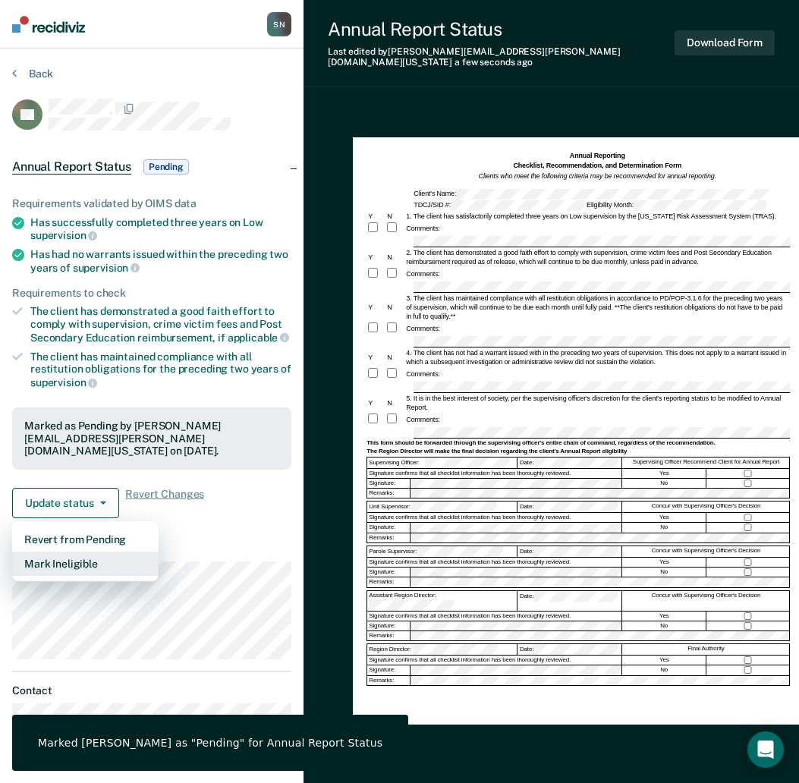
click at [70, 558] on button "Mark Ineligible" at bounding box center [85, 564] width 146 height 24
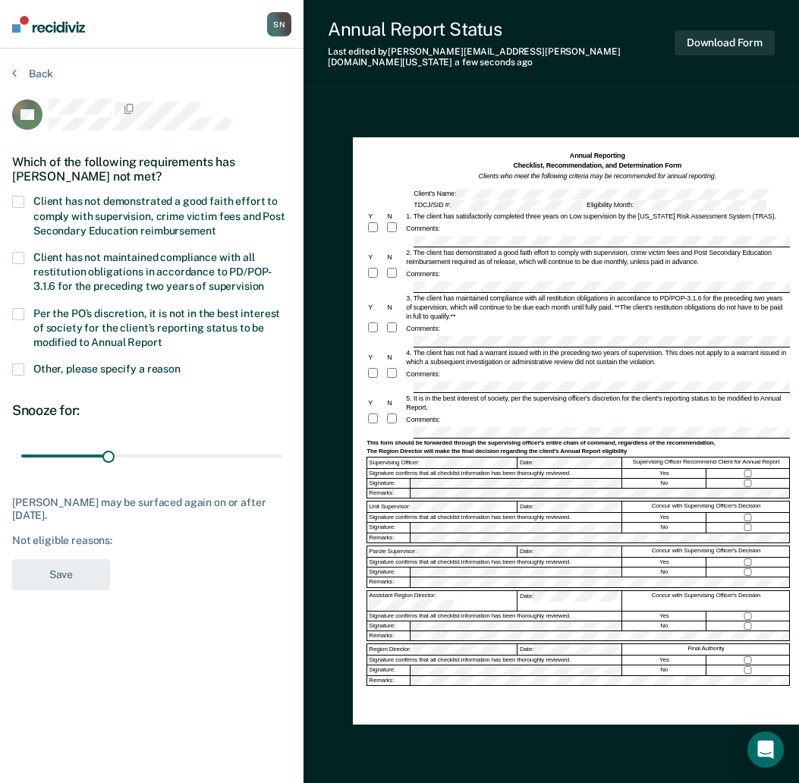
click at [23, 199] on span at bounding box center [18, 202] width 12 height 12
click at [215, 225] on input "Client has not demonstrated a good faith effort to comply with supervision, cri…" at bounding box center [215, 225] width 0 height 0
click at [74, 571] on button "Save" at bounding box center [61, 574] width 98 height 31
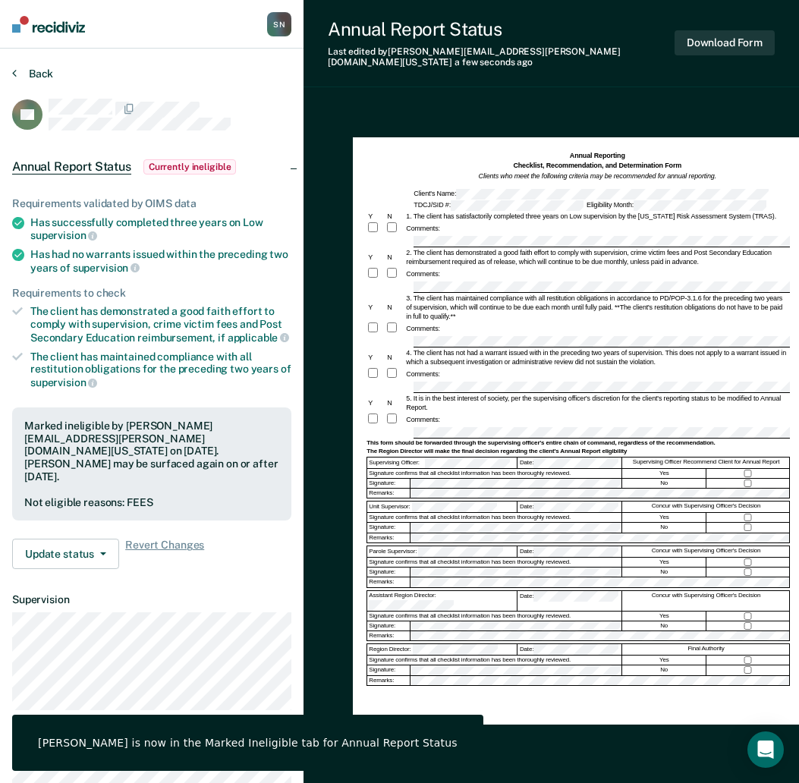
click at [22, 74] on button "Back" at bounding box center [32, 74] width 41 height 14
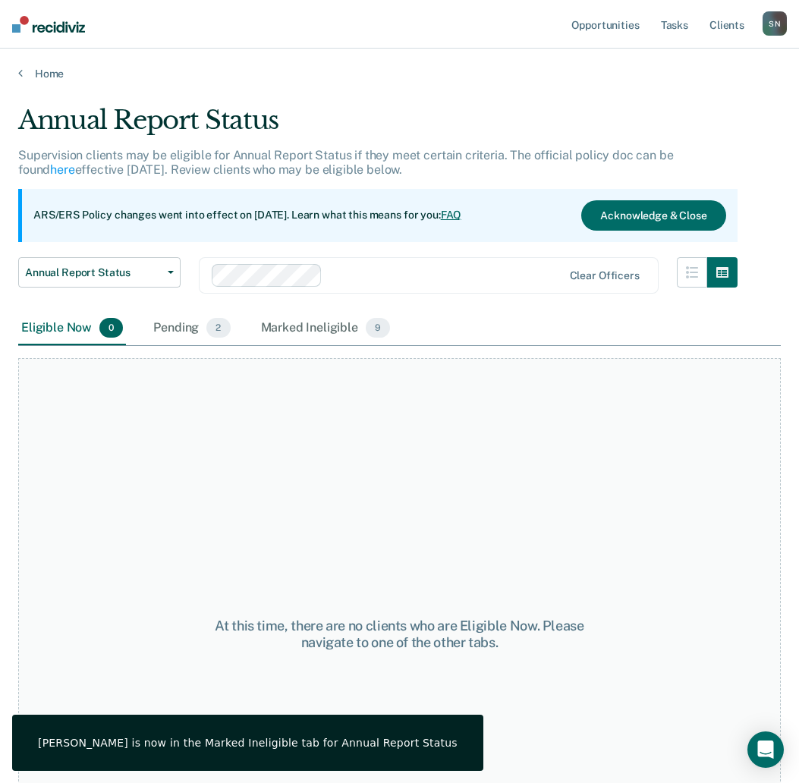
drag, startPoint x: 297, startPoint y: 332, endPoint x: 321, endPoint y: 294, distance: 45.0
click at [297, 330] on div "Marked Ineligible 9" at bounding box center [326, 328] width 136 height 33
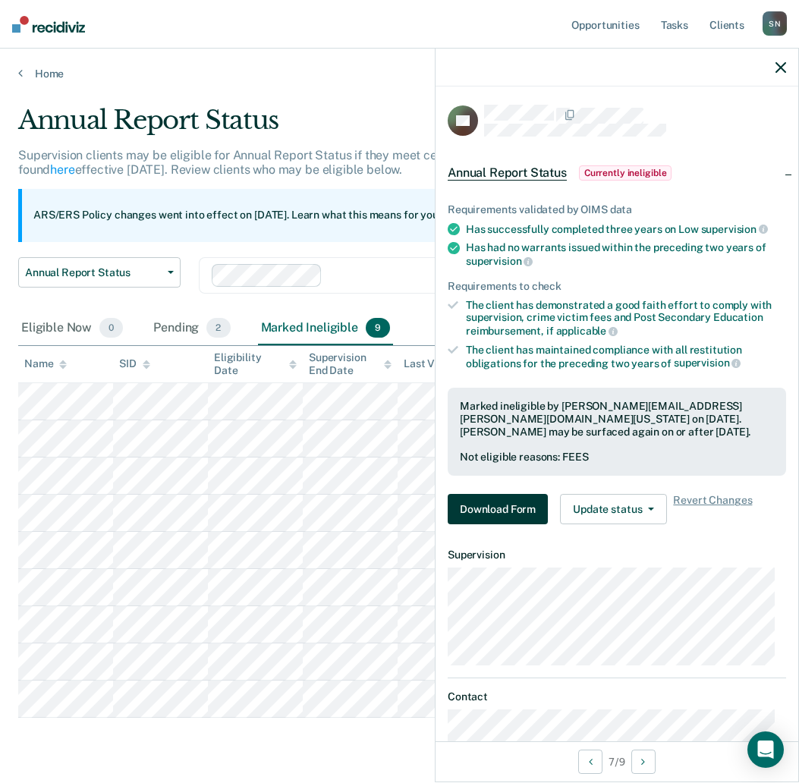
click at [506, 509] on button "Download Form" at bounding box center [498, 509] width 100 height 30
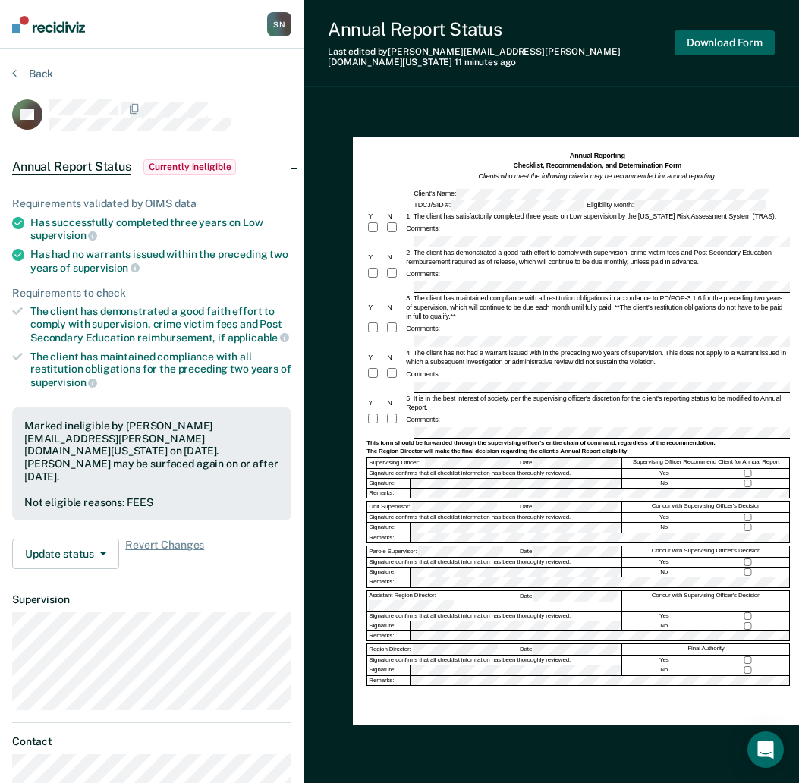
click at [688, 43] on button "Download Form" at bounding box center [724, 42] width 100 height 25
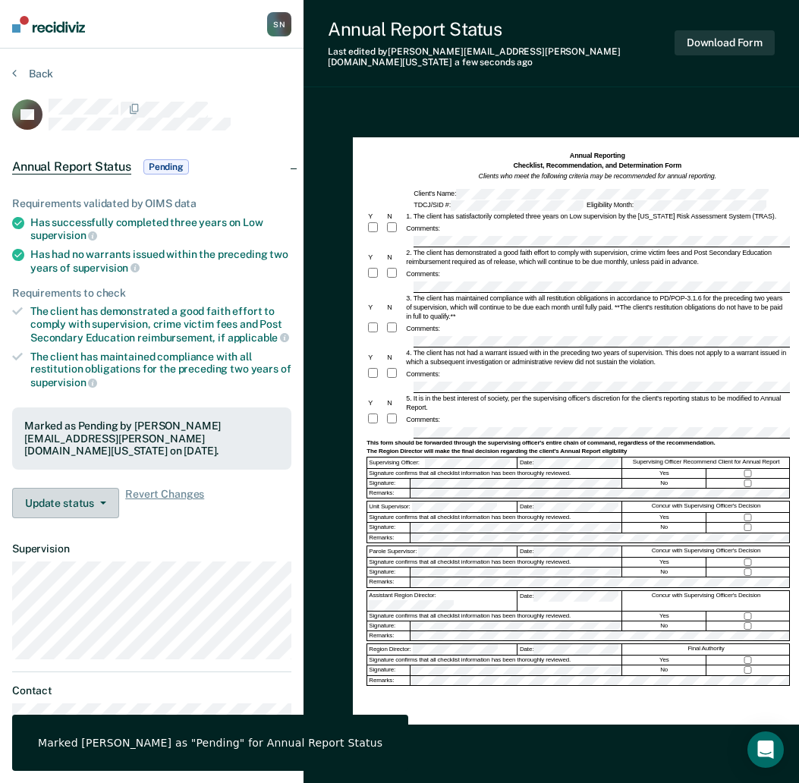
click at [74, 495] on button "Update status" at bounding box center [65, 503] width 107 height 30
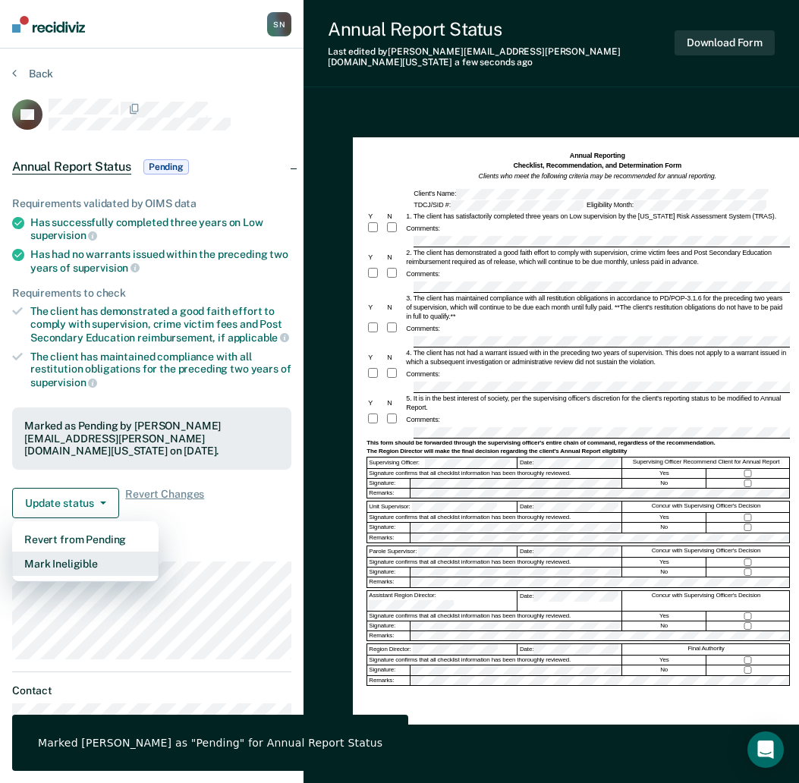
click at [72, 555] on button "Mark Ineligible" at bounding box center [85, 564] width 146 height 24
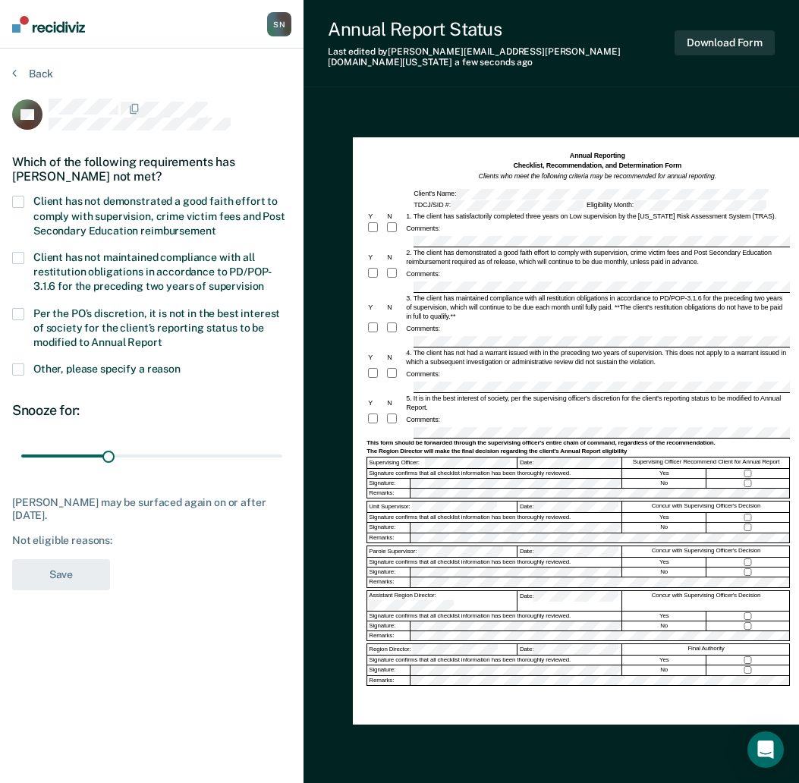
click at [16, 204] on span at bounding box center [18, 202] width 12 height 12
click at [215, 225] on input "Client has not demonstrated a good faith effort to comply with supervision, cri…" at bounding box center [215, 225] width 0 height 0
click at [80, 564] on button "Save" at bounding box center [61, 574] width 98 height 31
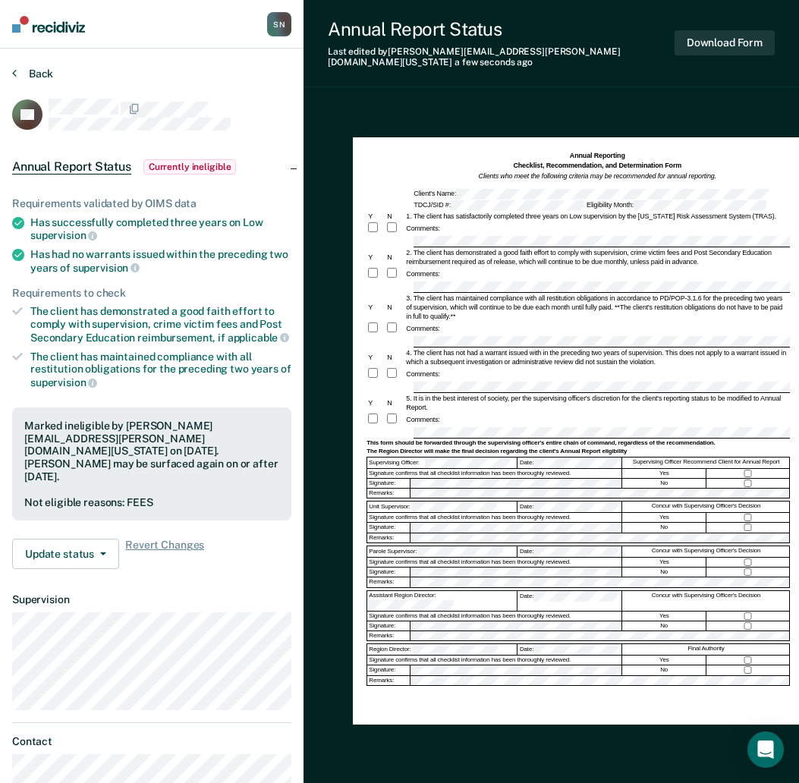
click at [47, 74] on button "Back" at bounding box center [32, 74] width 41 height 14
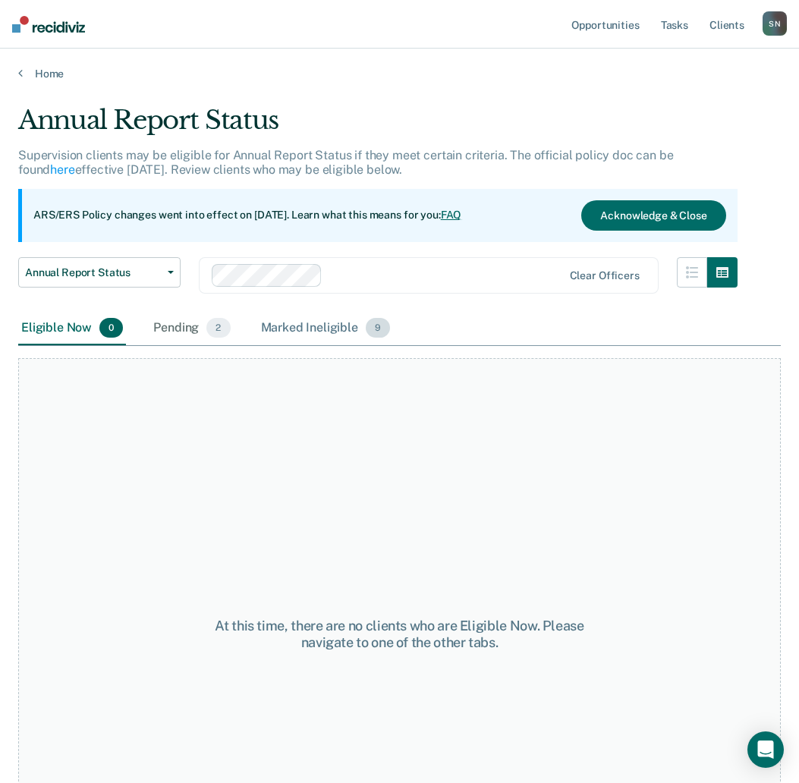
click at [284, 326] on div "Marked Ineligible 9" at bounding box center [326, 328] width 136 height 33
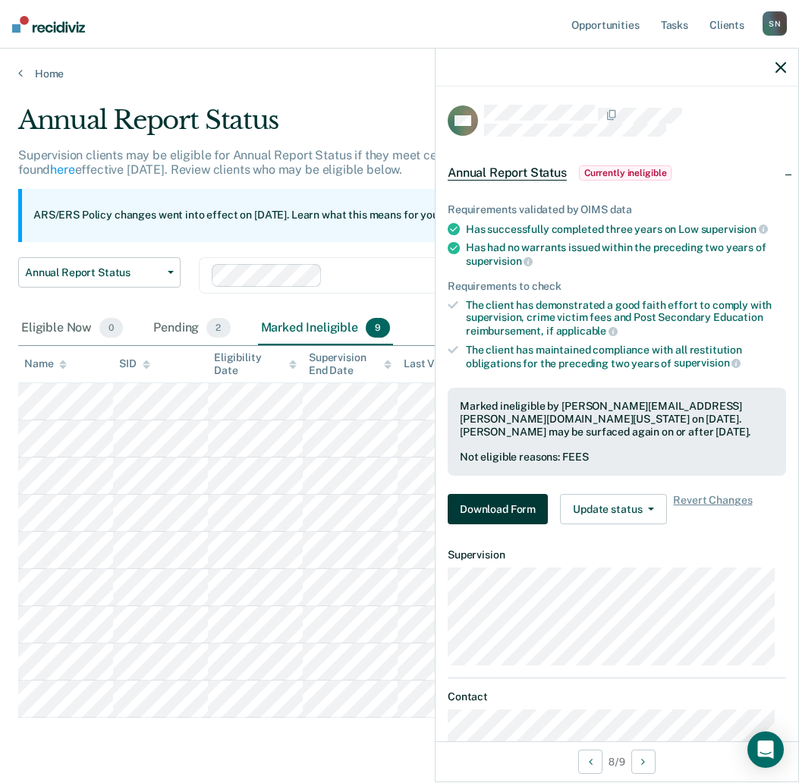
click at [520, 504] on button "Download Form" at bounding box center [498, 509] width 100 height 30
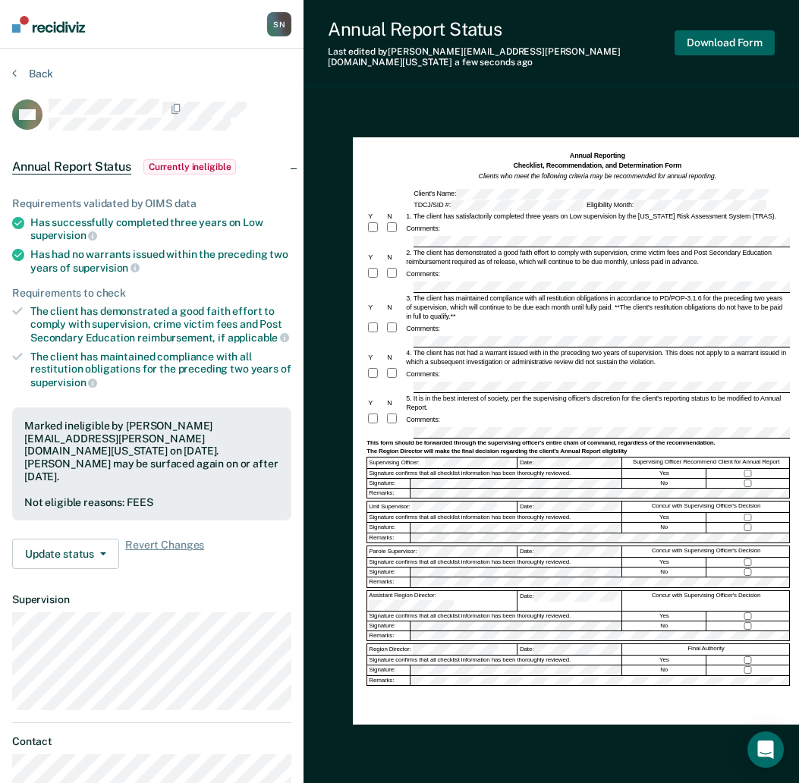
click at [715, 42] on button "Download Form" at bounding box center [724, 42] width 100 height 25
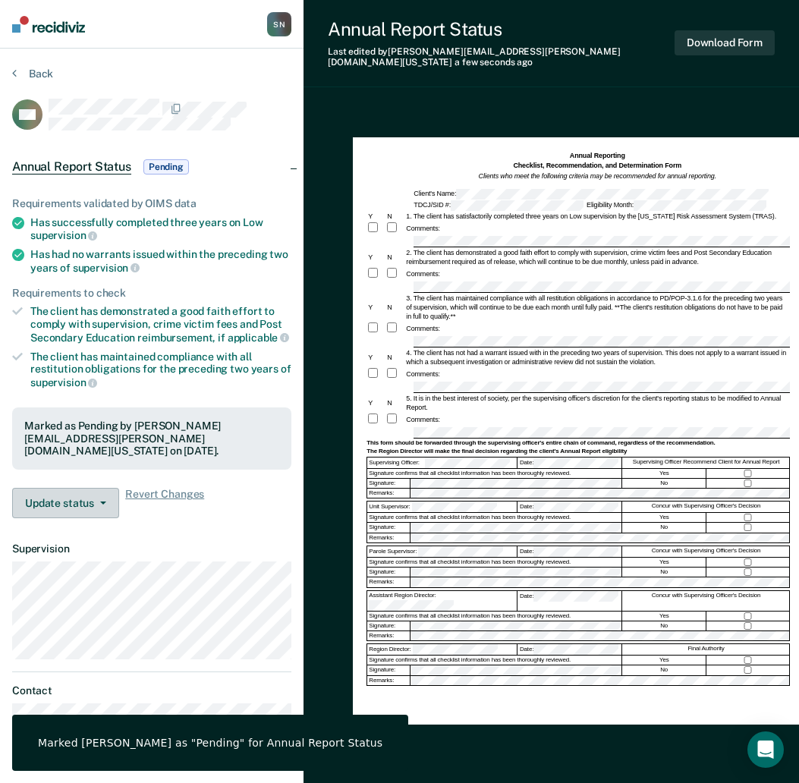
drag, startPoint x: 72, startPoint y: 494, endPoint x: 73, endPoint y: 511, distance: 17.5
click at [72, 495] on button "Update status" at bounding box center [65, 503] width 107 height 30
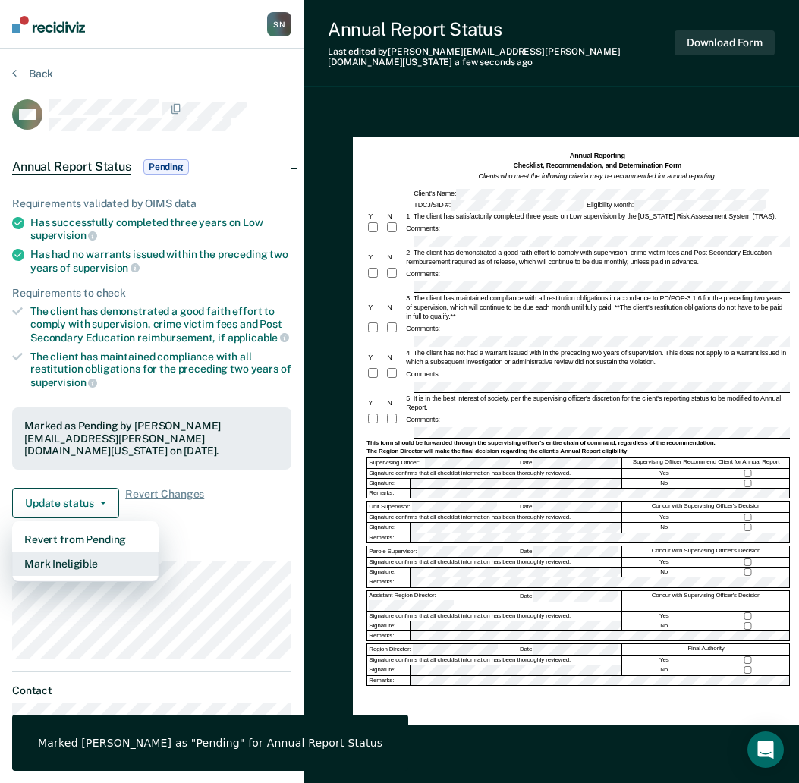
click at [69, 555] on button "Mark Ineligible" at bounding box center [85, 564] width 146 height 24
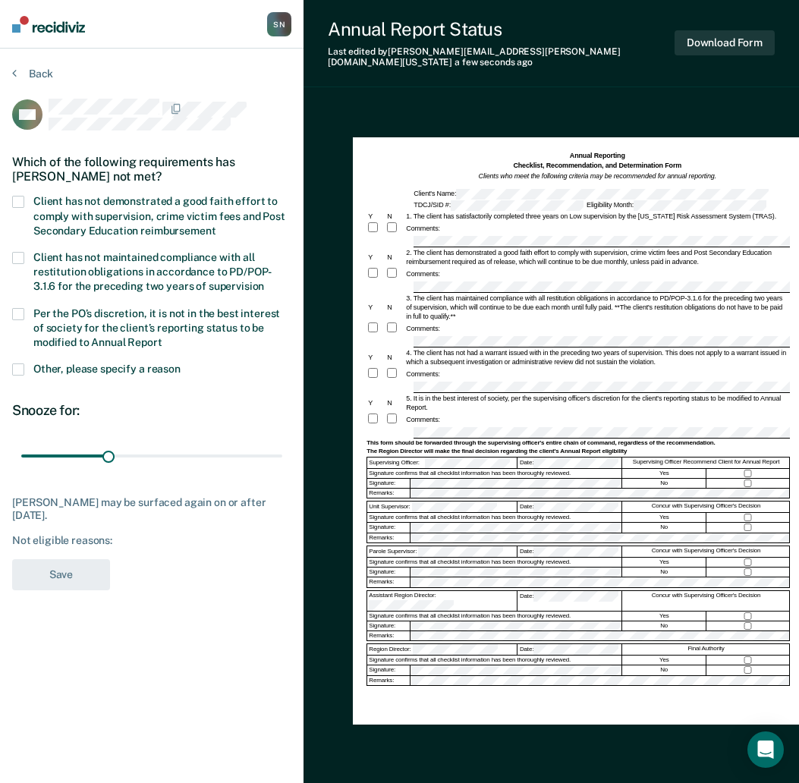
click at [15, 196] on span at bounding box center [18, 202] width 12 height 12
click at [215, 225] on input "Client has not demonstrated a good faith effort to comply with supervision, cri…" at bounding box center [215, 225] width 0 height 0
click at [39, 570] on button "Save" at bounding box center [61, 574] width 98 height 31
